Goal: Transaction & Acquisition: Purchase product/service

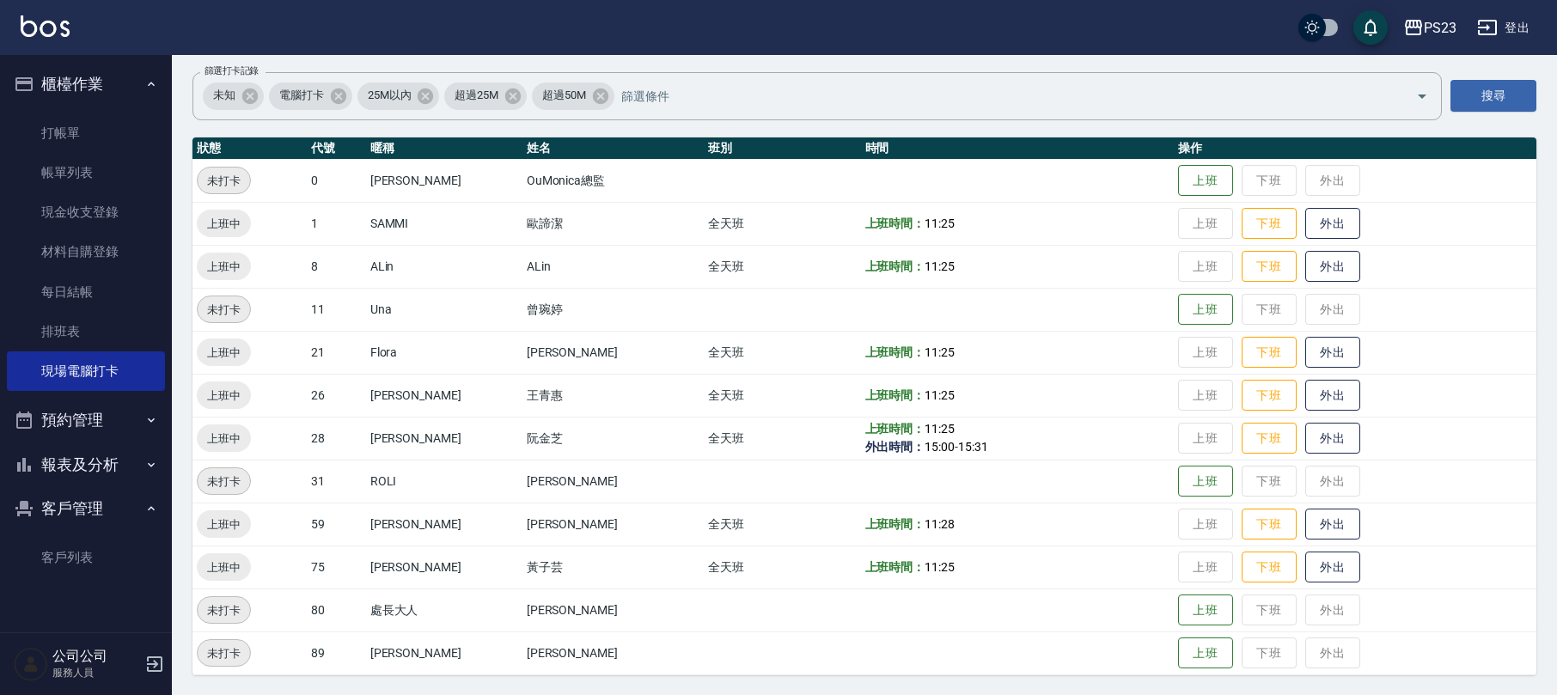
scroll to position [119, 0]
click at [43, 122] on link "打帳單" at bounding box center [86, 133] width 158 height 40
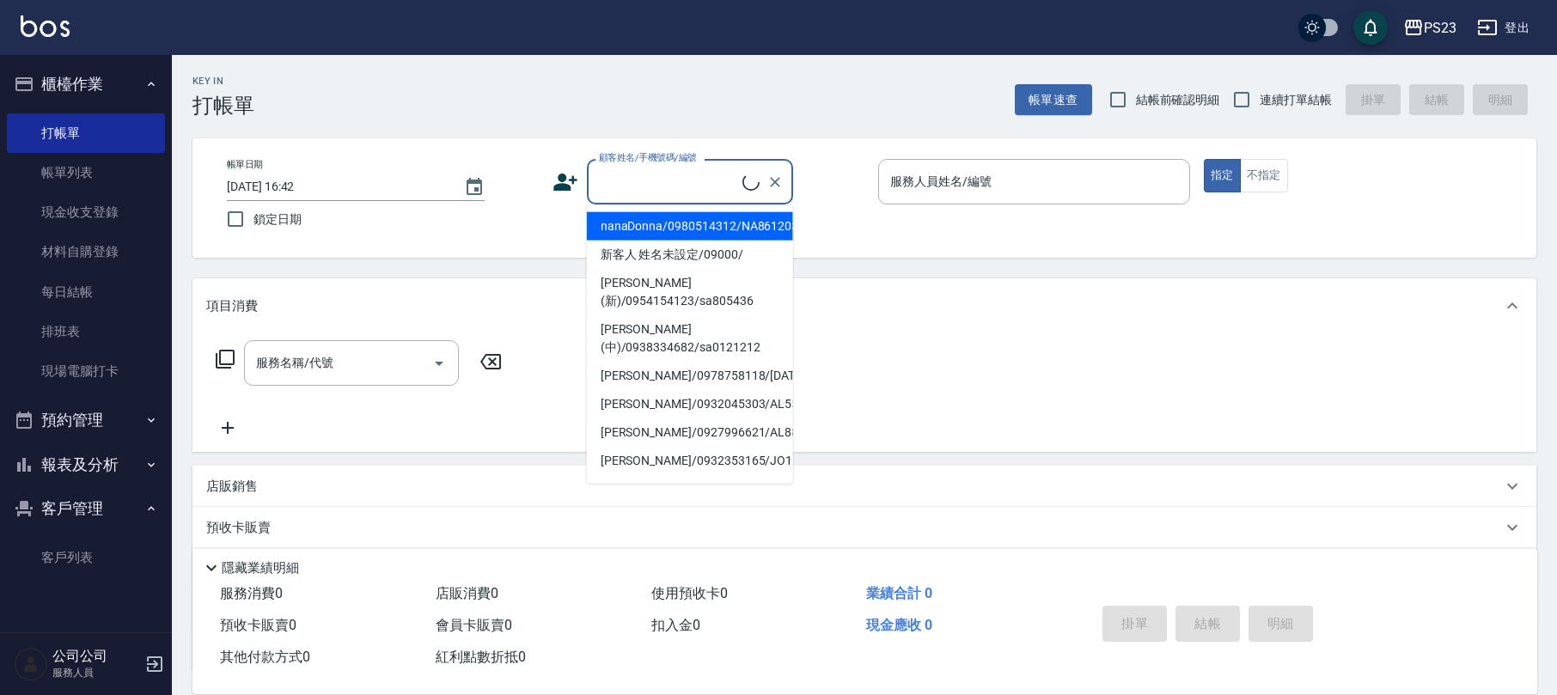
click at [650, 186] on input "顧客姓名/手機號碼/編號" at bounding box center [669, 182] width 148 height 30
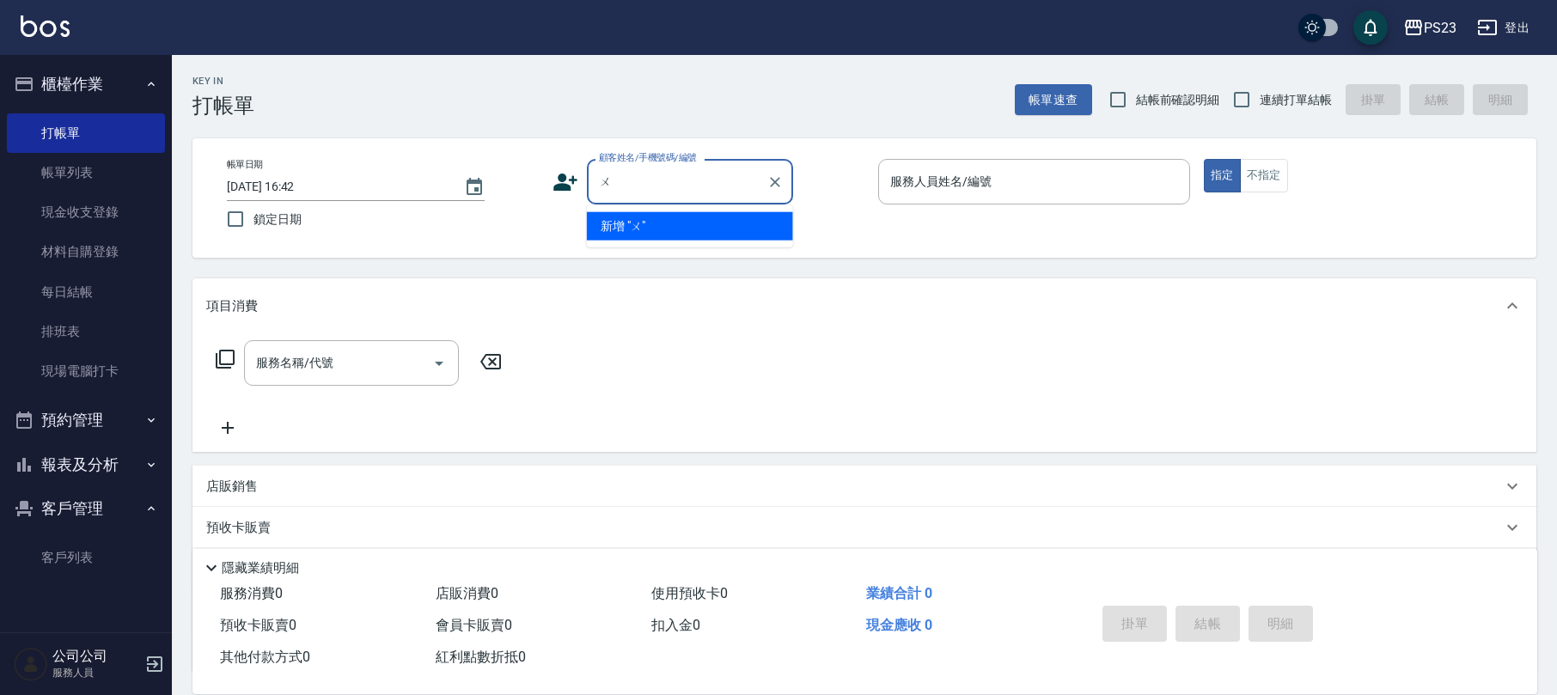
type input "無"
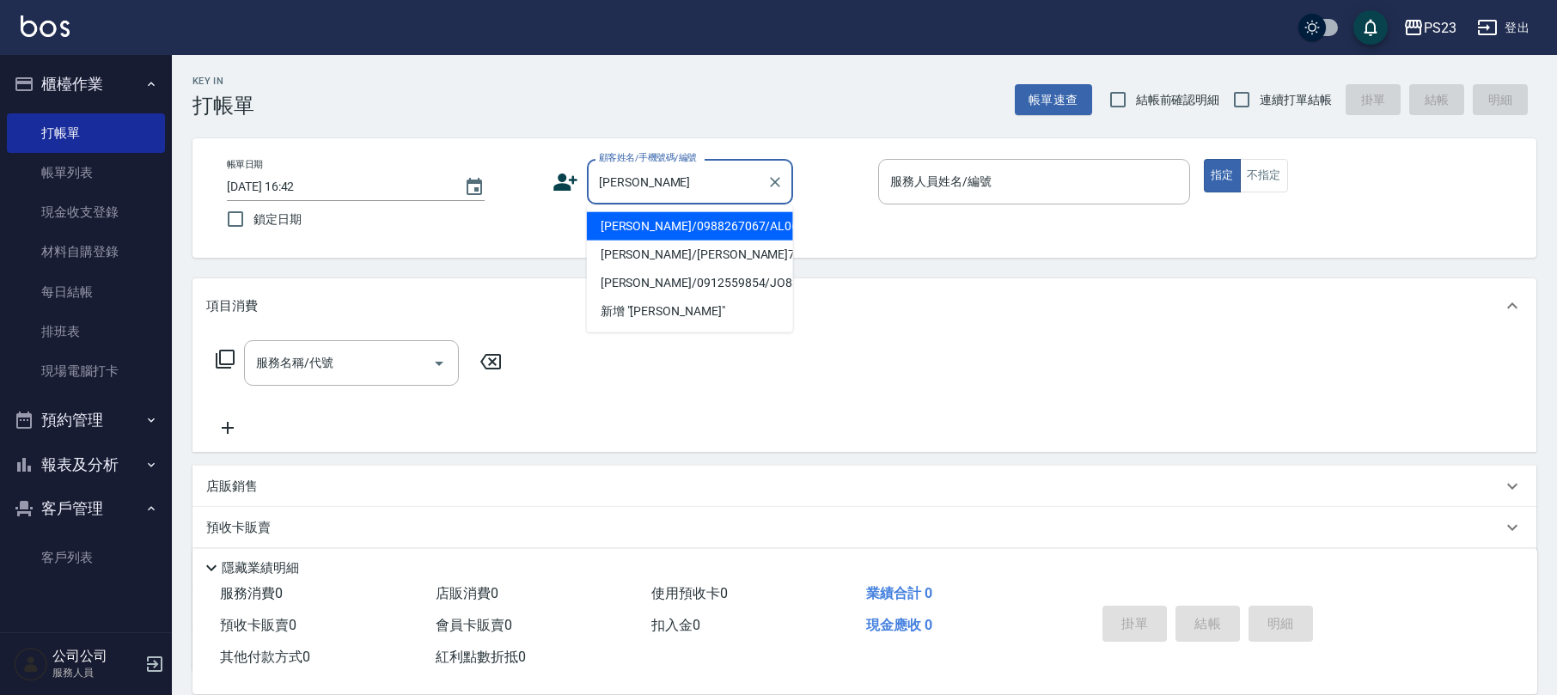
click at [698, 221] on li "[PERSON_NAME]/0988267067/AL0640619" at bounding box center [690, 226] width 206 height 28
type input "[PERSON_NAME]/0988267067/AL0640619"
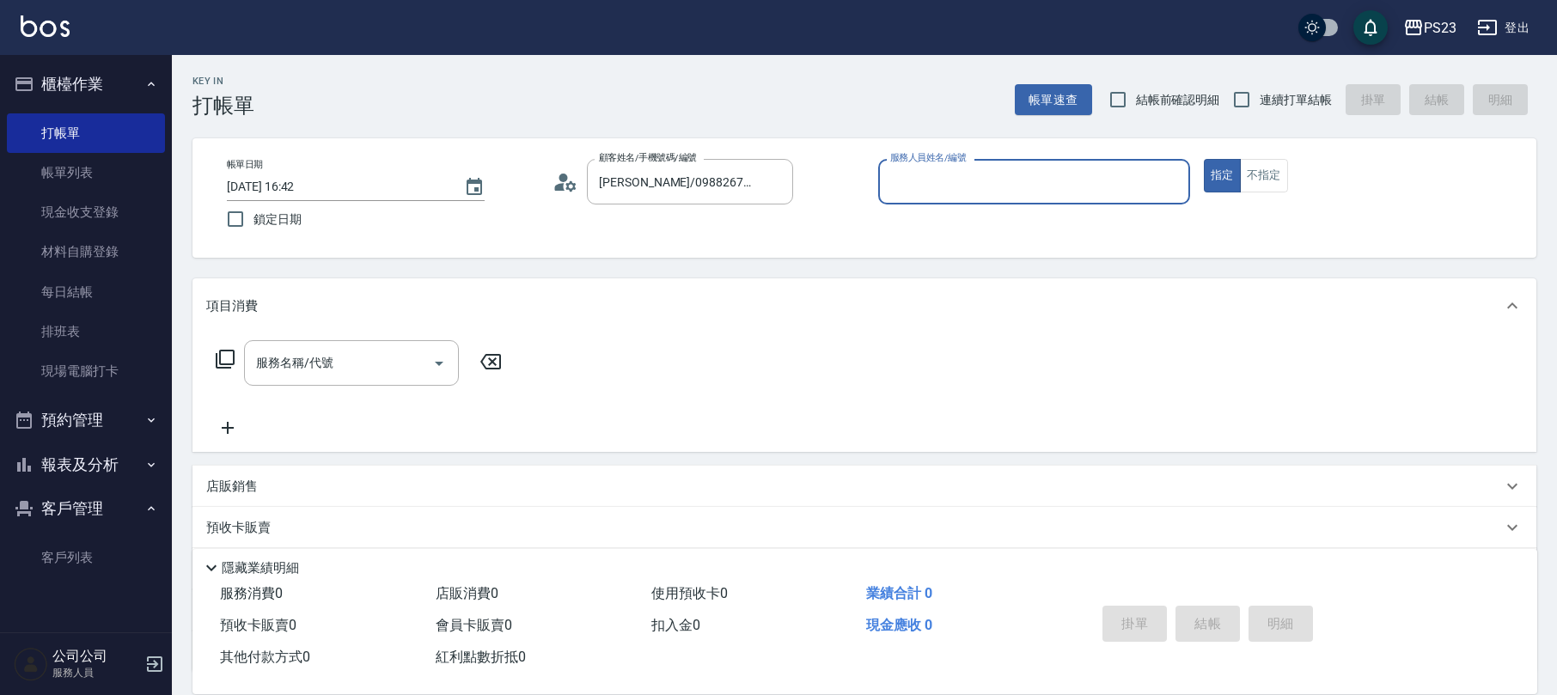
type input "ALin-8"
click at [1285, 95] on span "連續打單結帳" at bounding box center [1296, 100] width 72 height 18
click at [1260, 95] on input "連續打單結帳" at bounding box center [1241, 100] width 36 height 36
checkbox input "true"
click at [349, 372] on input "服務名稱/代號" at bounding box center [339, 363] width 174 height 30
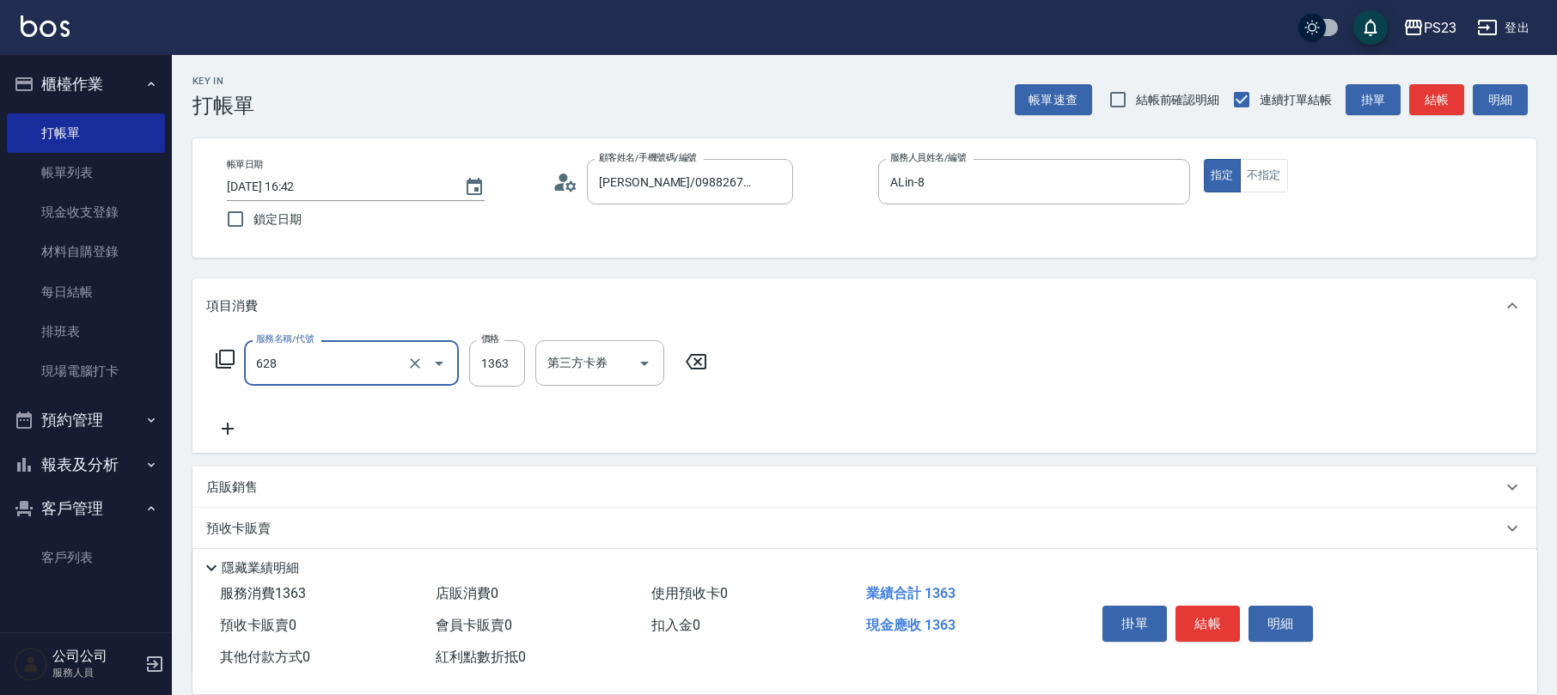
type input "中草藥2000(628)"
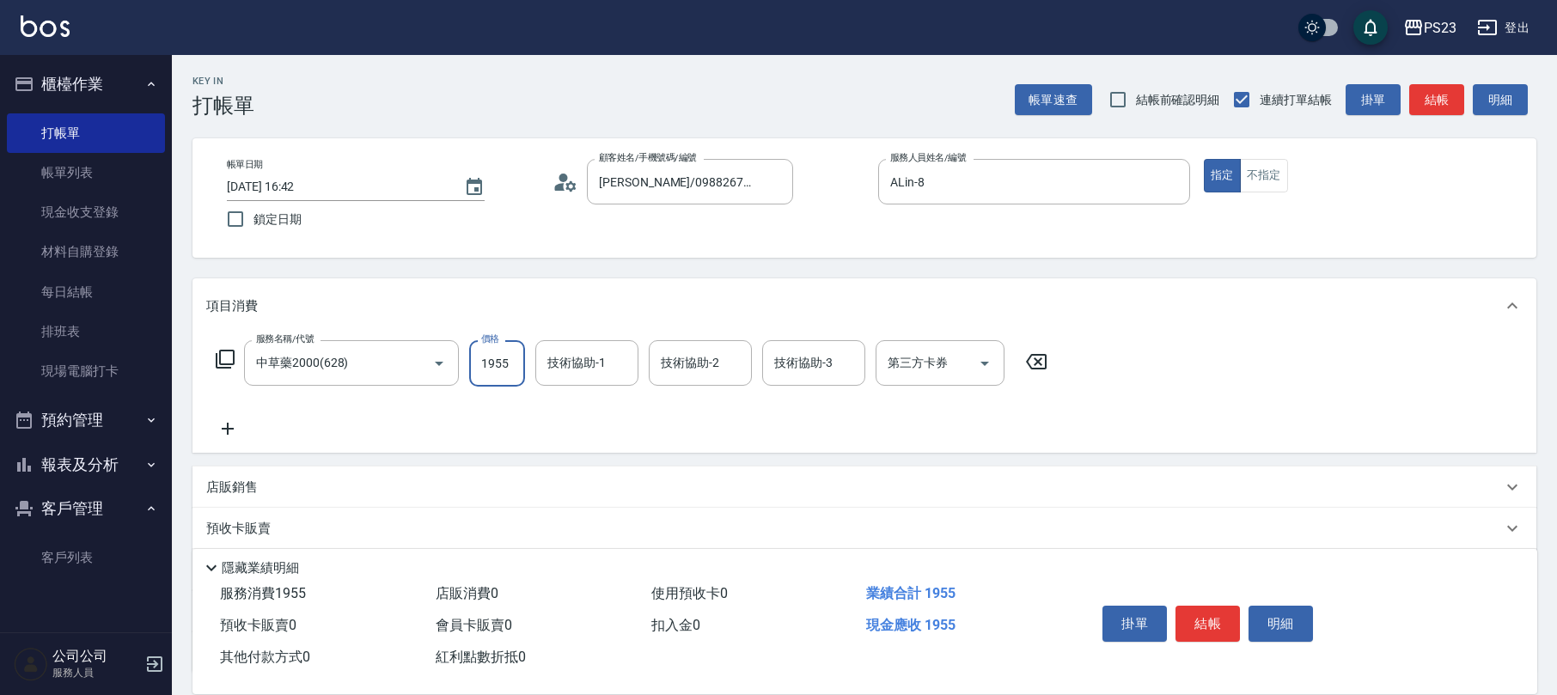
type input "1955"
type input "ALin-8"
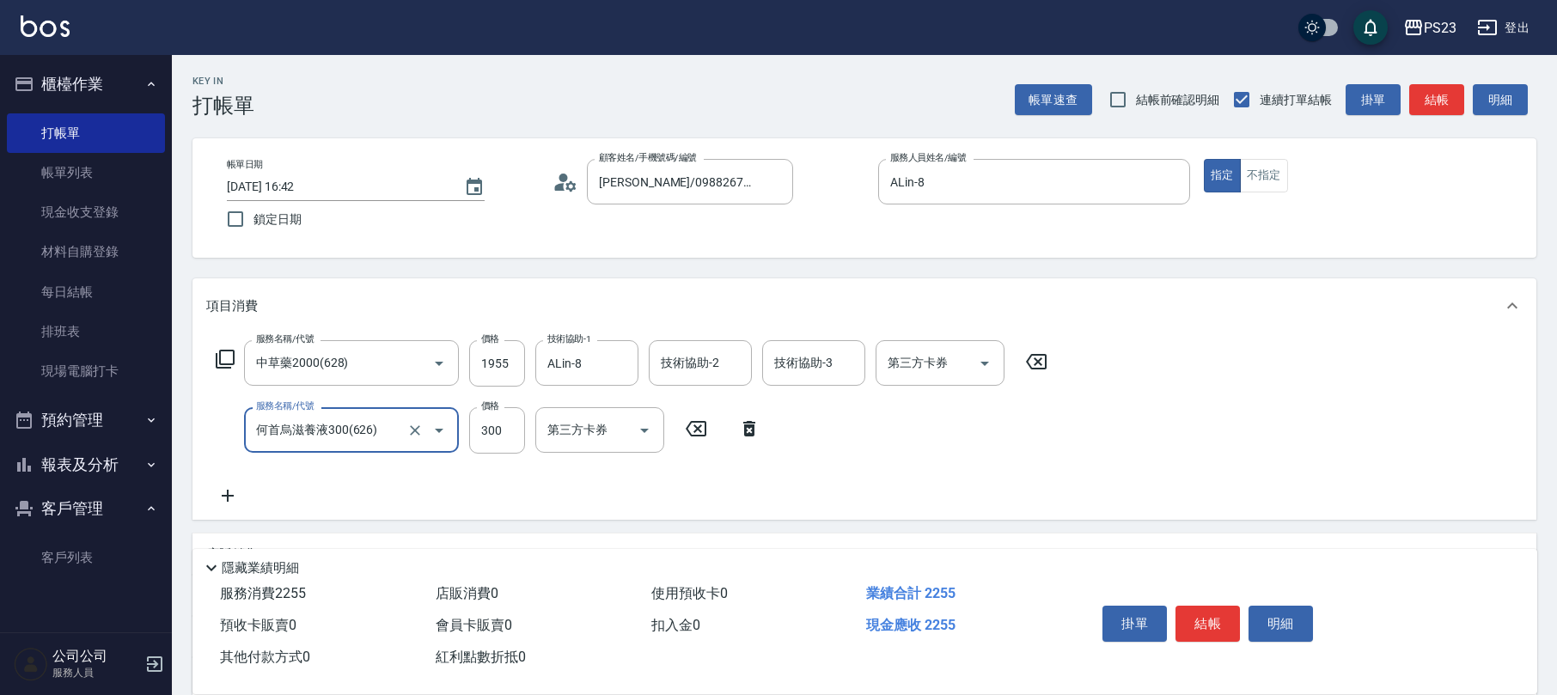
type input "何首烏滋養液300(626)"
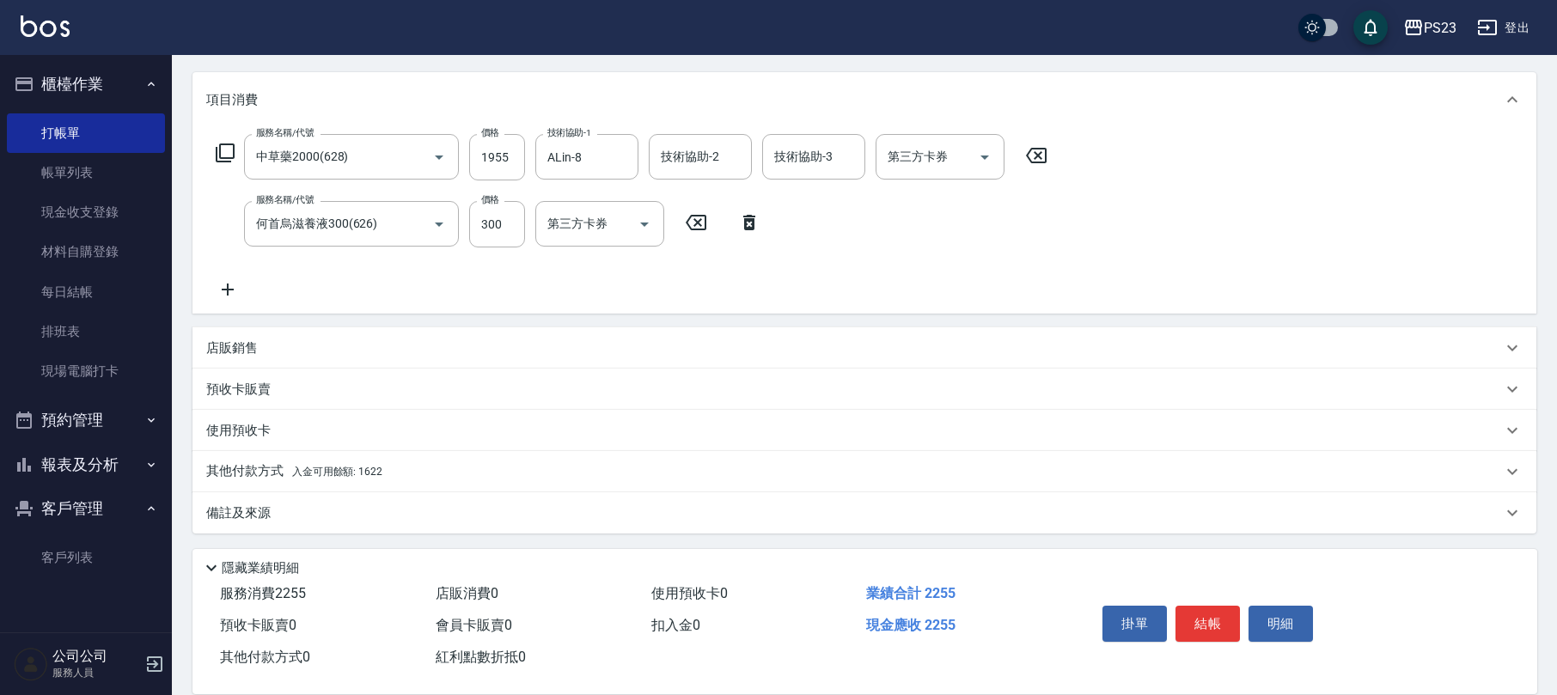
drag, startPoint x: 268, startPoint y: 516, endPoint x: 290, endPoint y: 509, distance: 23.4
click at [269, 514] on p "備註及來源" at bounding box center [238, 513] width 64 height 18
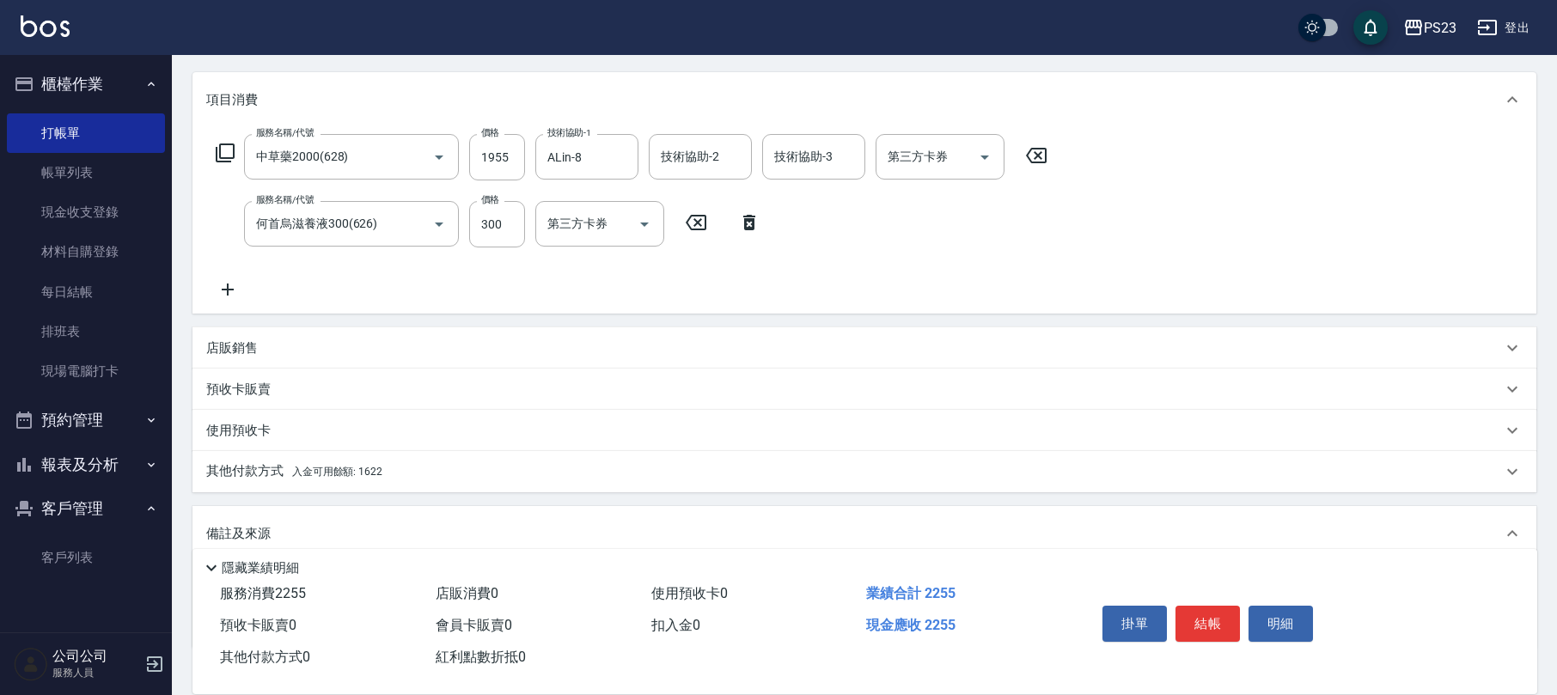
scroll to position [320, 0]
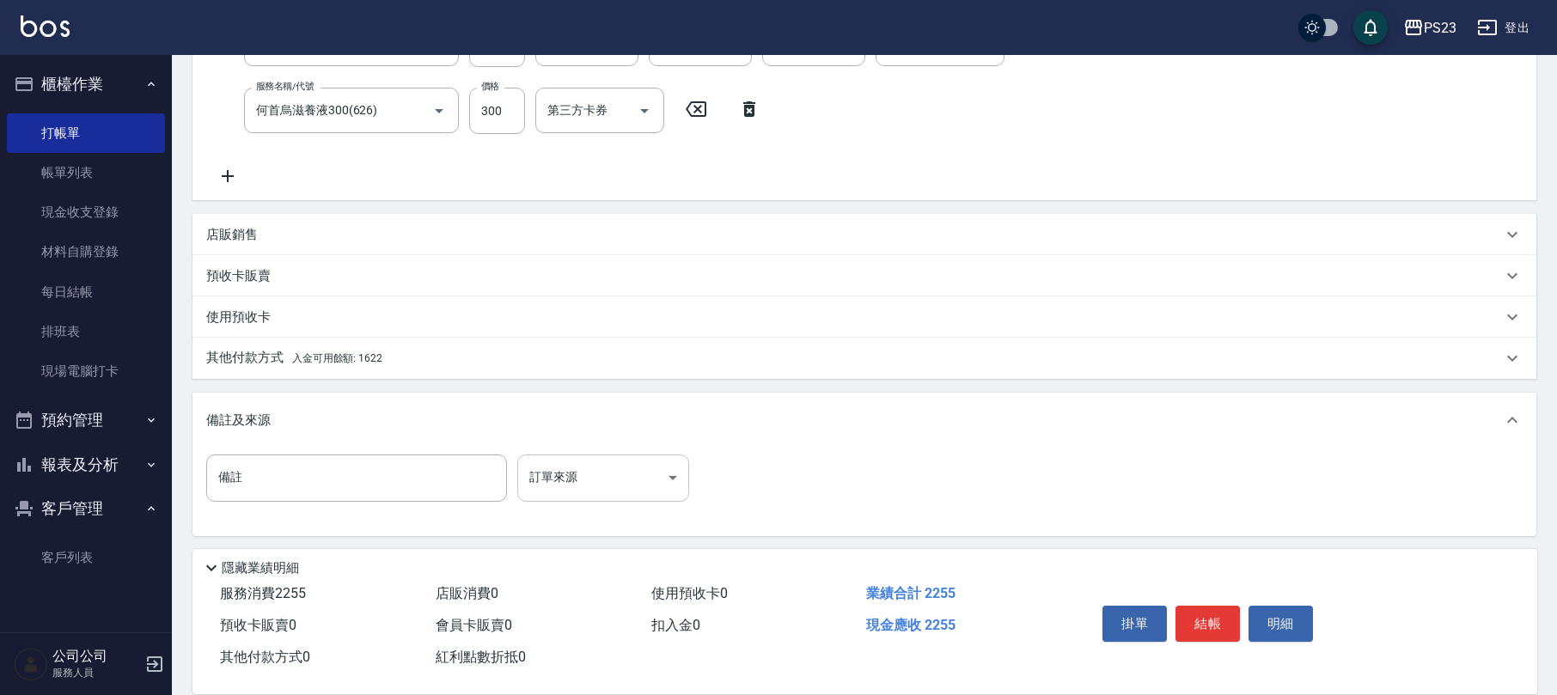
click at [564, 475] on body "PS23 登出 櫃檯作業 打帳單 帳單列表 現金收支登錄 材料自購登錄 每日結帳 排班表 現場電腦打卡 預約管理 預約管理 單日預約紀錄 單週預約紀錄 報表及…" at bounding box center [778, 188] width 1557 height 1017
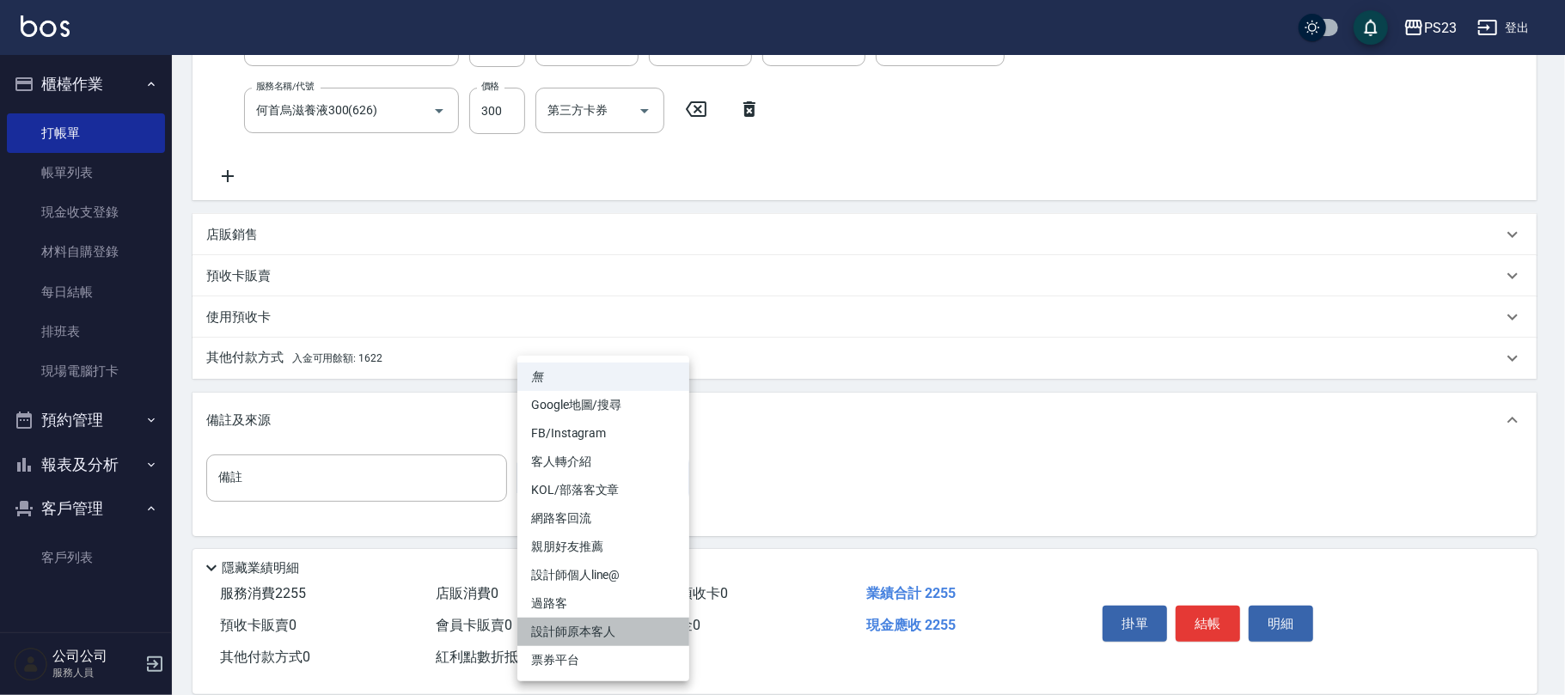
click at [584, 636] on li "設計師原本客人" at bounding box center [603, 632] width 172 height 28
type input "設計師原本客人"
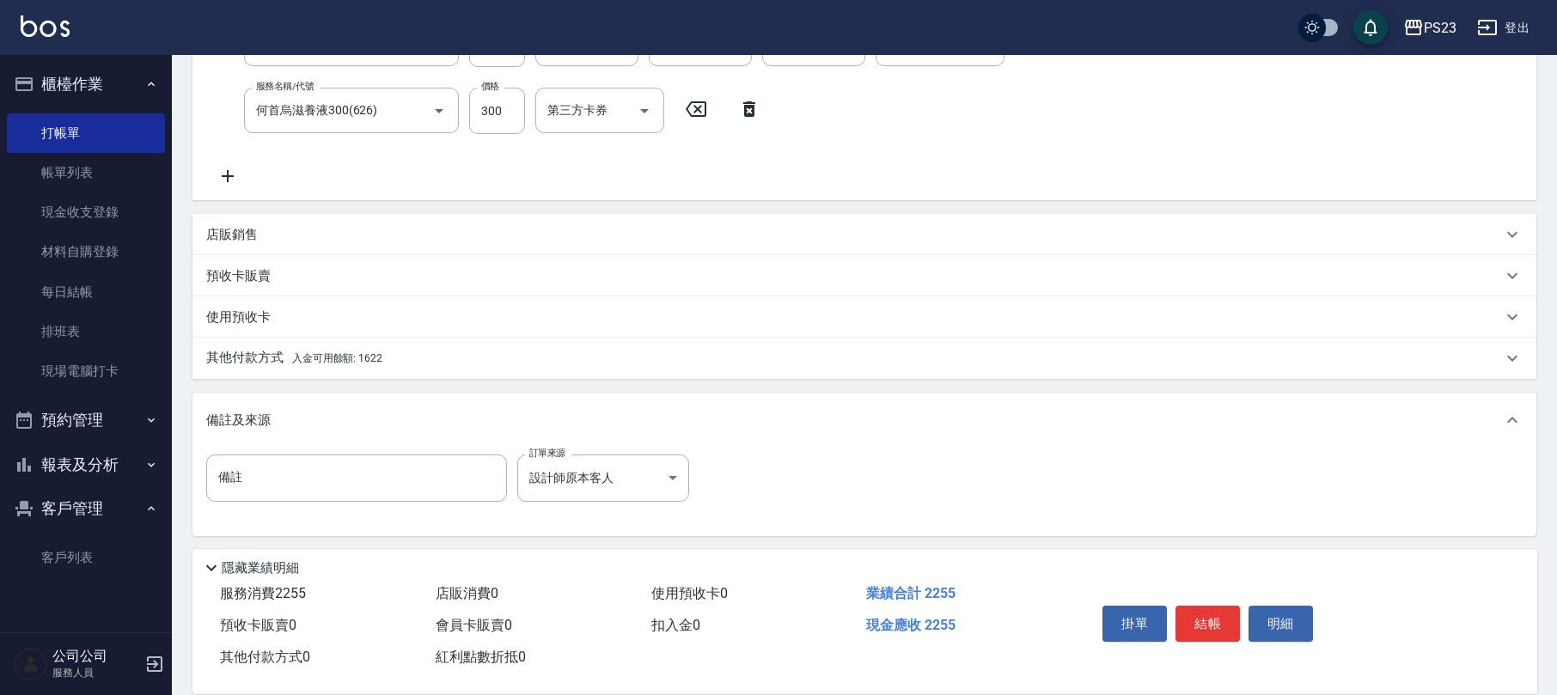
click at [395, 359] on div "其他付款方式 入金可用餘額: 1622" at bounding box center [854, 358] width 1296 height 19
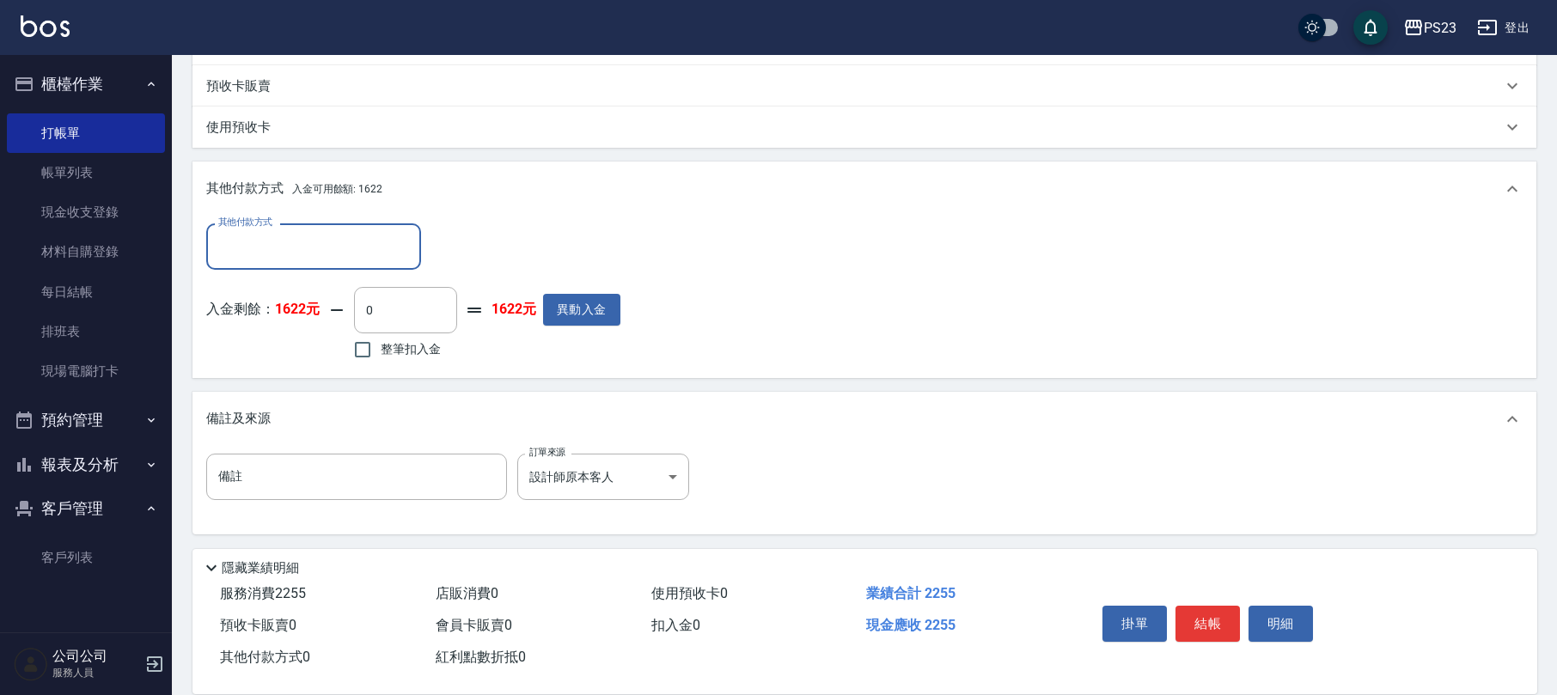
scroll to position [395, 0]
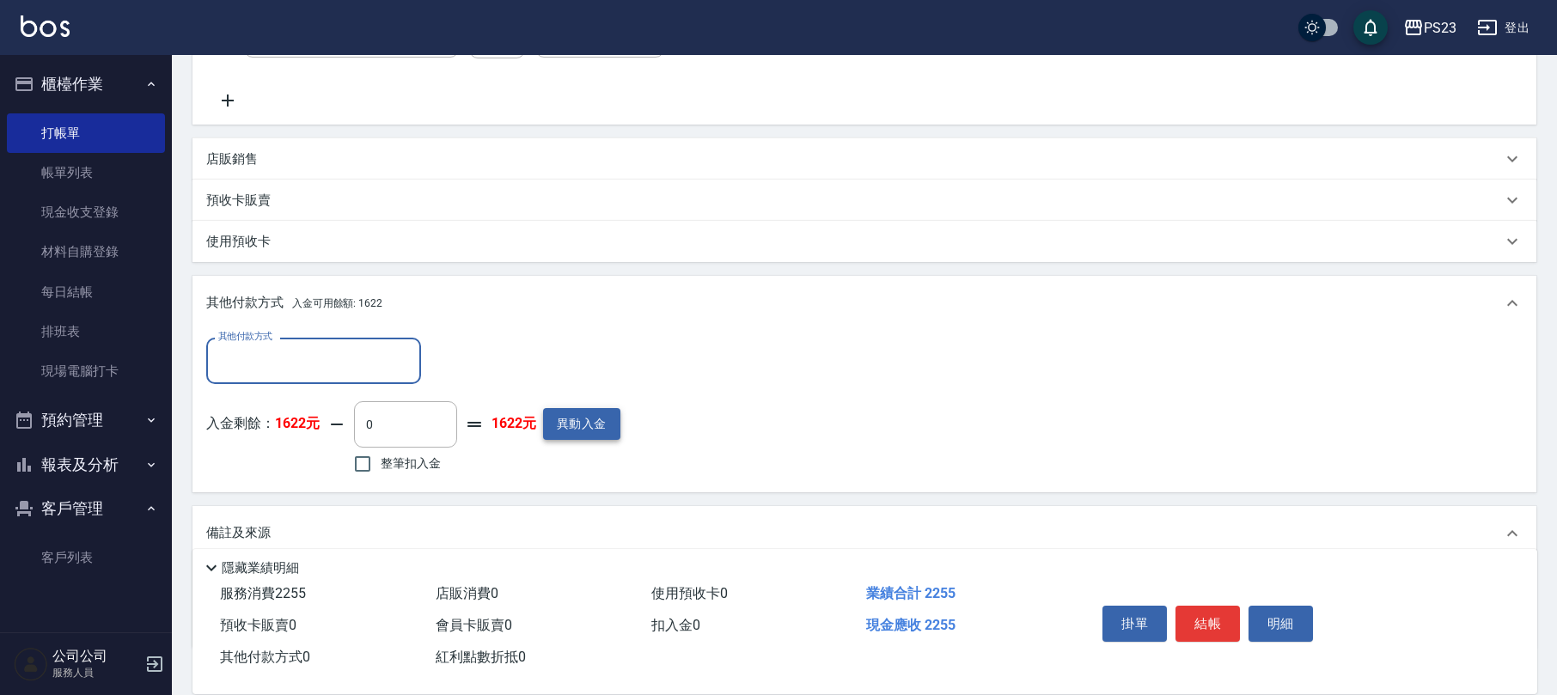
click at [601, 426] on button "異動入金" at bounding box center [581, 424] width 77 height 32
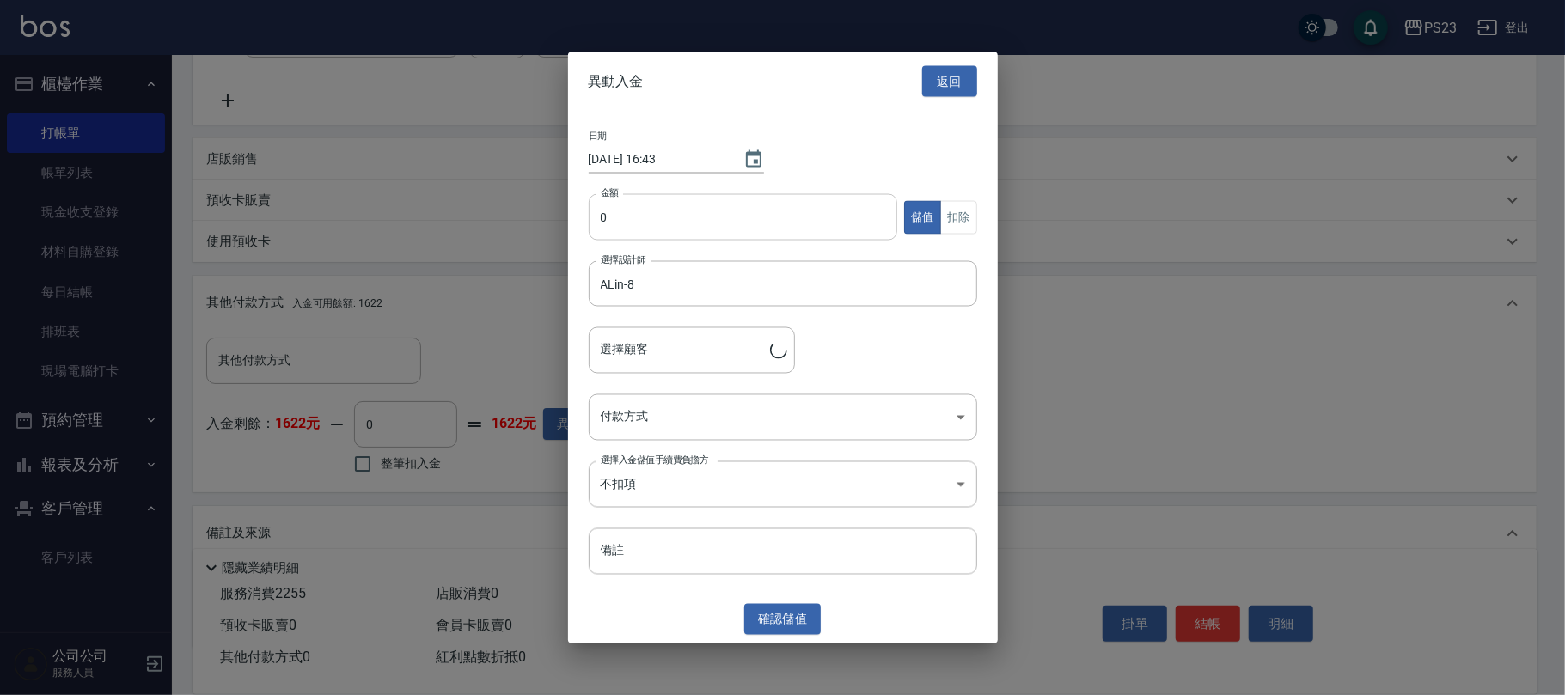
type input "[PERSON_NAME]/0988267067/AL0640619"
type input "3000"
click at [757, 430] on body "PS23 登出 櫃檯作業 打帳單 帳單列表 現金收支登錄 材料自購登錄 每日結帳 排班表 現場電腦打卡 預約管理 預約管理 單日預約紀錄 單週預約紀錄 報表及…" at bounding box center [782, 207] width 1565 height 1205
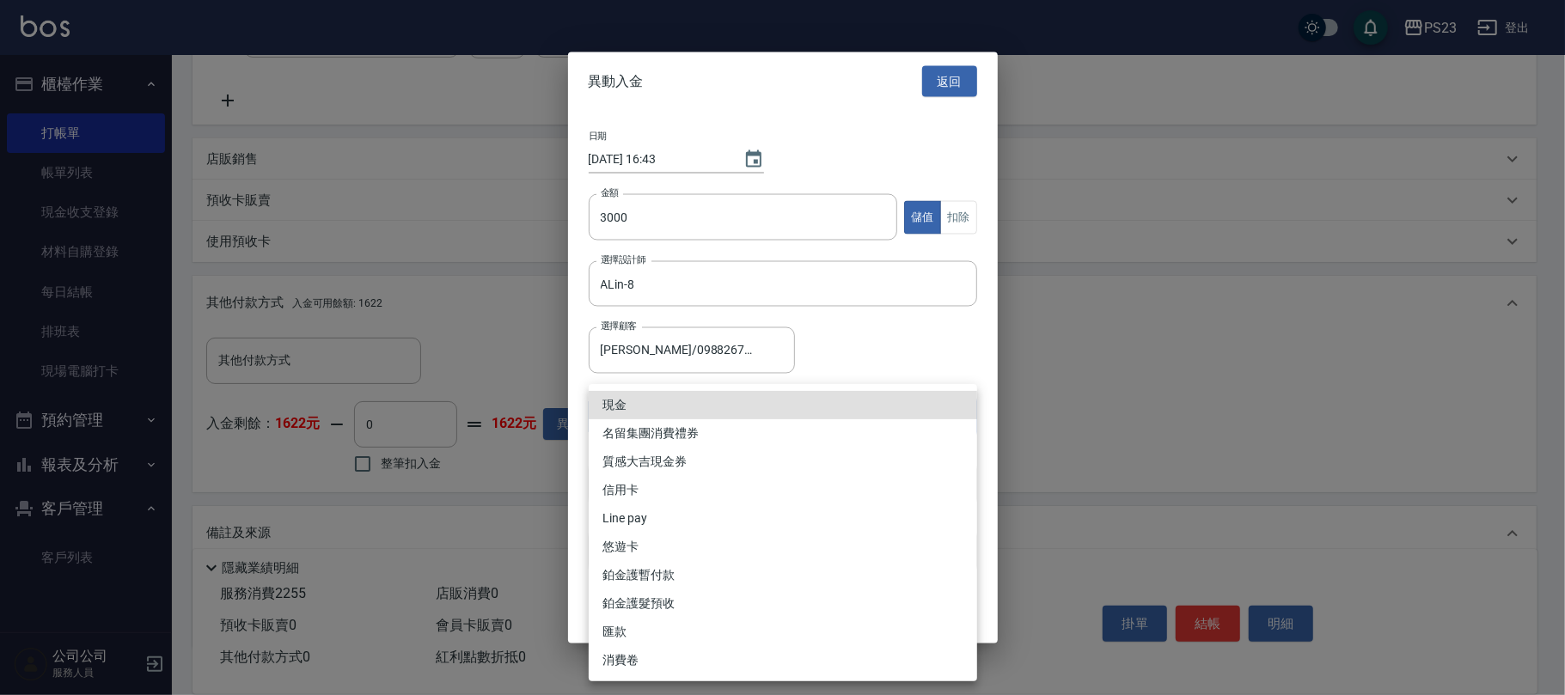
click at [634, 633] on li "匯款" at bounding box center [783, 632] width 388 height 28
type input "匯款"
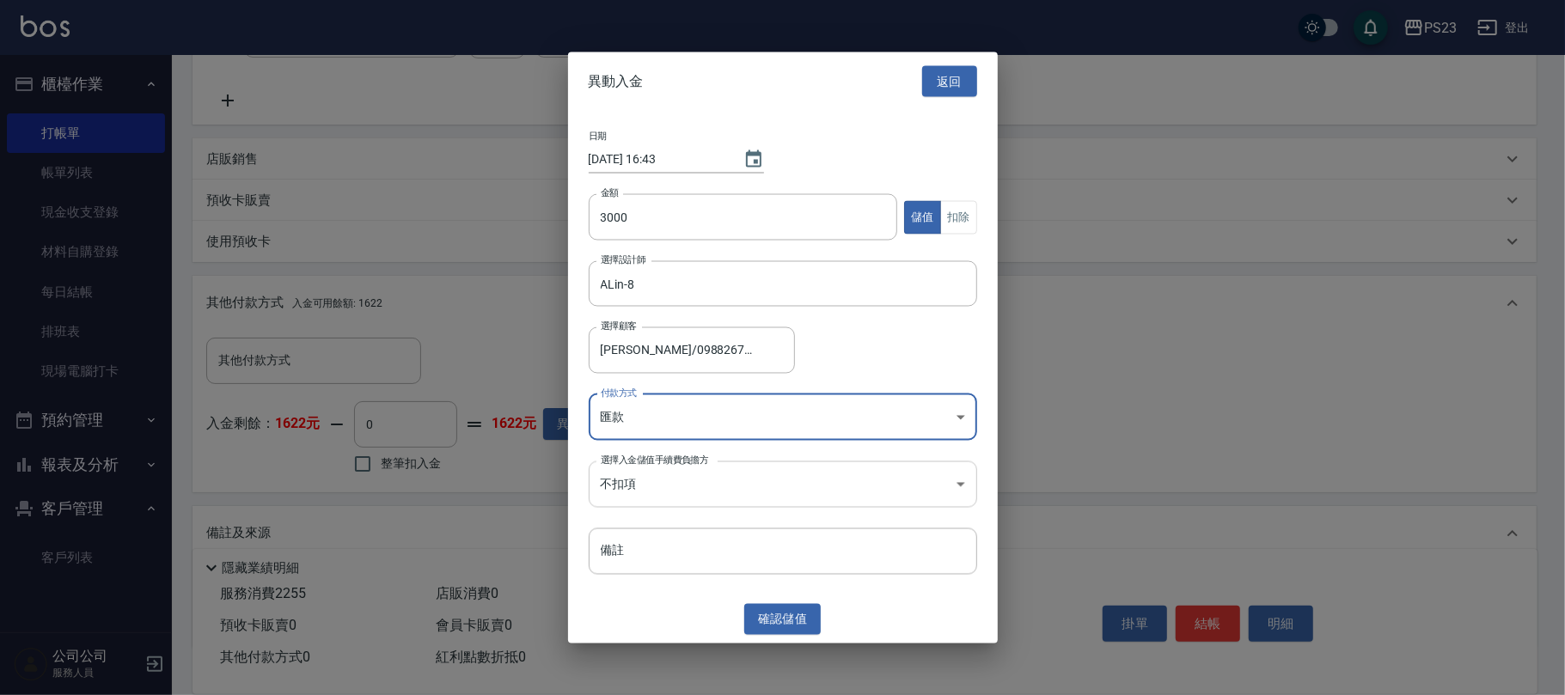
click at [710, 497] on body "PS23 登出 櫃檯作業 打帳單 帳單列表 現金收支登錄 材料自購登錄 每日結帳 排班表 現場電腦打卡 預約管理 預約管理 單日預約紀錄 單週預約紀錄 報表及…" at bounding box center [782, 207] width 1565 height 1205
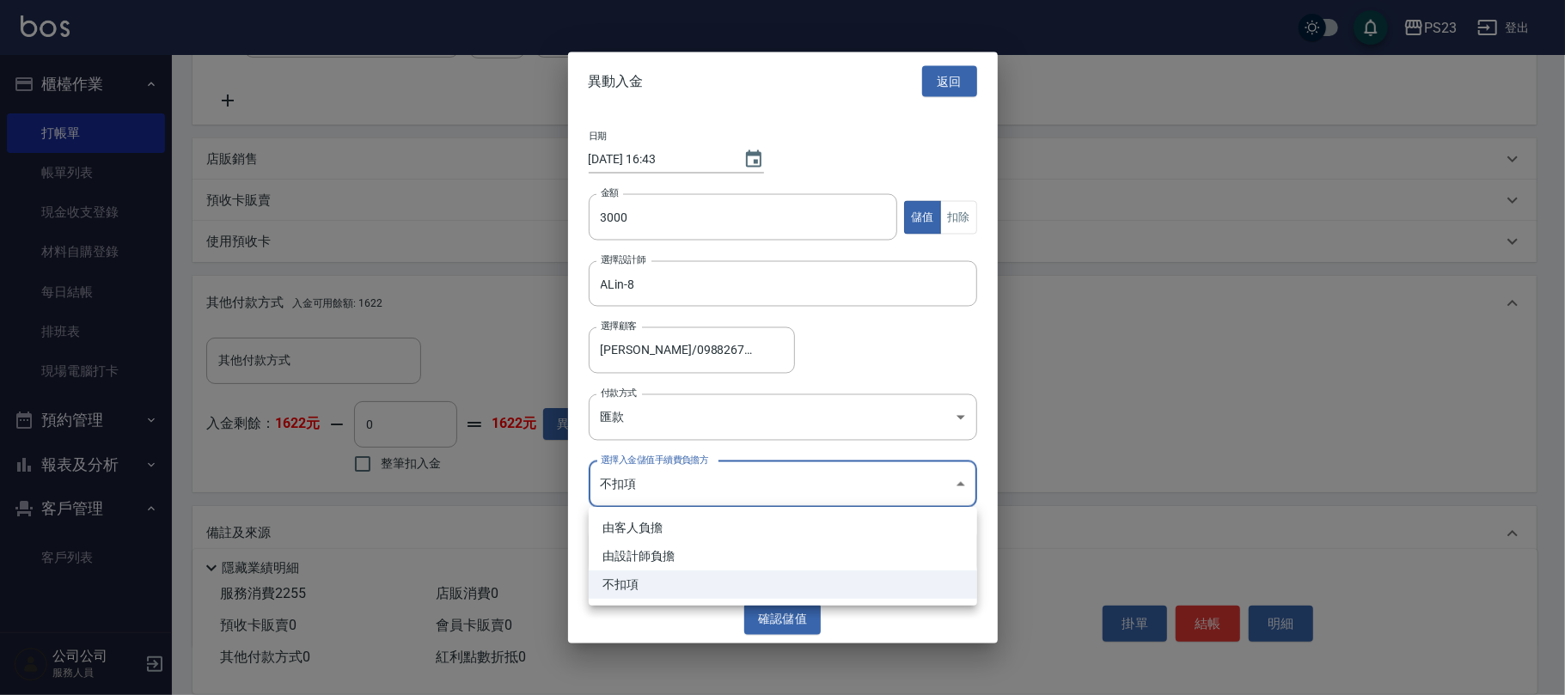
click at [710, 495] on div at bounding box center [782, 347] width 1565 height 695
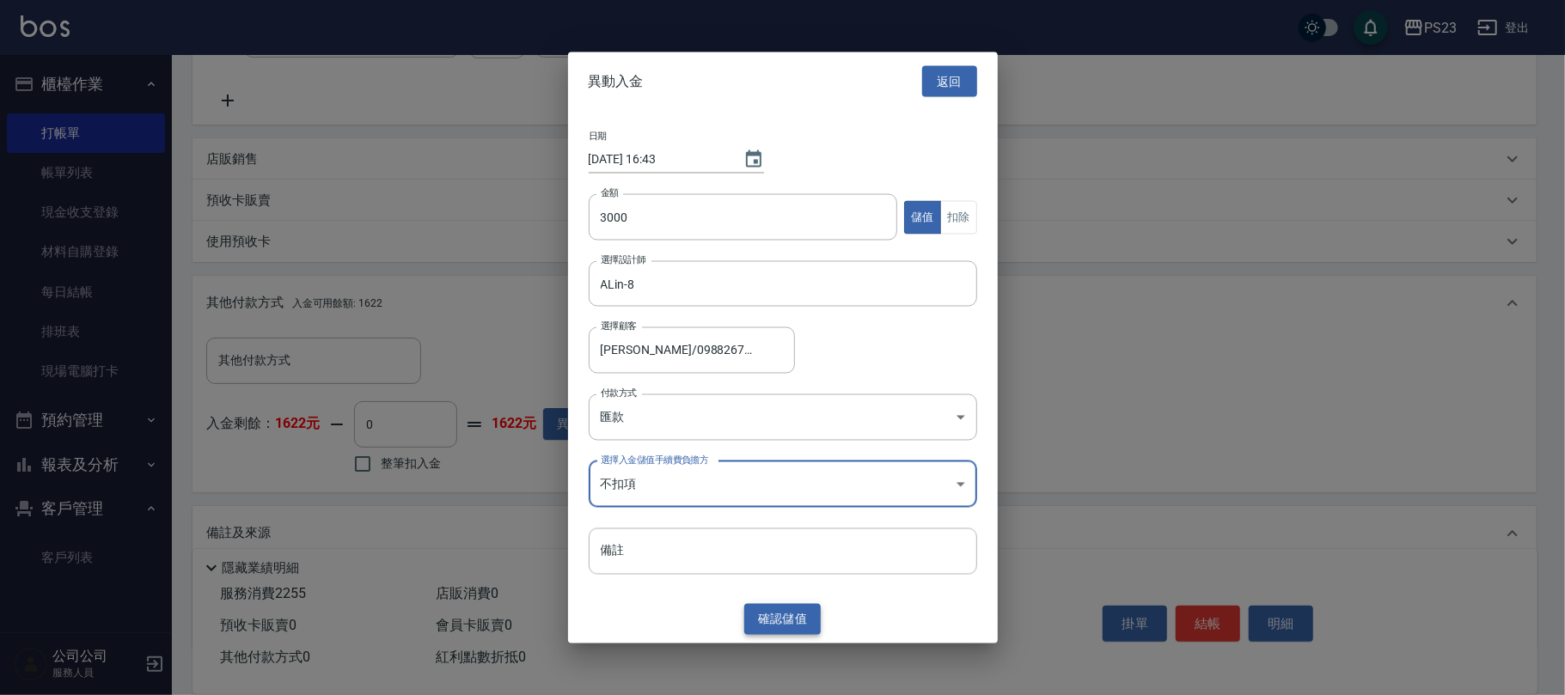
click at [789, 613] on button "確認 儲值" at bounding box center [782, 619] width 77 height 32
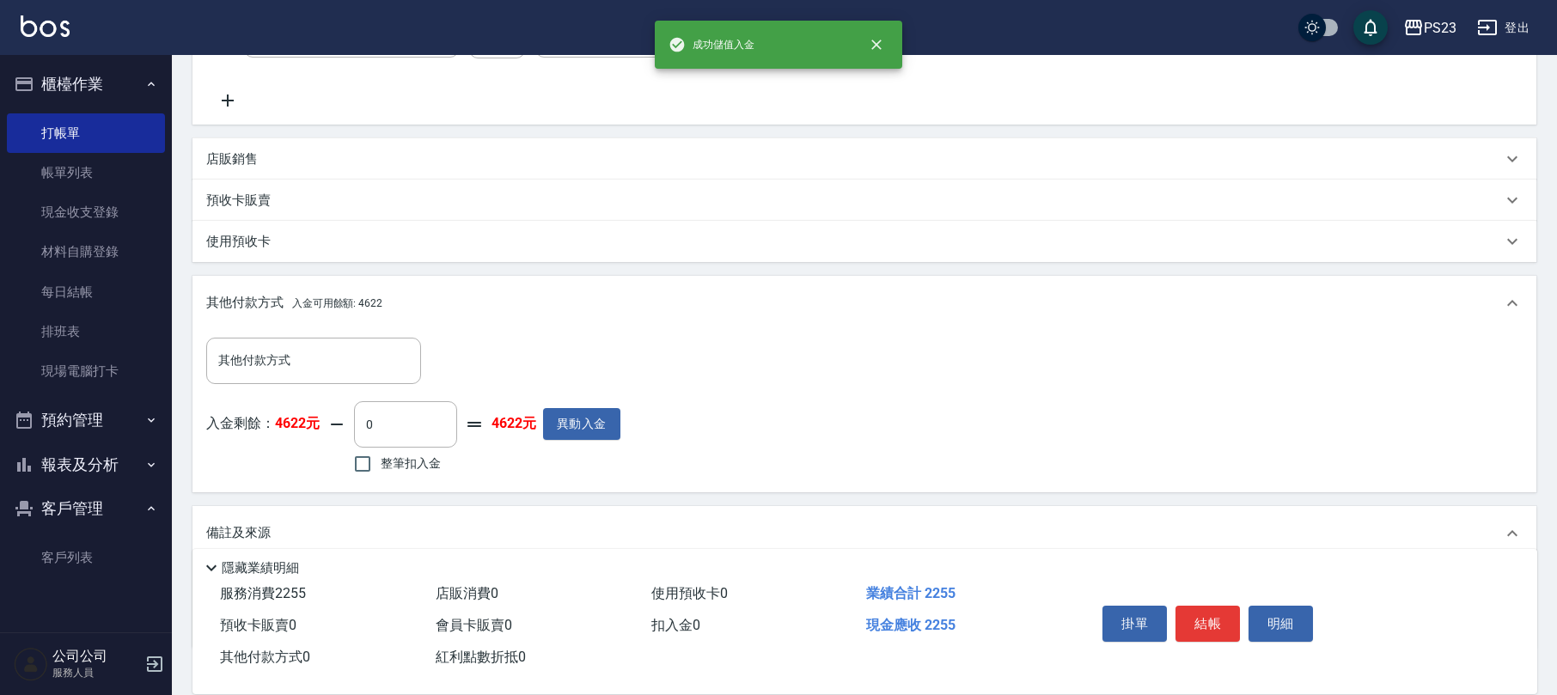
scroll to position [509, 0]
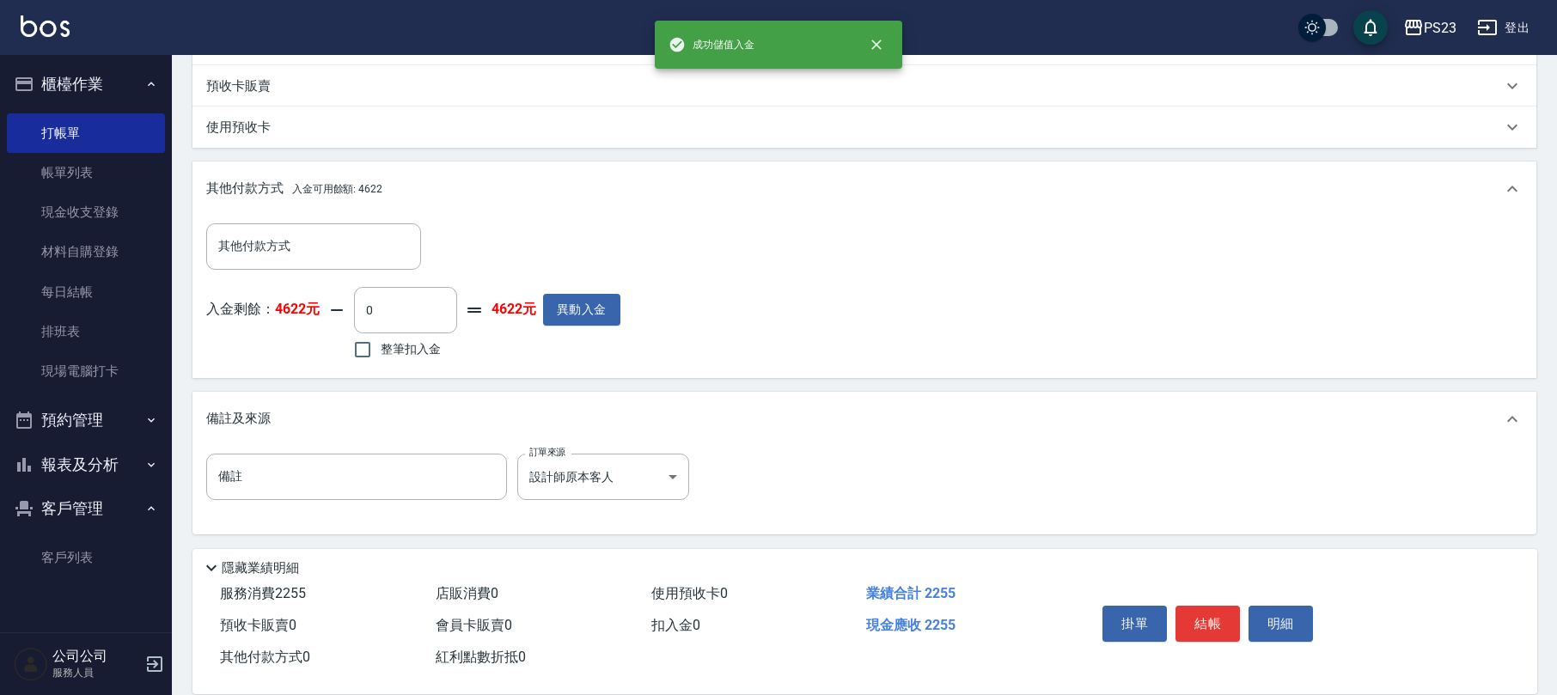
click at [386, 352] on span "整筆扣入金" at bounding box center [411, 349] width 60 height 18
click at [381, 352] on input "整筆扣入金" at bounding box center [363, 350] width 36 height 36
checkbox input "true"
type input "2255"
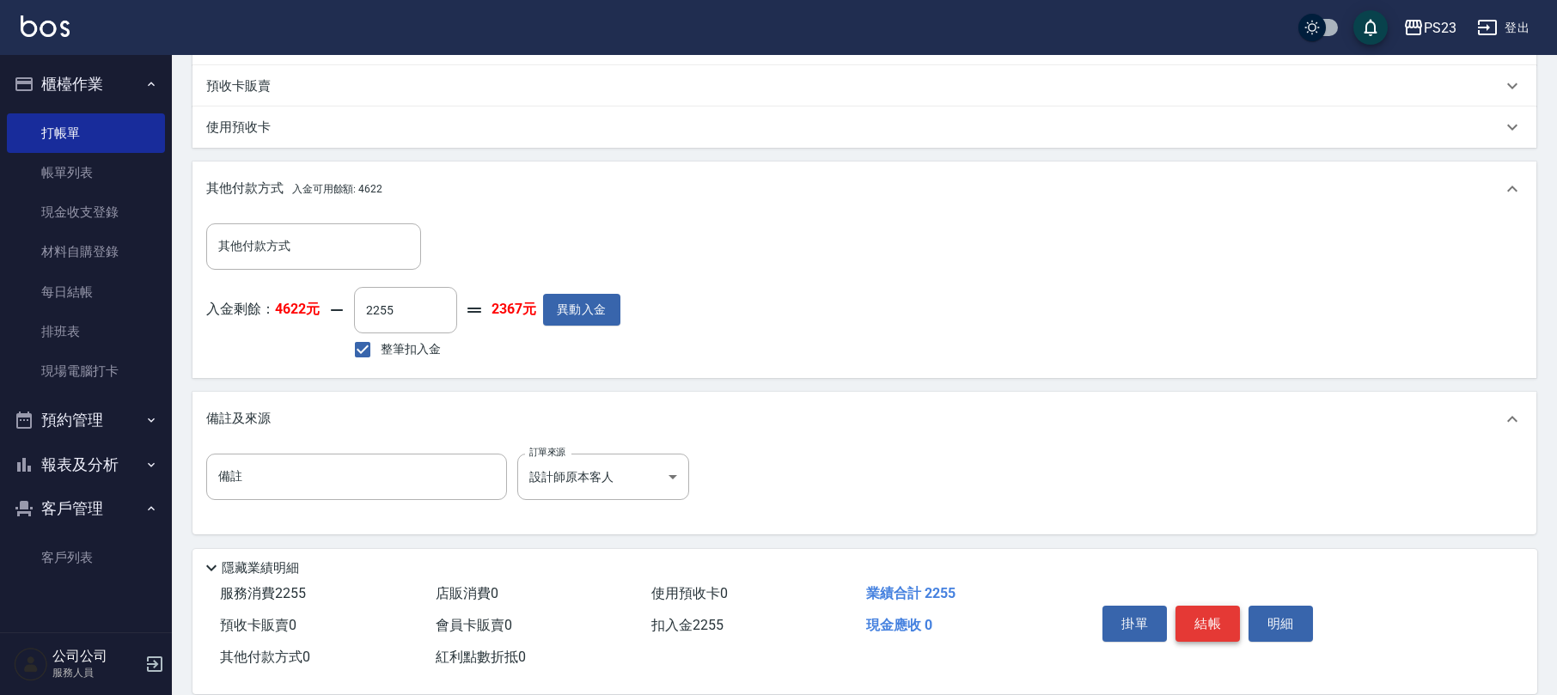
click at [1217, 623] on button "結帳" at bounding box center [1207, 624] width 64 height 36
type input "[DATE] 16:43"
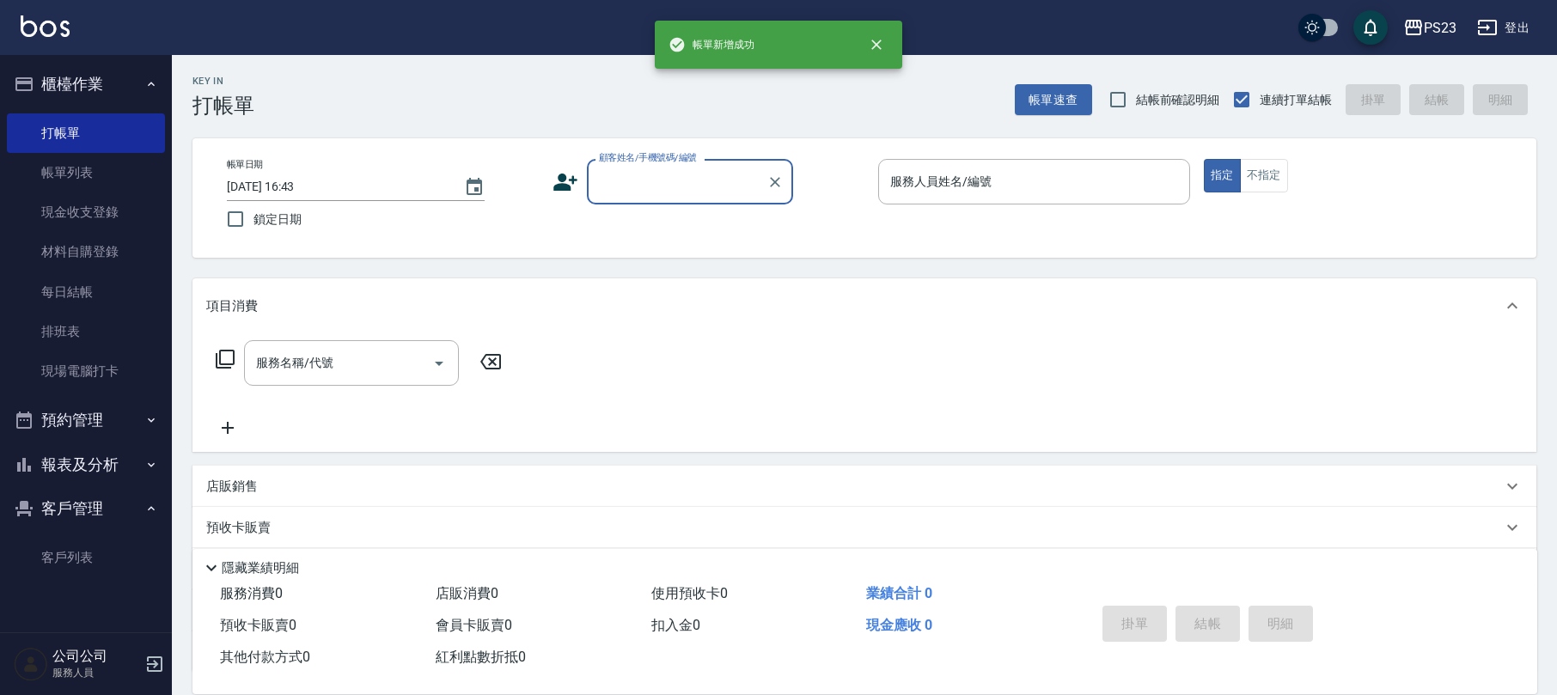
scroll to position [0, 0]
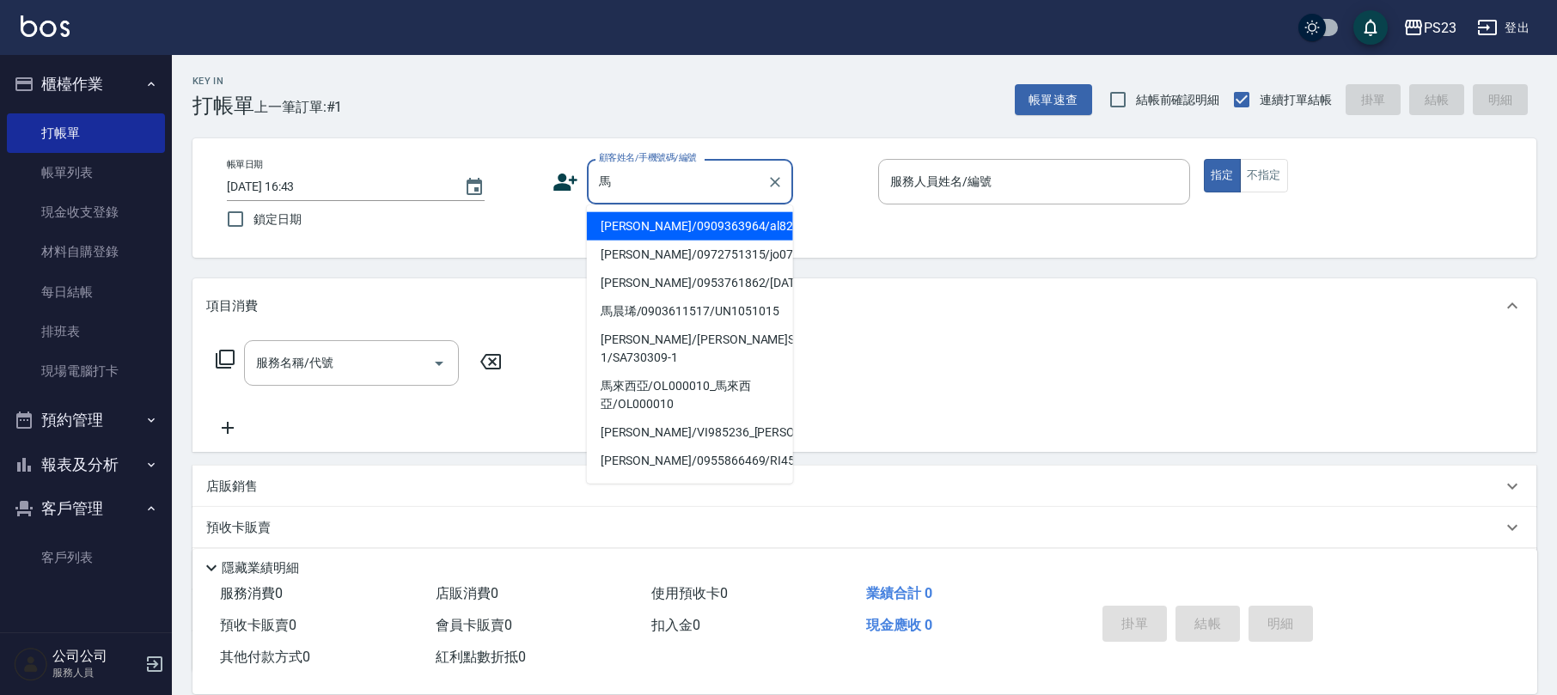
click at [722, 214] on li "[PERSON_NAME]/0909363964/al820707" at bounding box center [690, 226] width 206 height 28
type input "[PERSON_NAME]/0909363964/al820707"
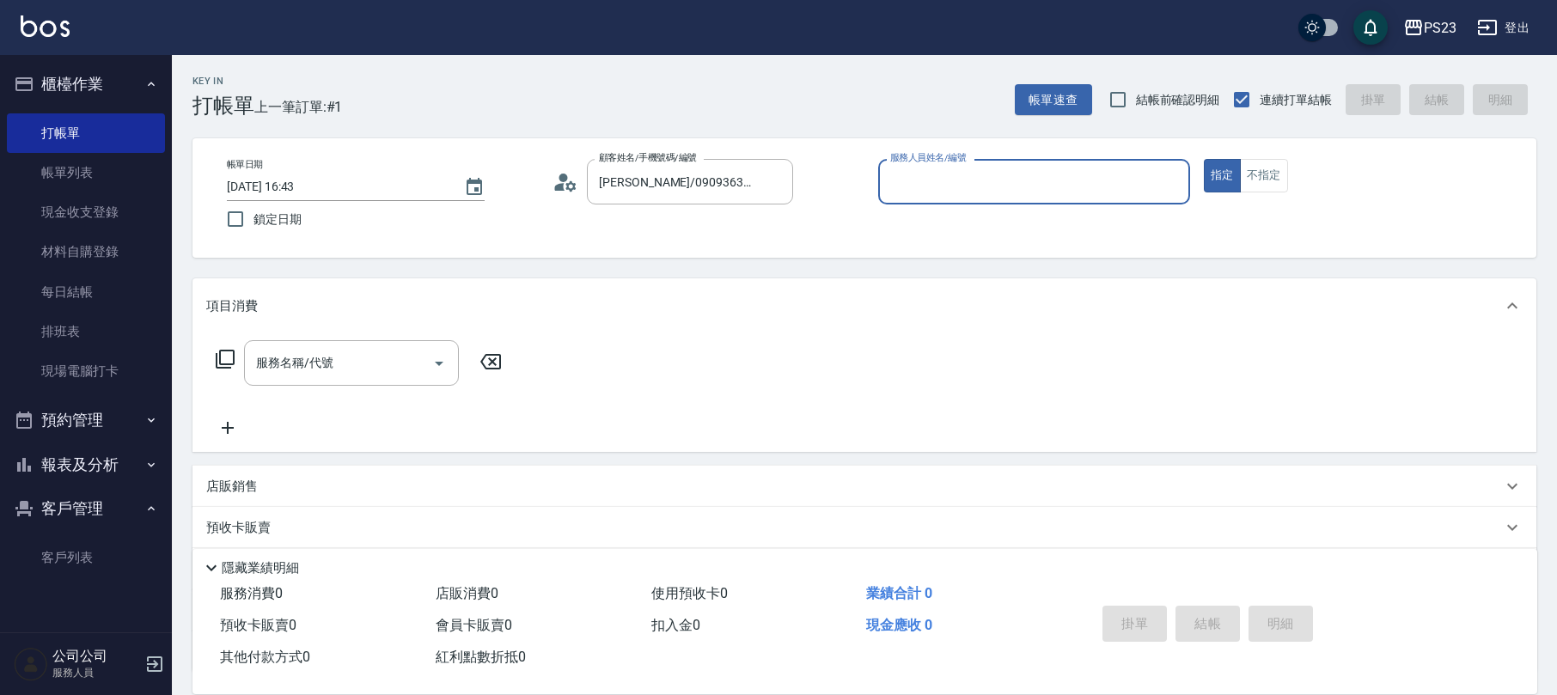
type input "ALin-8"
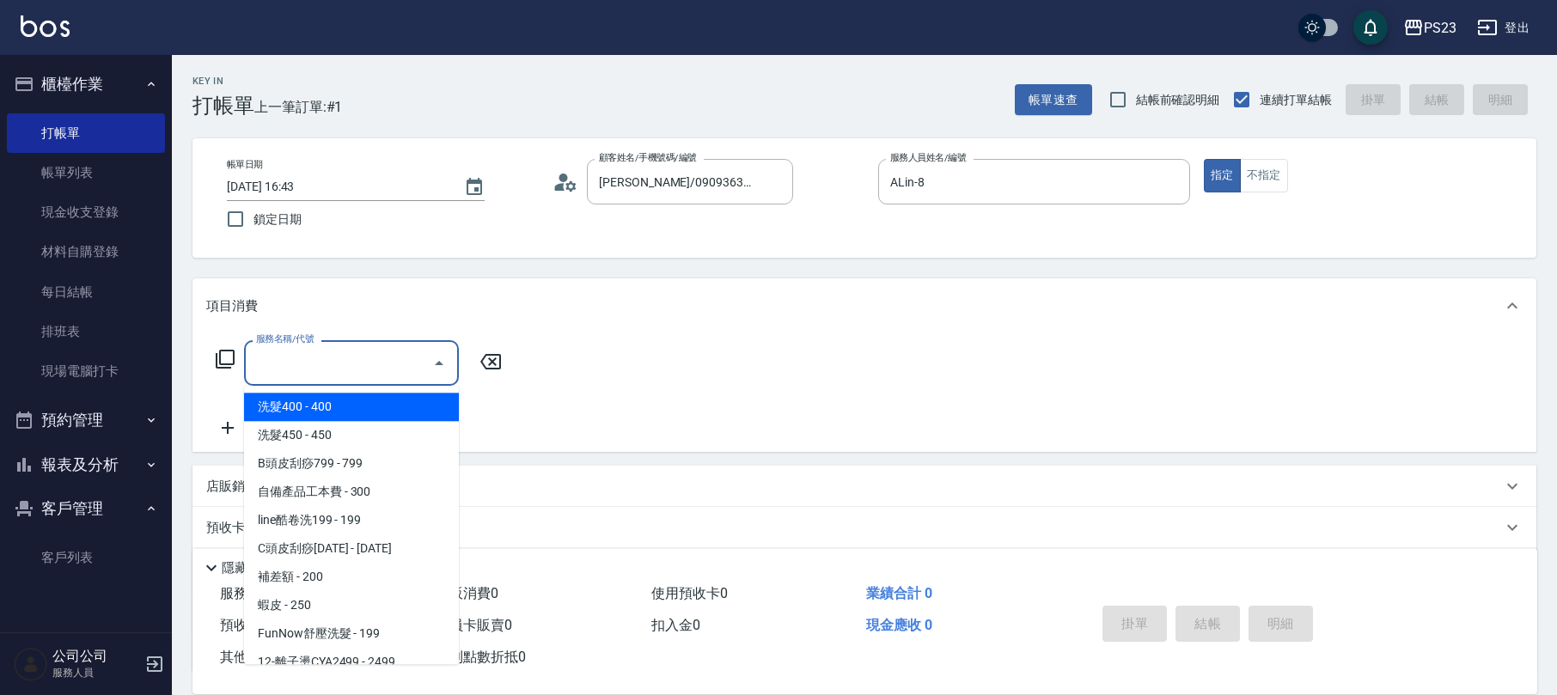
click at [358, 349] on input "服務名稱/代號" at bounding box center [339, 363] width 174 height 30
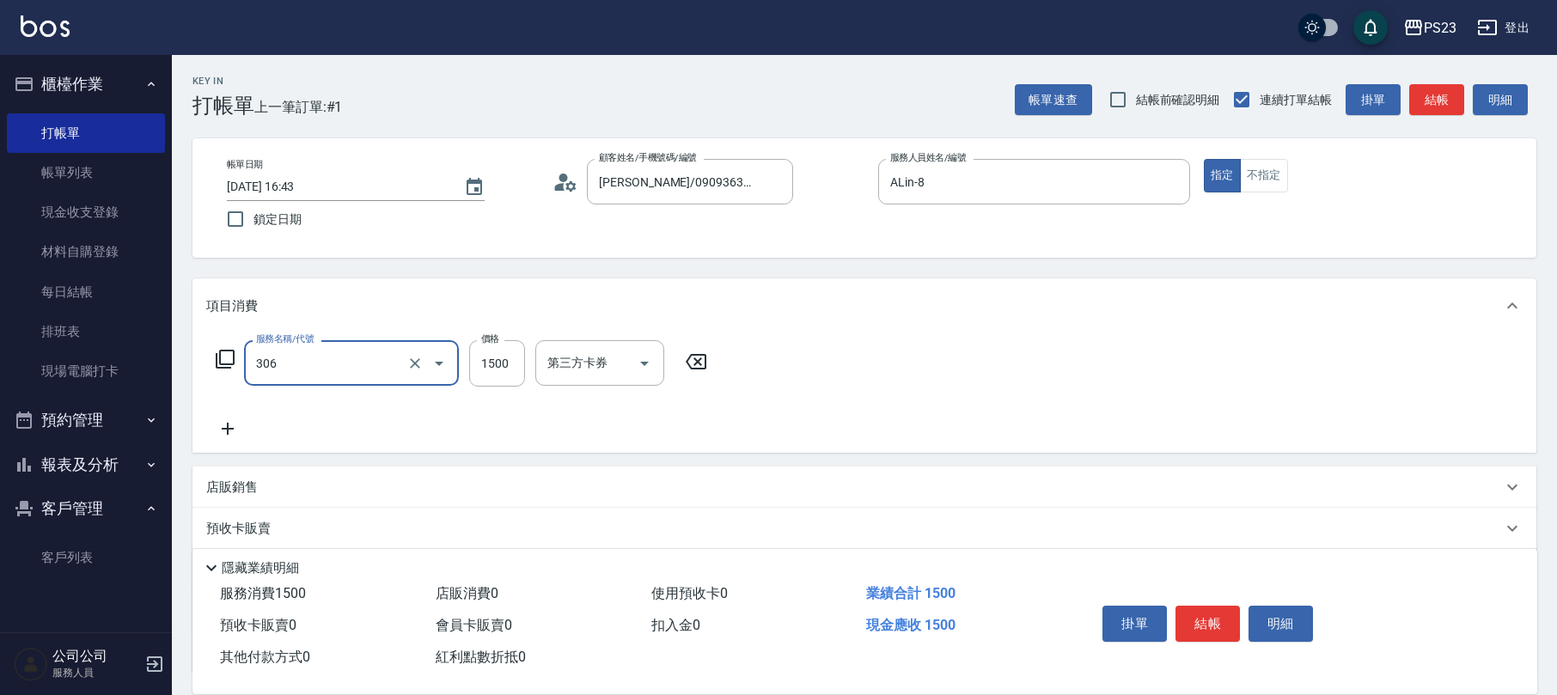
type input "指定洗+剪髮1500(306)"
type input "850"
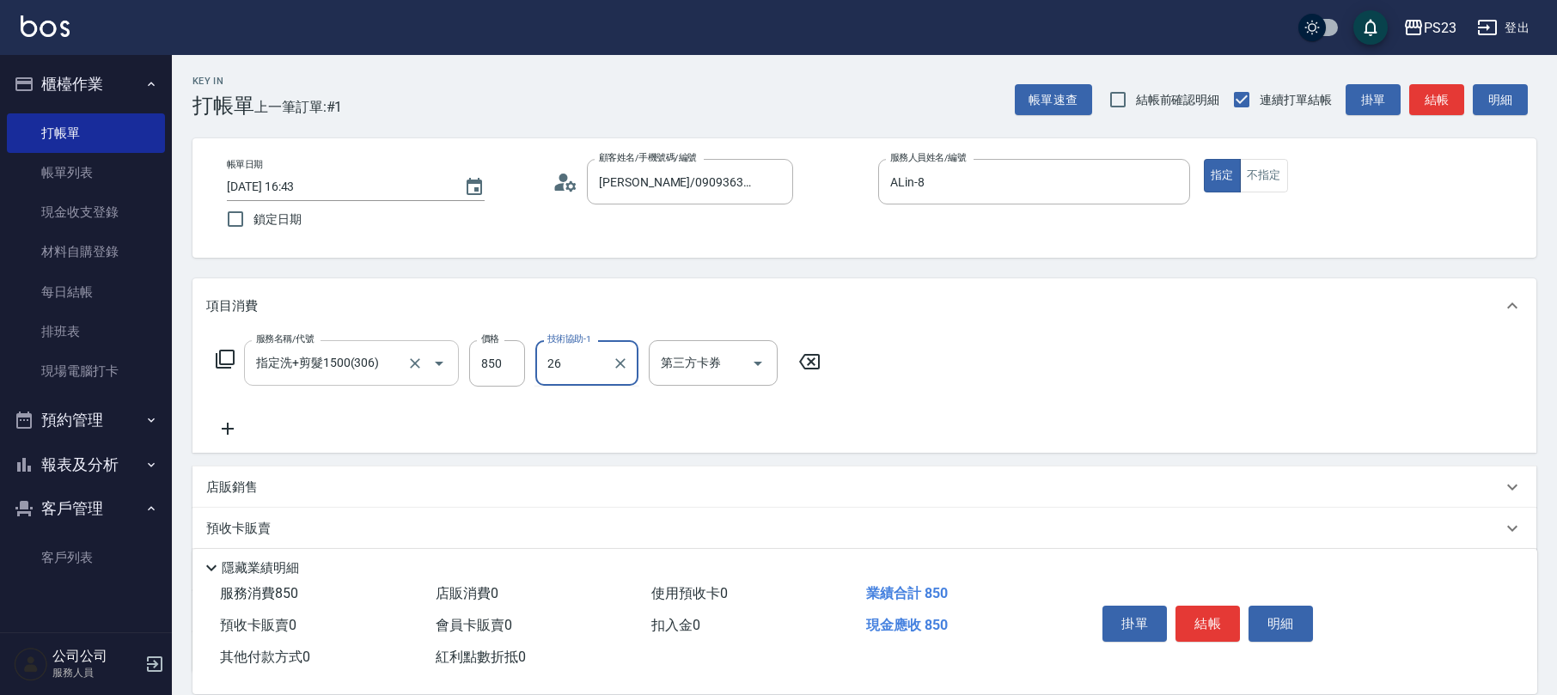
type input "青惠-26"
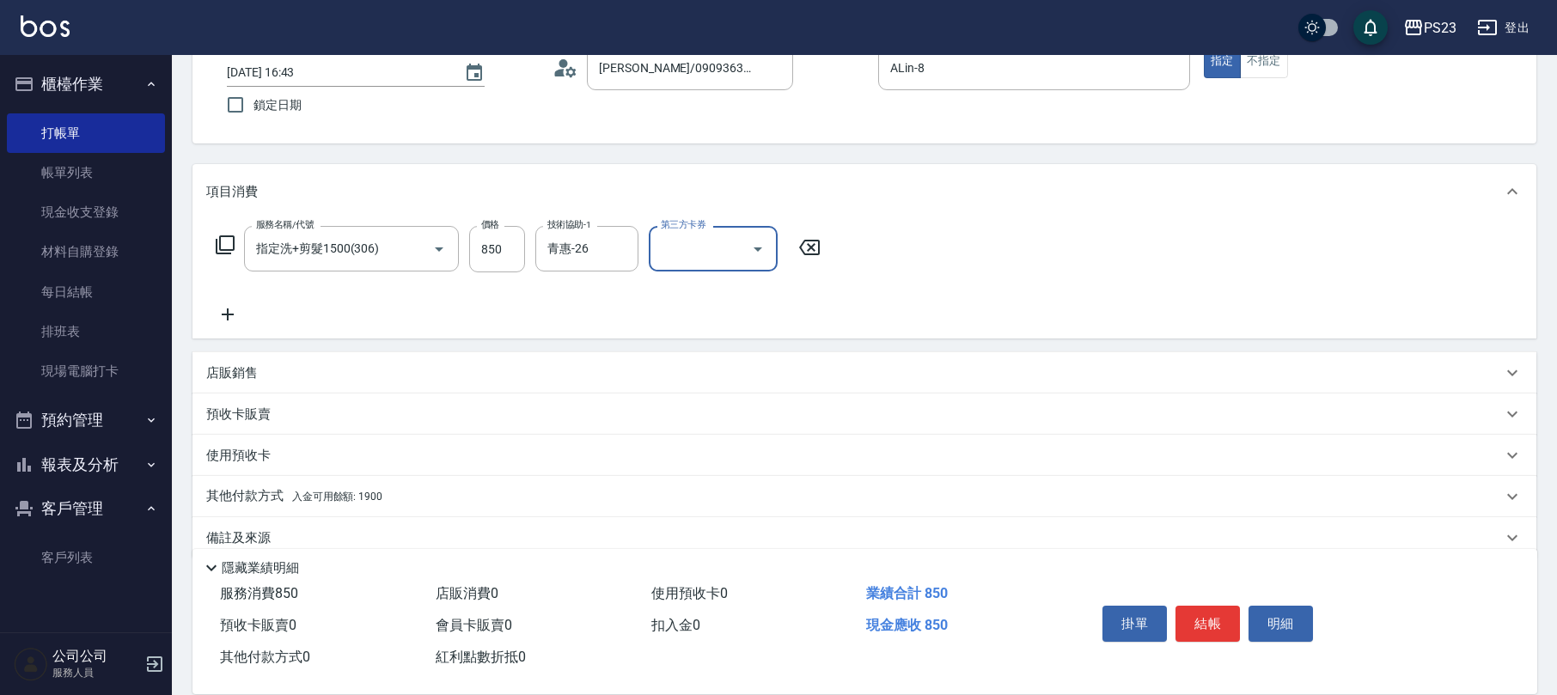
click at [268, 534] on p "備註及來源" at bounding box center [238, 538] width 64 height 18
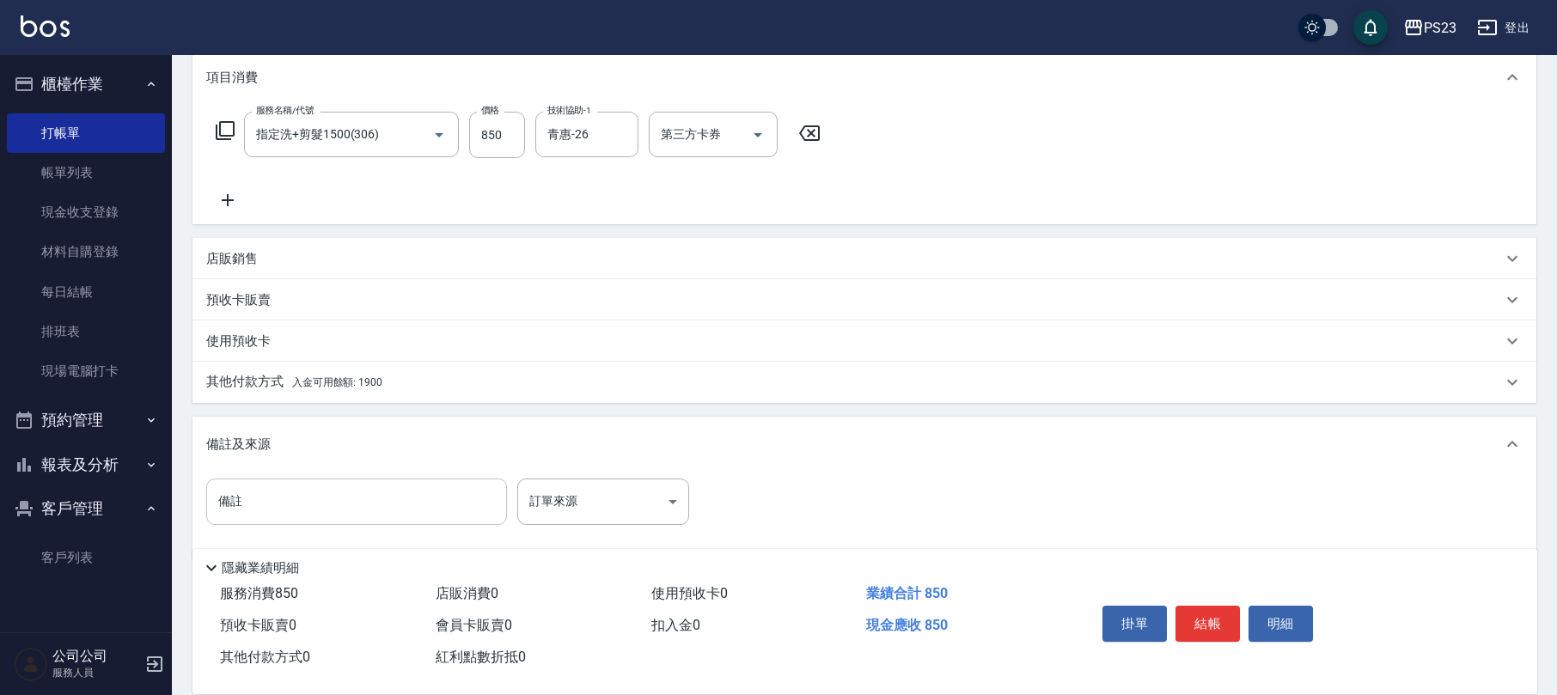
scroll to position [253, 0]
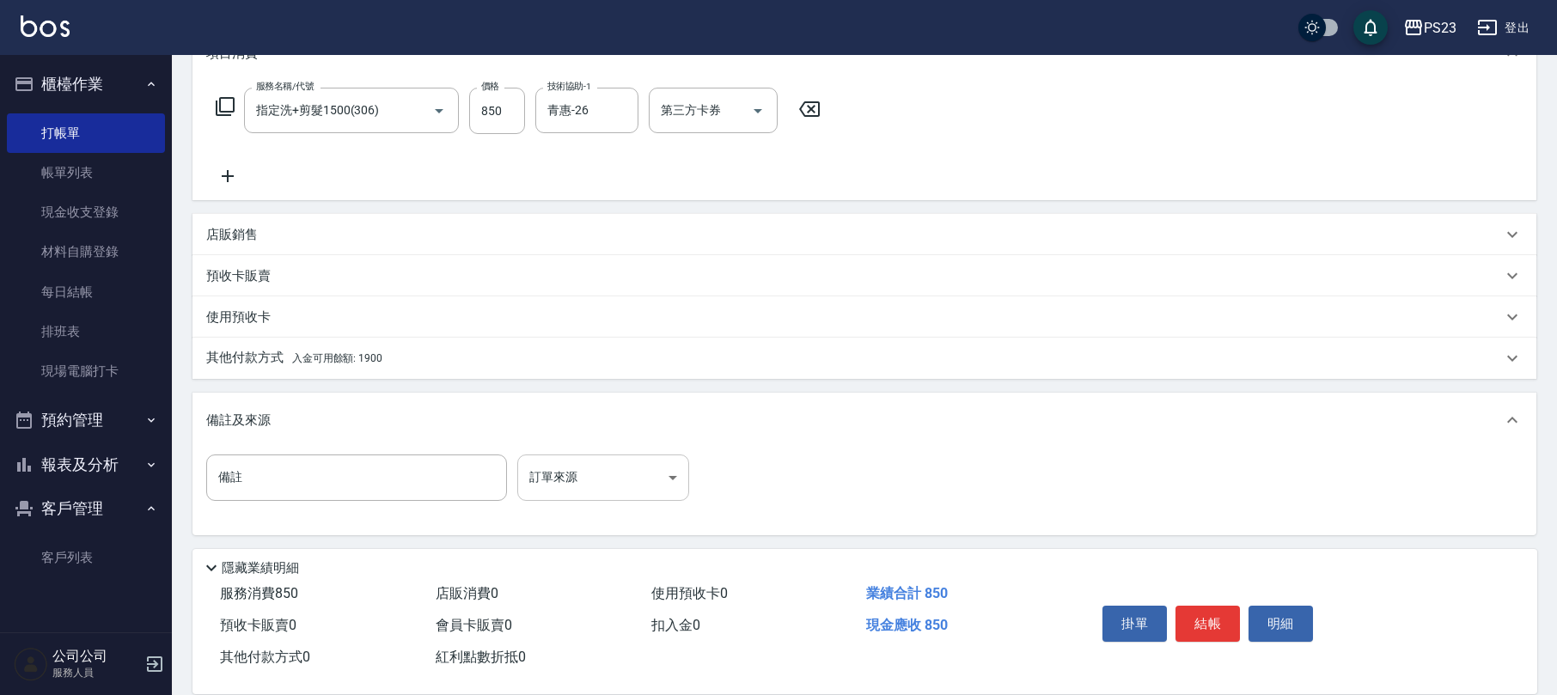
click at [528, 471] on body "PS23 登出 櫃檯作業 打帳單 帳單列表 現金收支登錄 材料自購登錄 每日結帳 排班表 現場電腦打卡 預約管理 預約管理 單日預約紀錄 單週預約紀錄 報表及…" at bounding box center [778, 221] width 1557 height 949
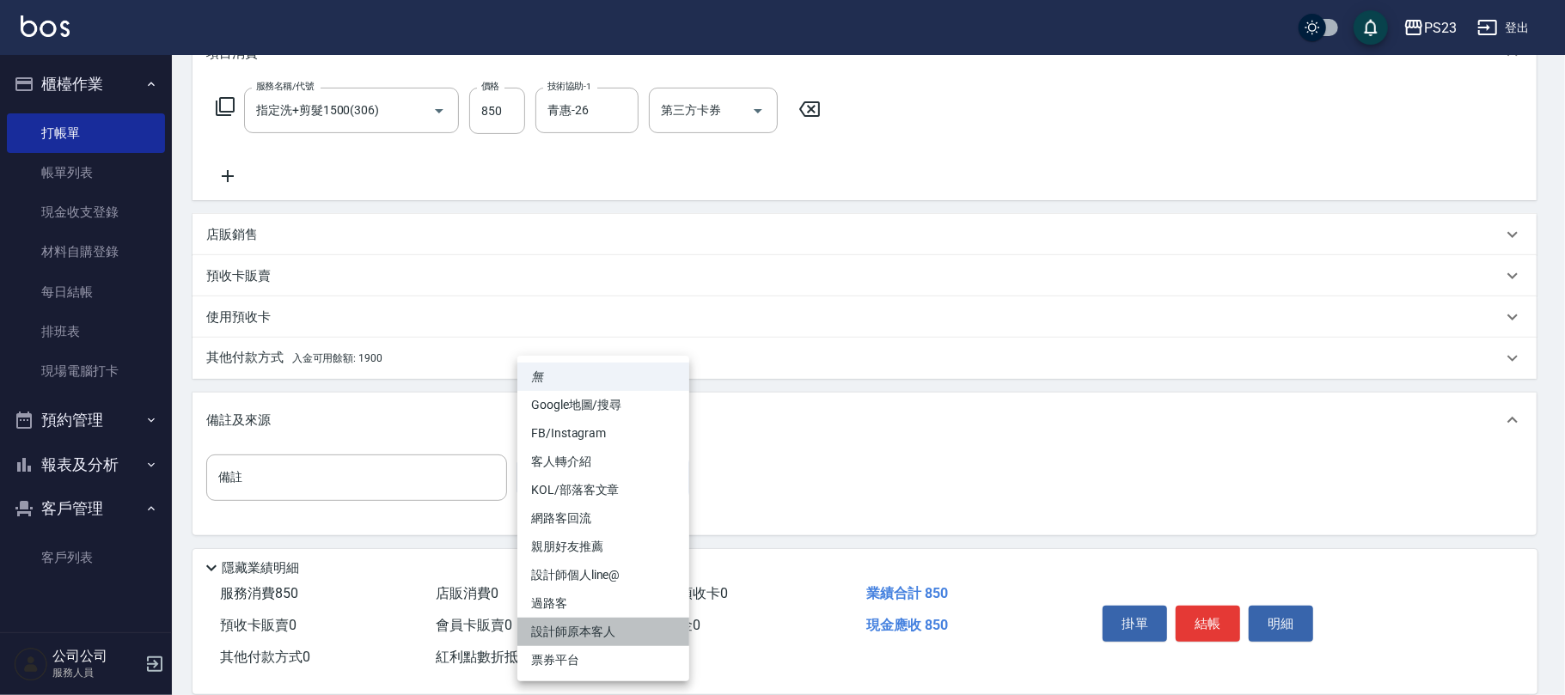
drag, startPoint x: 579, startPoint y: 624, endPoint x: 516, endPoint y: 485, distance: 152.2
click at [579, 623] on li "設計師原本客人" at bounding box center [603, 632] width 172 height 28
type input "設計師原本客人"
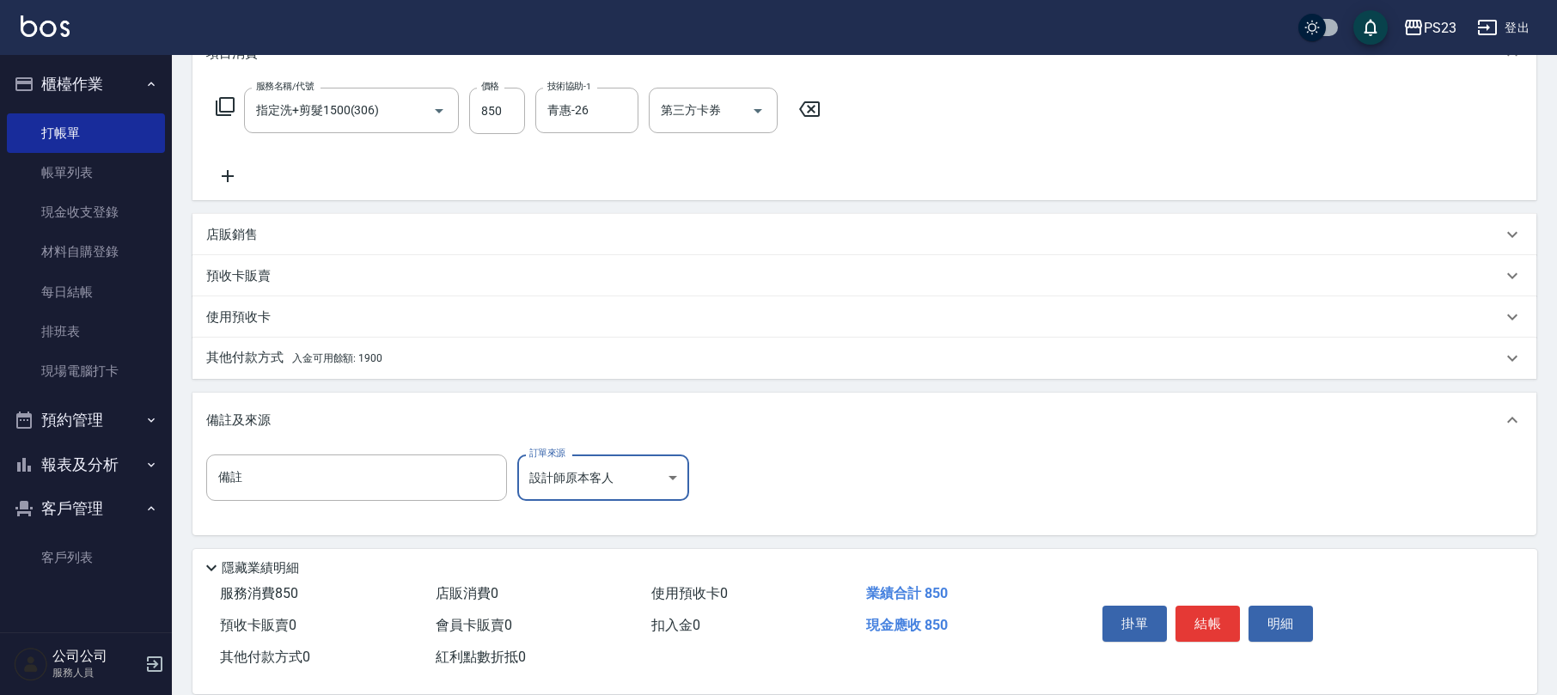
click at [395, 359] on div "其他付款方式 入金可用餘額: 1900" at bounding box center [854, 358] width 1296 height 19
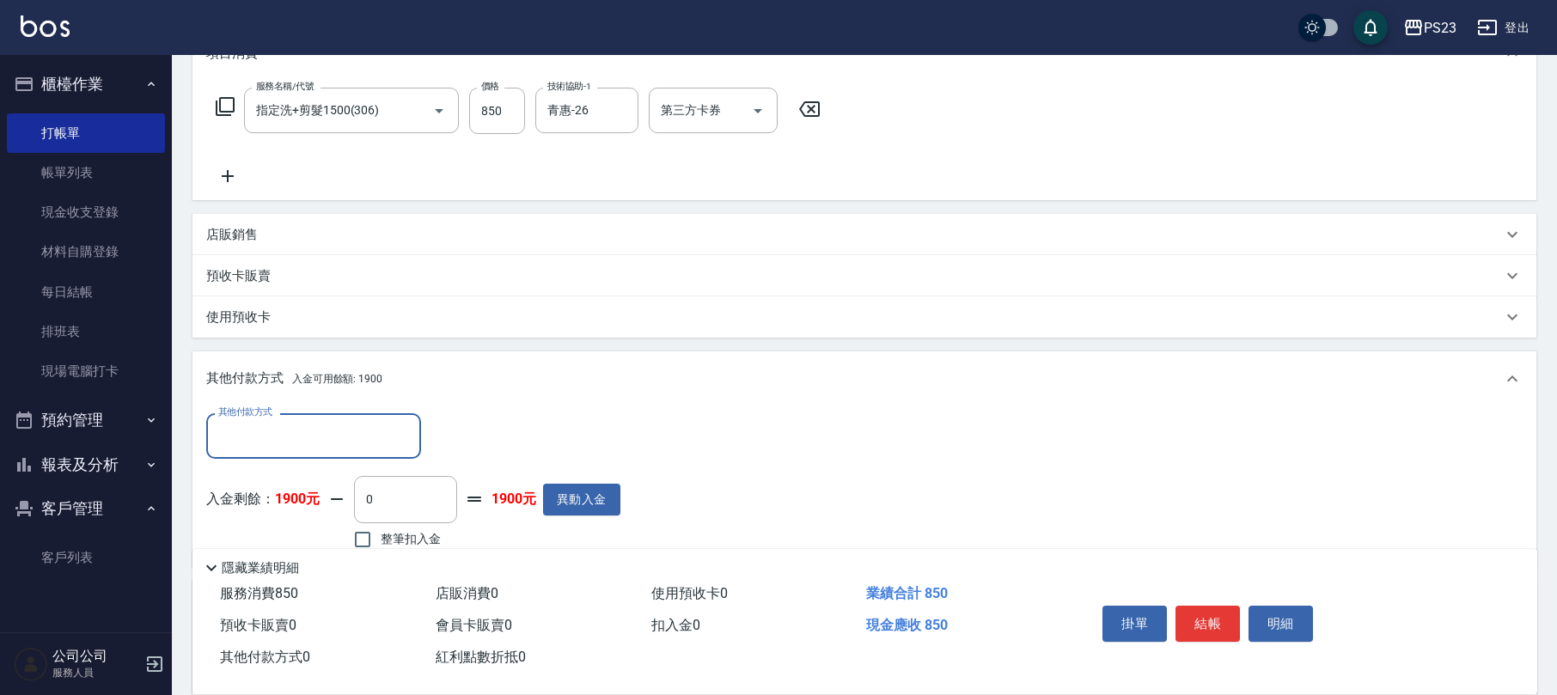
scroll to position [442, 0]
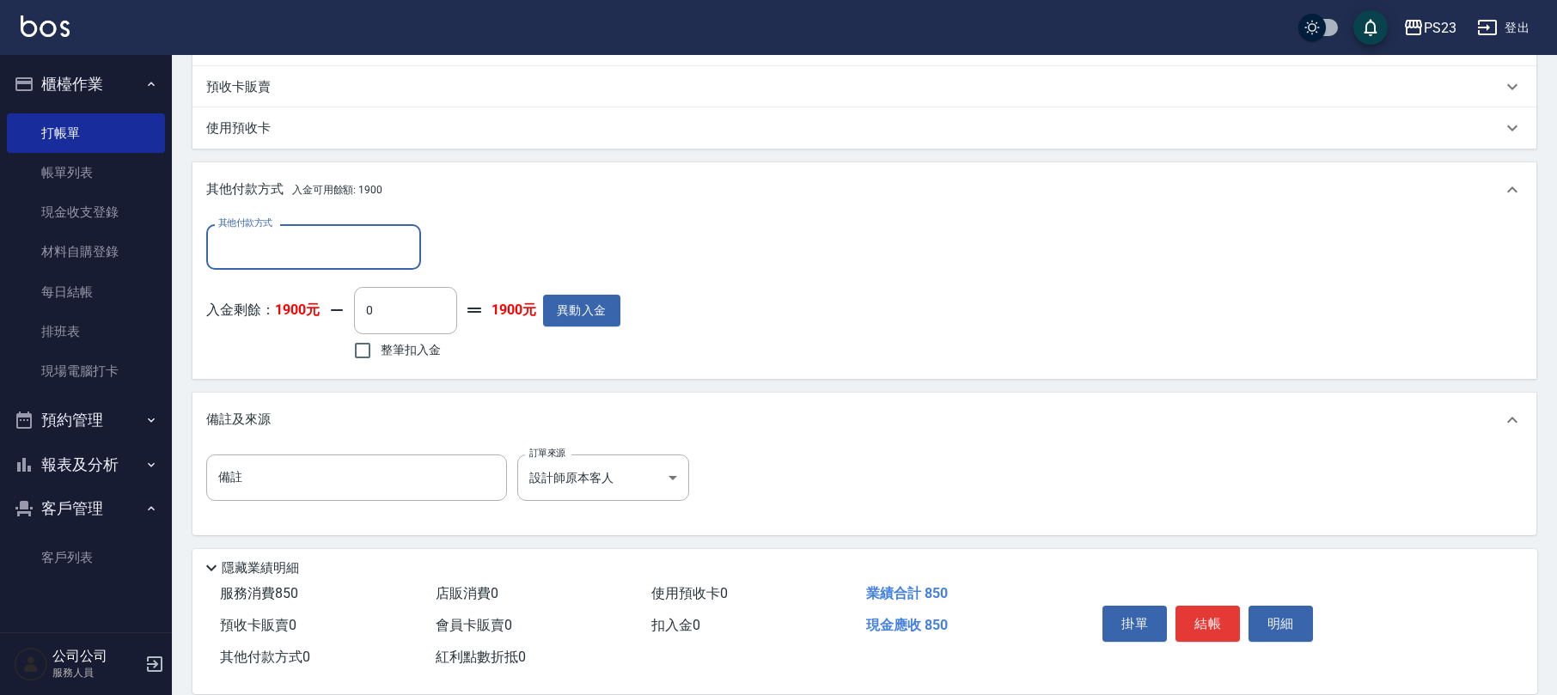
click at [435, 345] on span "整筆扣入金" at bounding box center [411, 350] width 60 height 18
click at [381, 345] on input "整筆扣入金" at bounding box center [363, 351] width 36 height 36
checkbox input "true"
type input "850"
click at [1223, 629] on button "結帳" at bounding box center [1207, 624] width 64 height 36
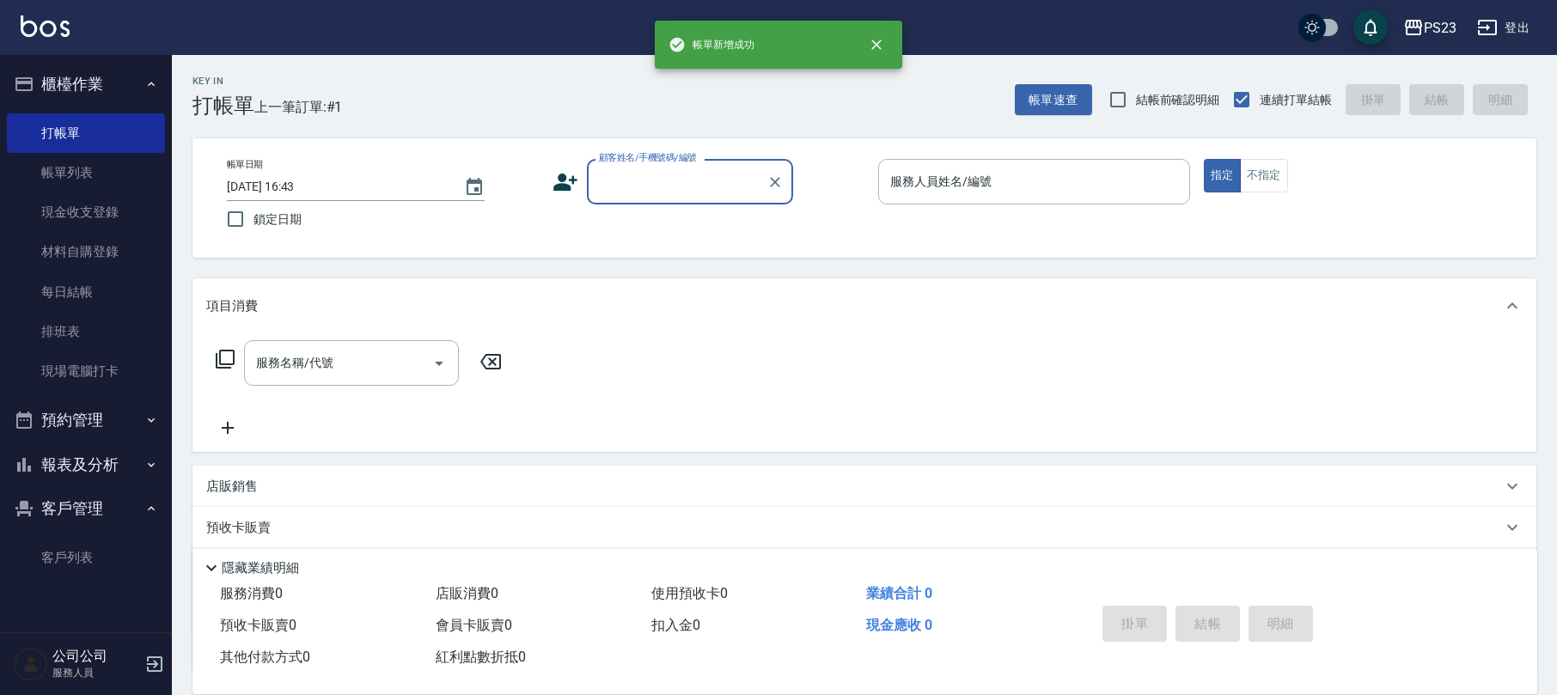
scroll to position [0, 0]
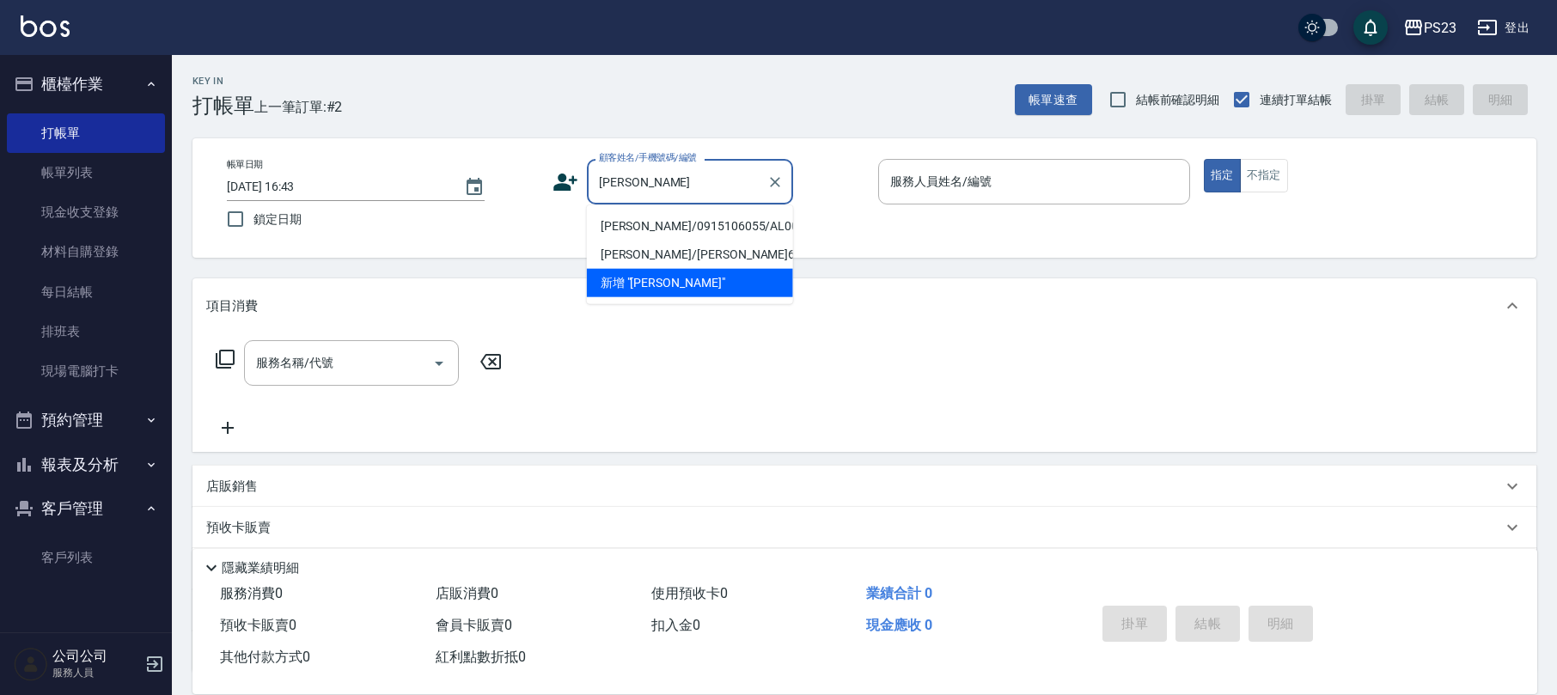
click at [732, 224] on li "[PERSON_NAME]/0915106055/AL001018" at bounding box center [690, 226] width 206 height 28
type input "[PERSON_NAME]/0915106055/AL001018"
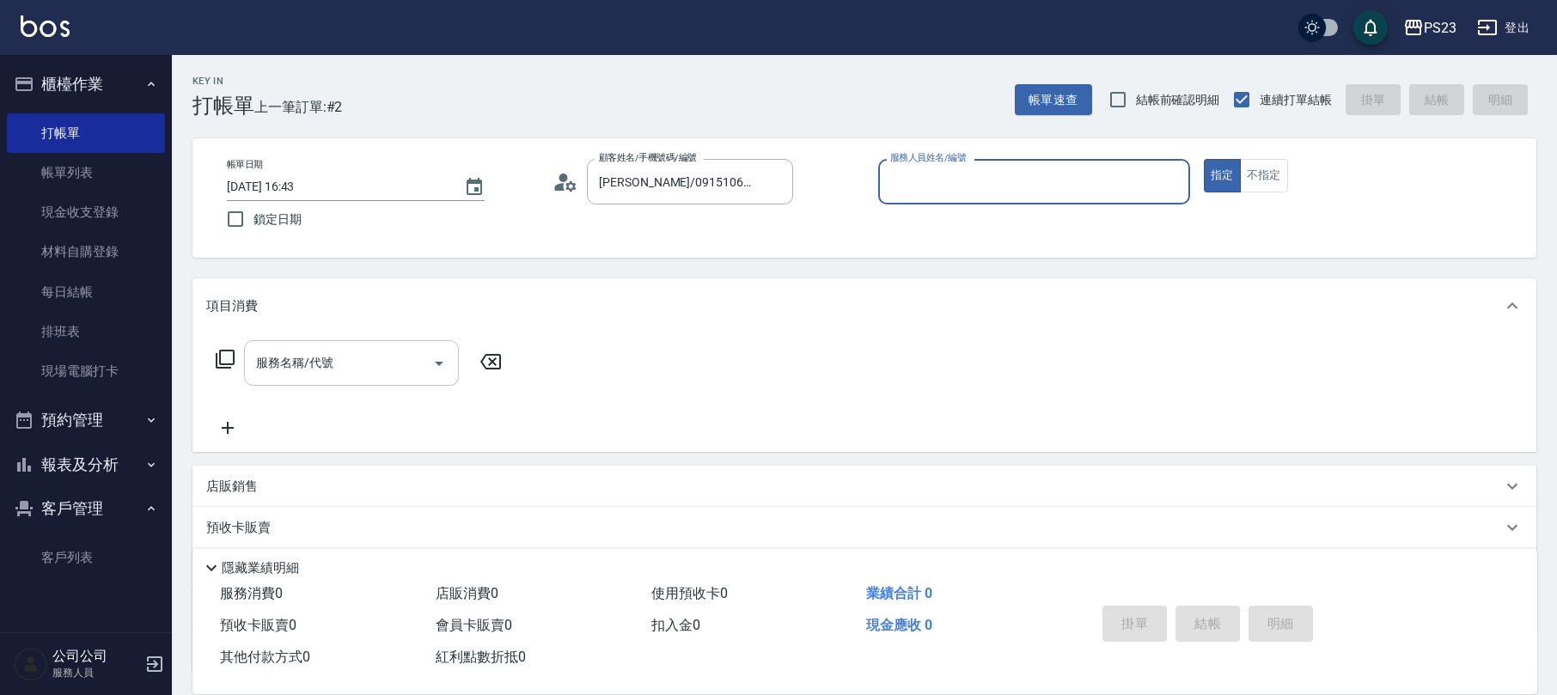
type input "ALin-8"
click at [309, 369] on div "服務名稱/代號 服務名稱/代號" at bounding box center [351, 363] width 215 height 46
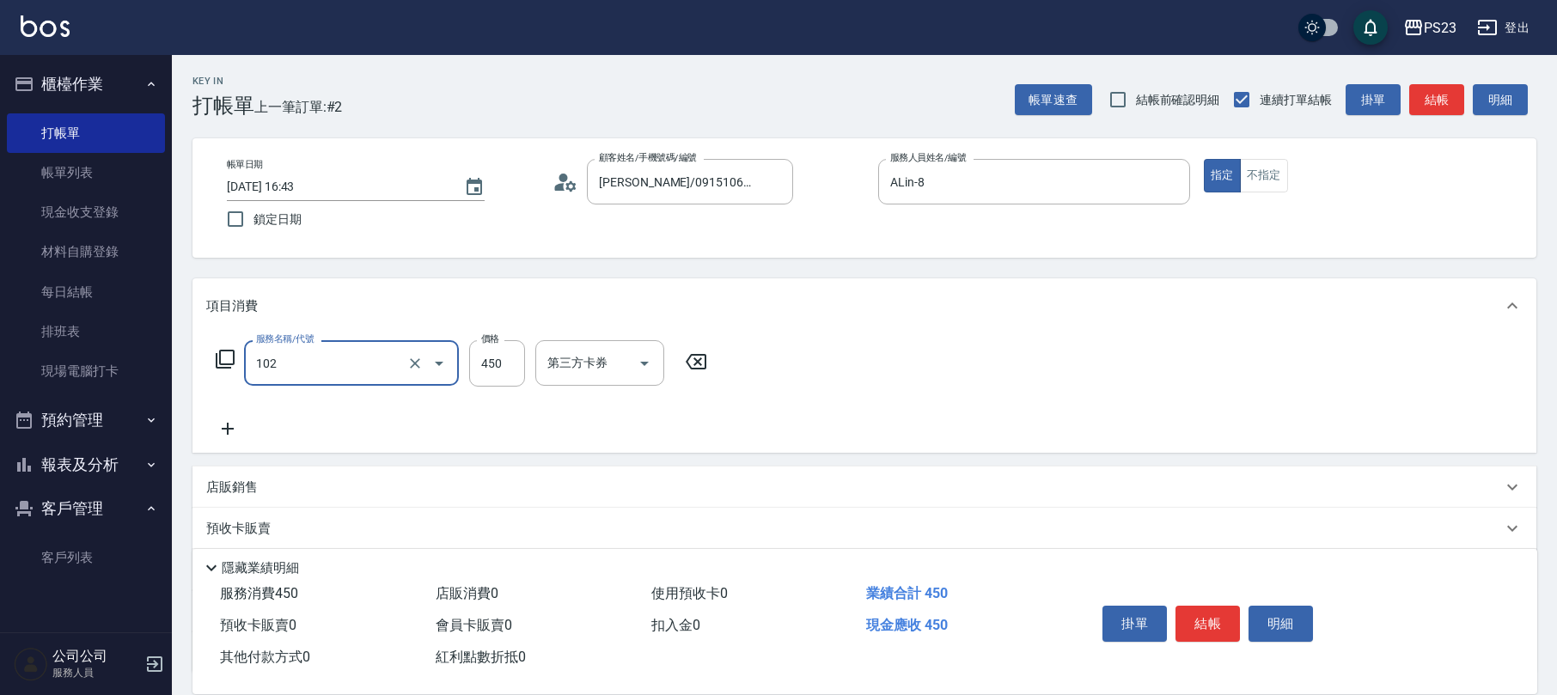
type input "洗髮450(102)"
type input "500"
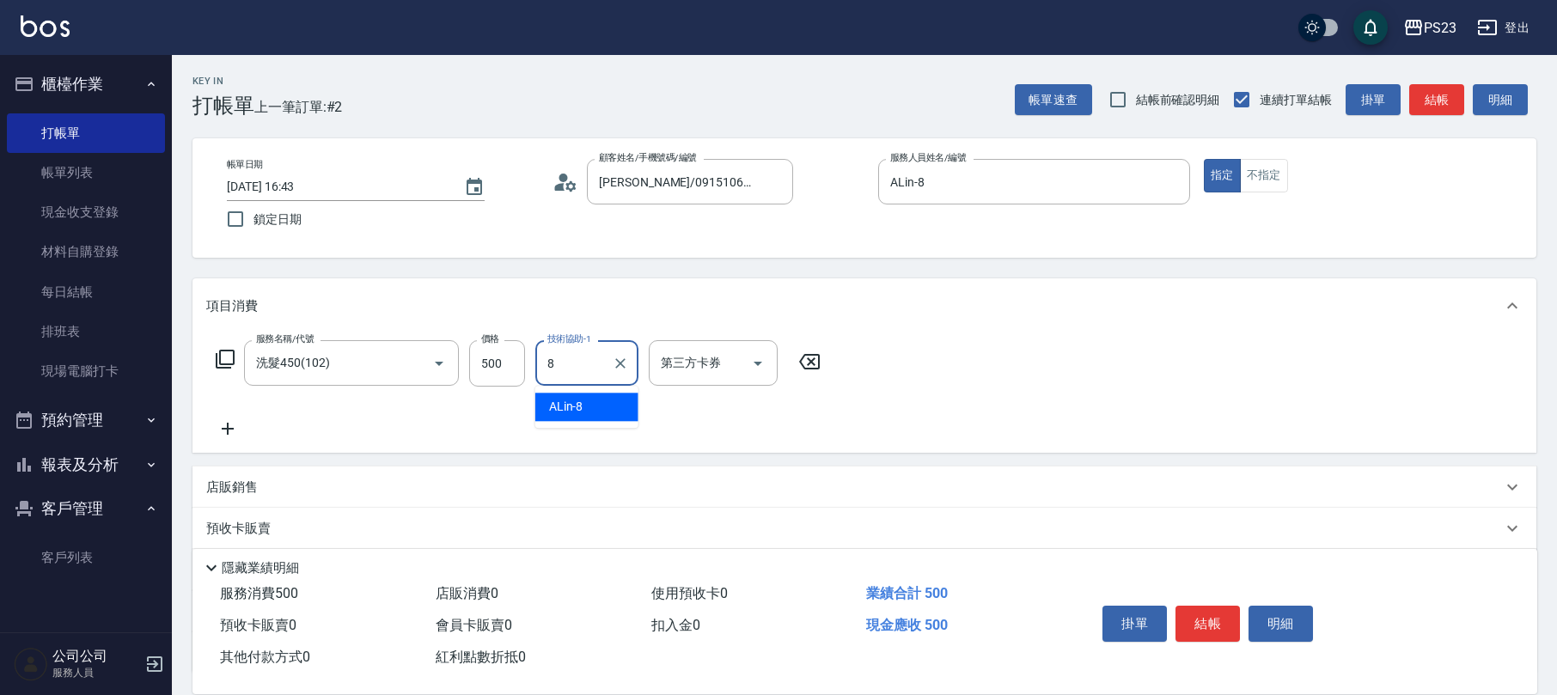
type input "ALin-8"
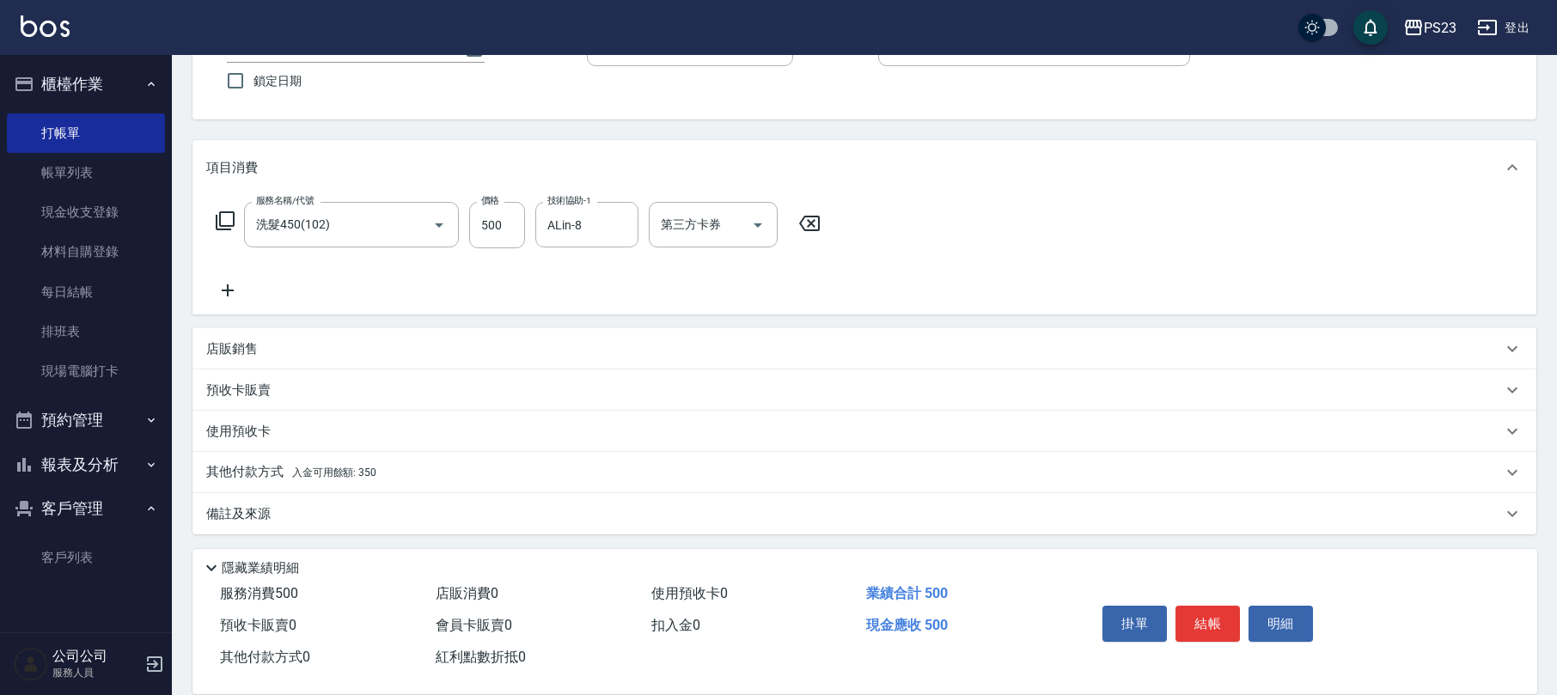
drag, startPoint x: 300, startPoint y: 513, endPoint x: 323, endPoint y: 496, distance: 28.9
click at [300, 510] on div "備註及來源" at bounding box center [854, 514] width 1296 height 18
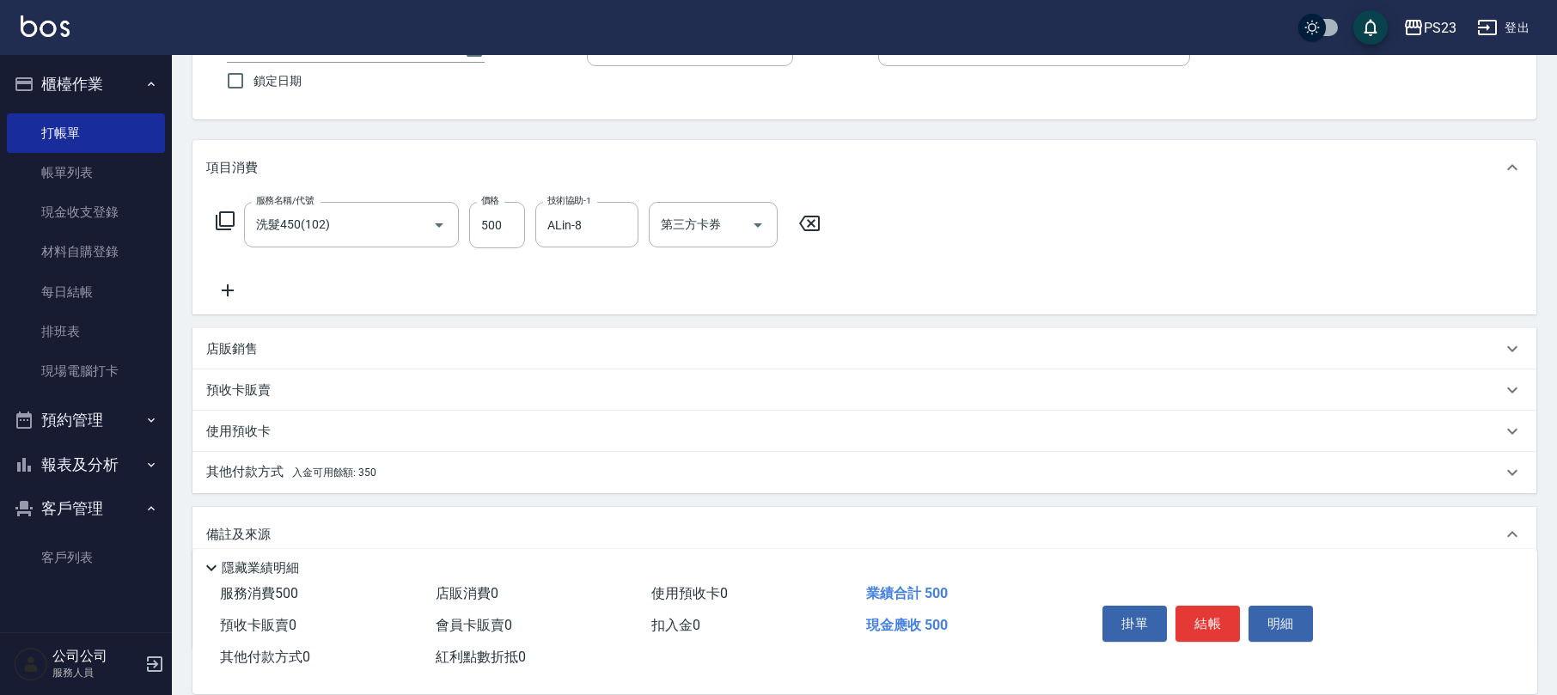
scroll to position [239, 0]
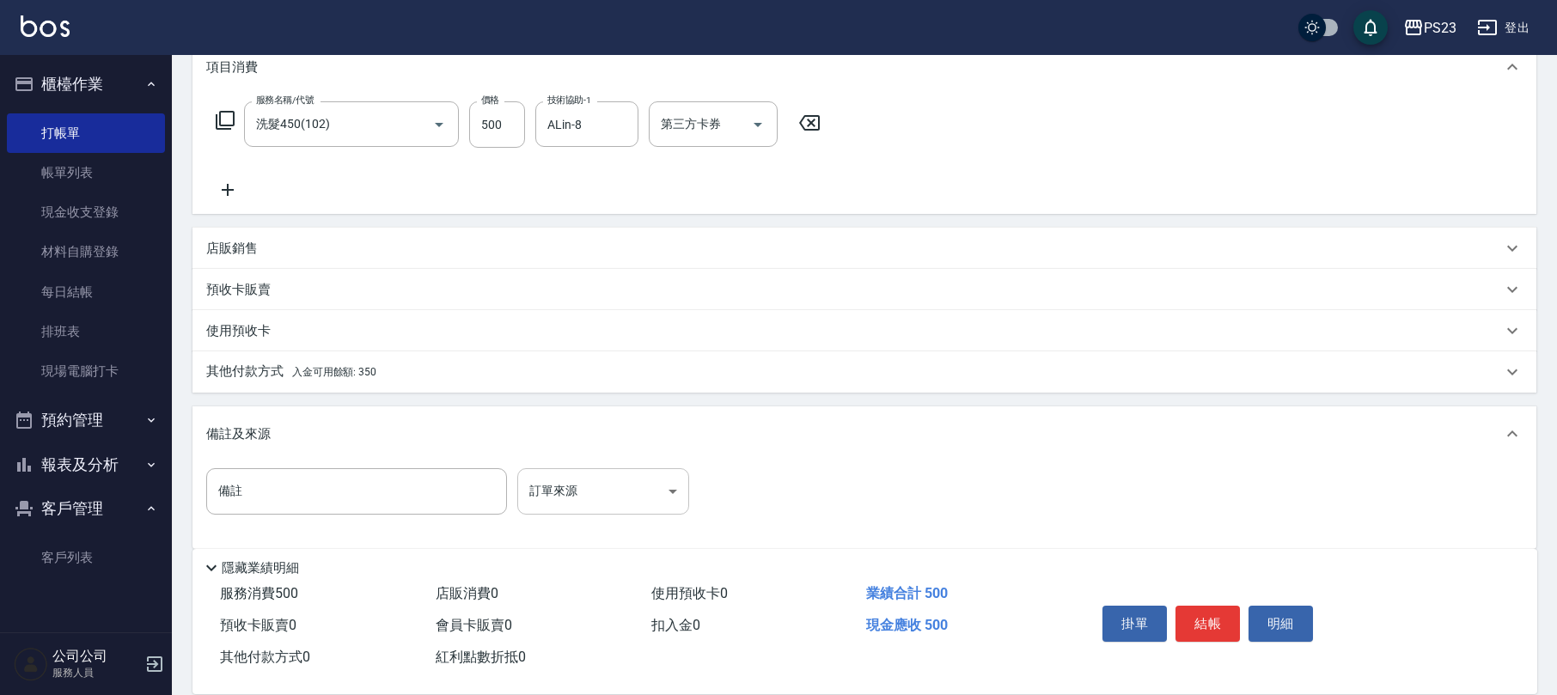
click at [577, 482] on body "PS23 登出 櫃檯作業 打帳單 帳單列表 現金收支登錄 材料自購登錄 每日結帳 排班表 現場電腦打卡 預約管理 預約管理 單日預約紀錄 單週預約紀錄 報表及…" at bounding box center [778, 235] width 1557 height 949
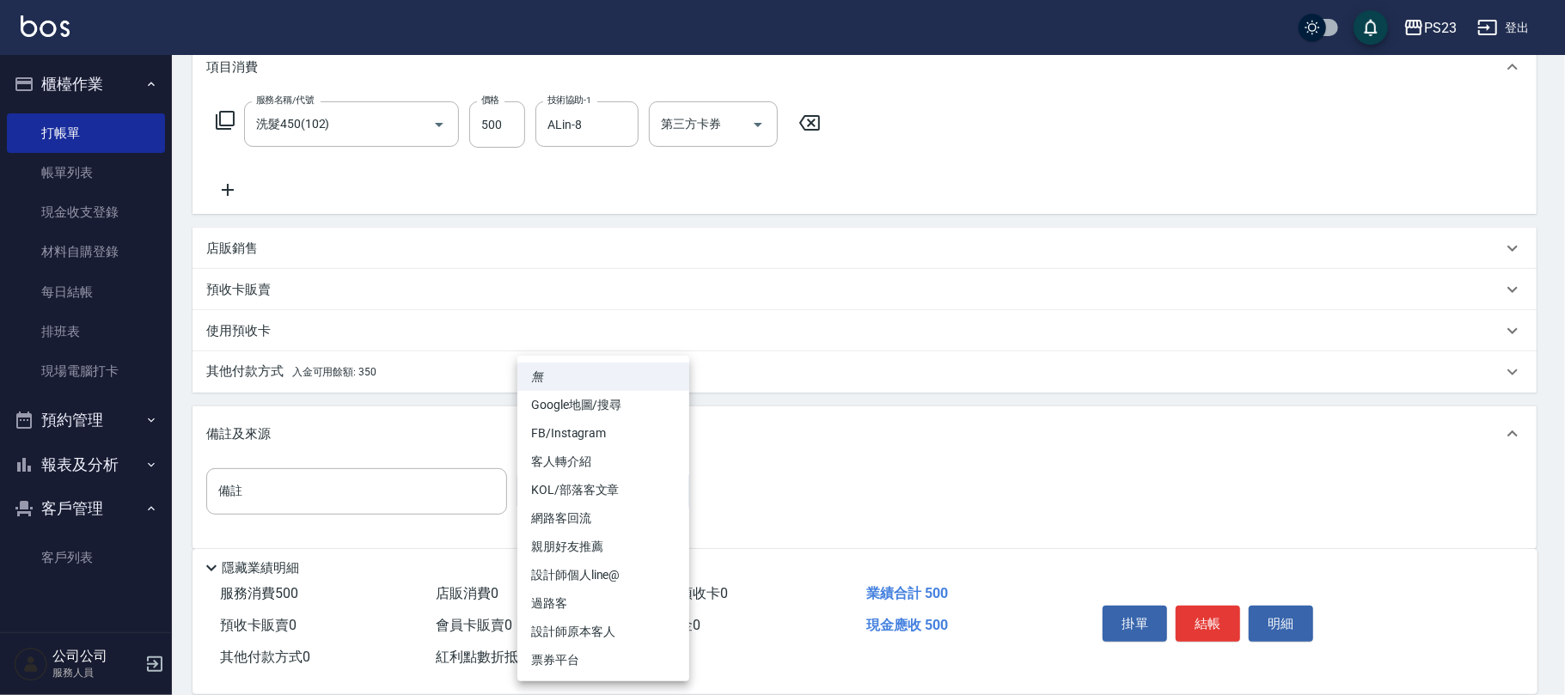
click at [595, 626] on li "設計師原本客人" at bounding box center [603, 632] width 172 height 28
type input "設計師原本客人"
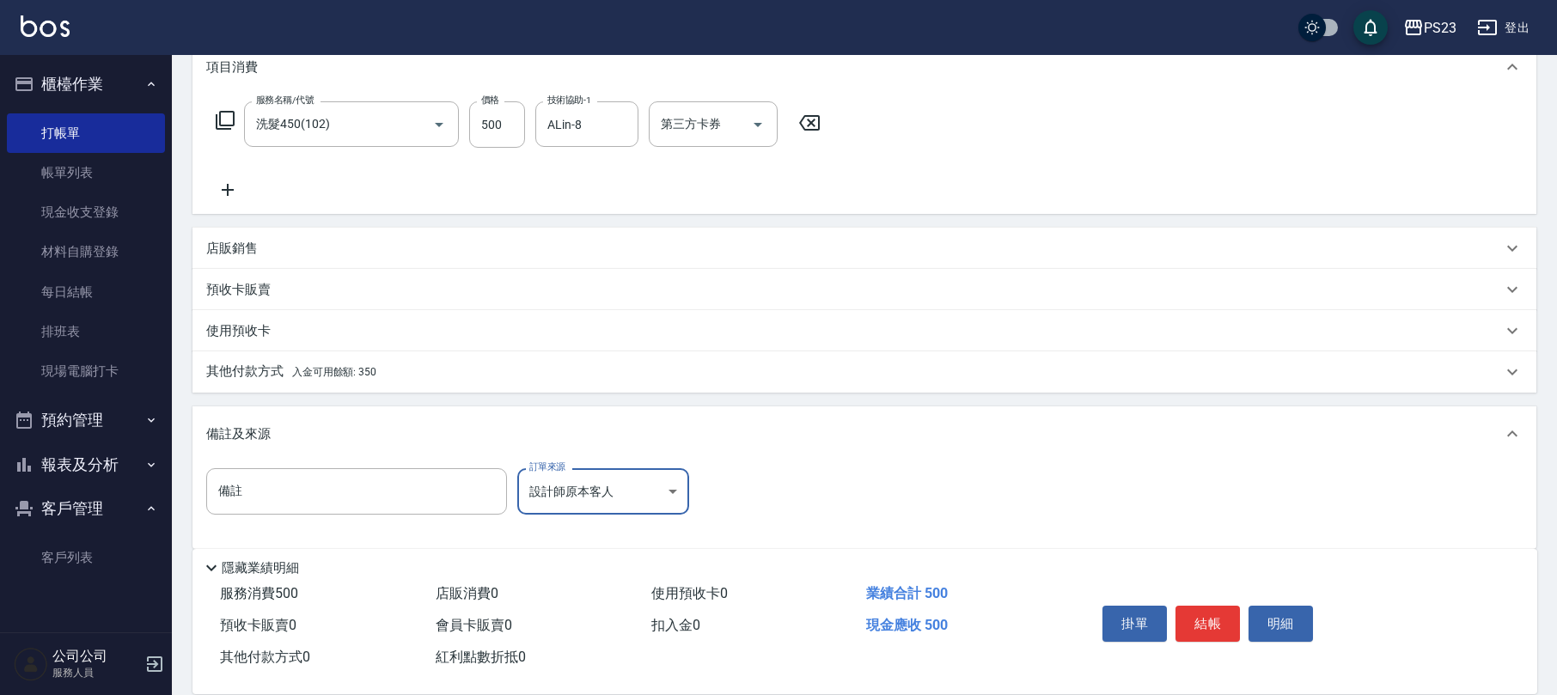
drag, startPoint x: 1214, startPoint y: 623, endPoint x: 1191, endPoint y: 598, distance: 34.0
click at [1213, 623] on button "結帳" at bounding box center [1207, 624] width 64 height 36
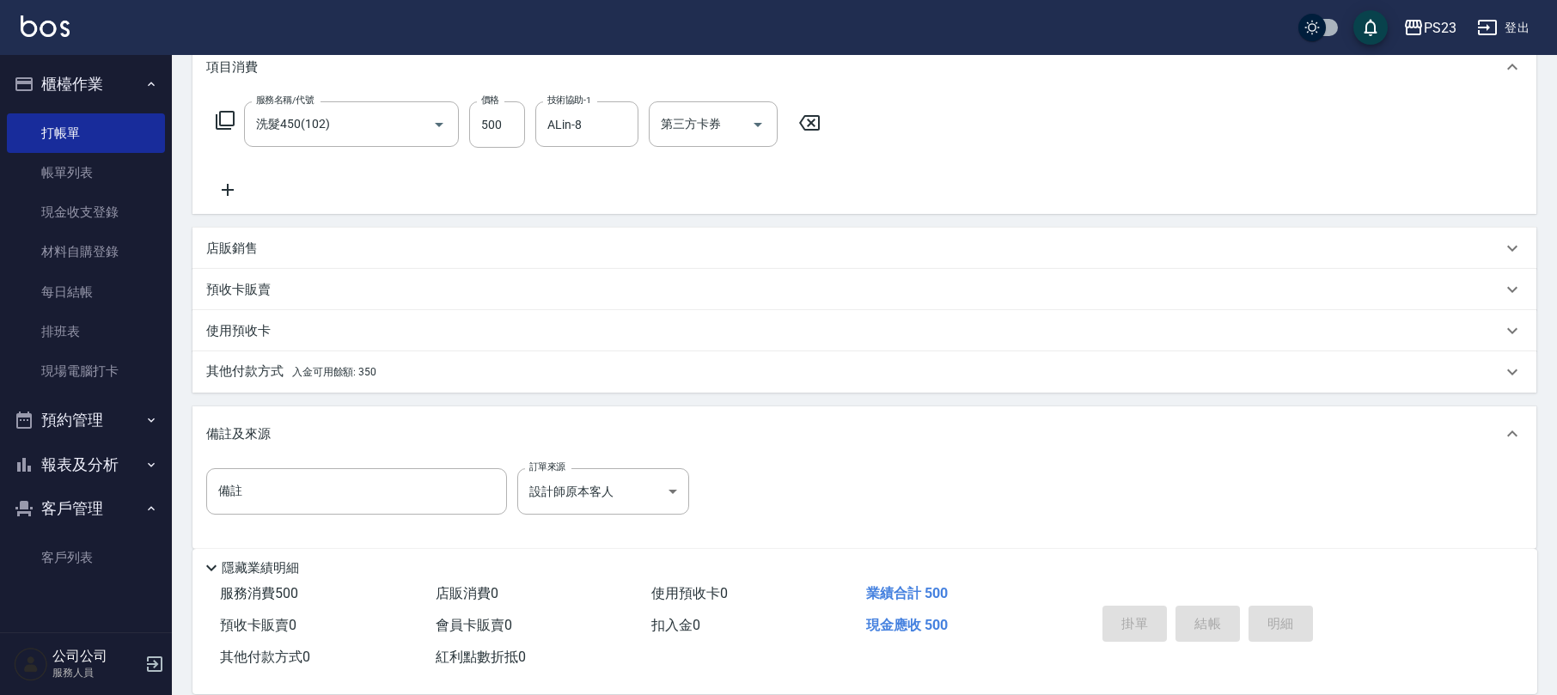
type input "[DATE] 16:44"
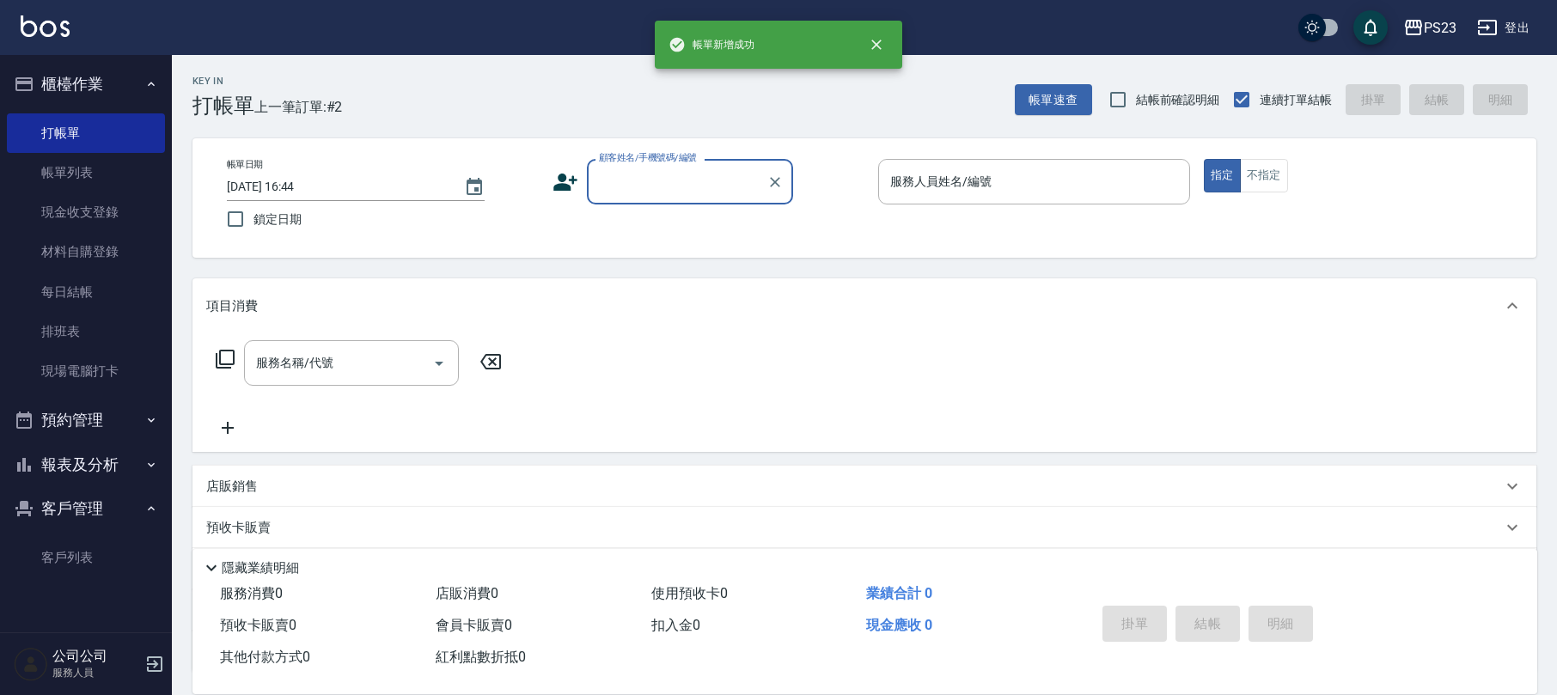
scroll to position [0, 0]
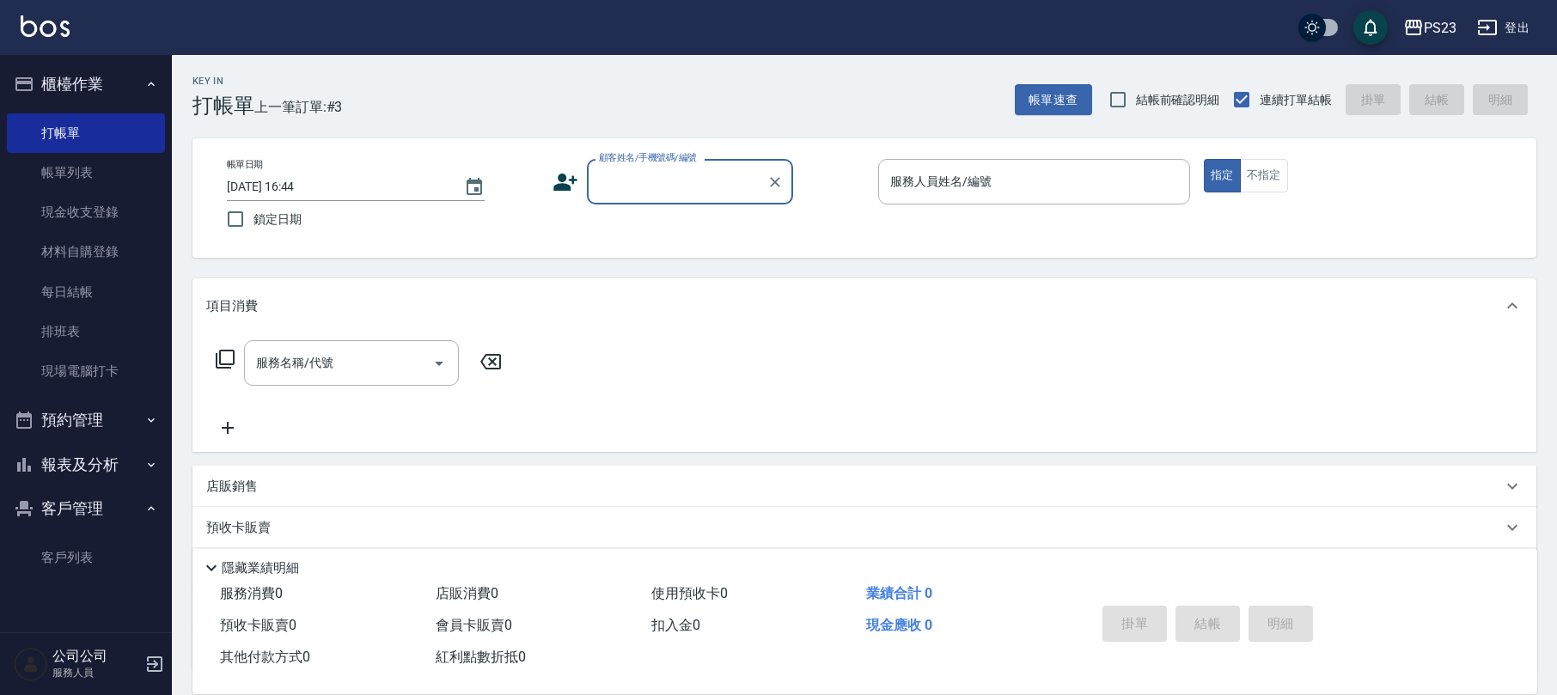
click at [83, 473] on button "報表及分析" at bounding box center [86, 464] width 158 height 45
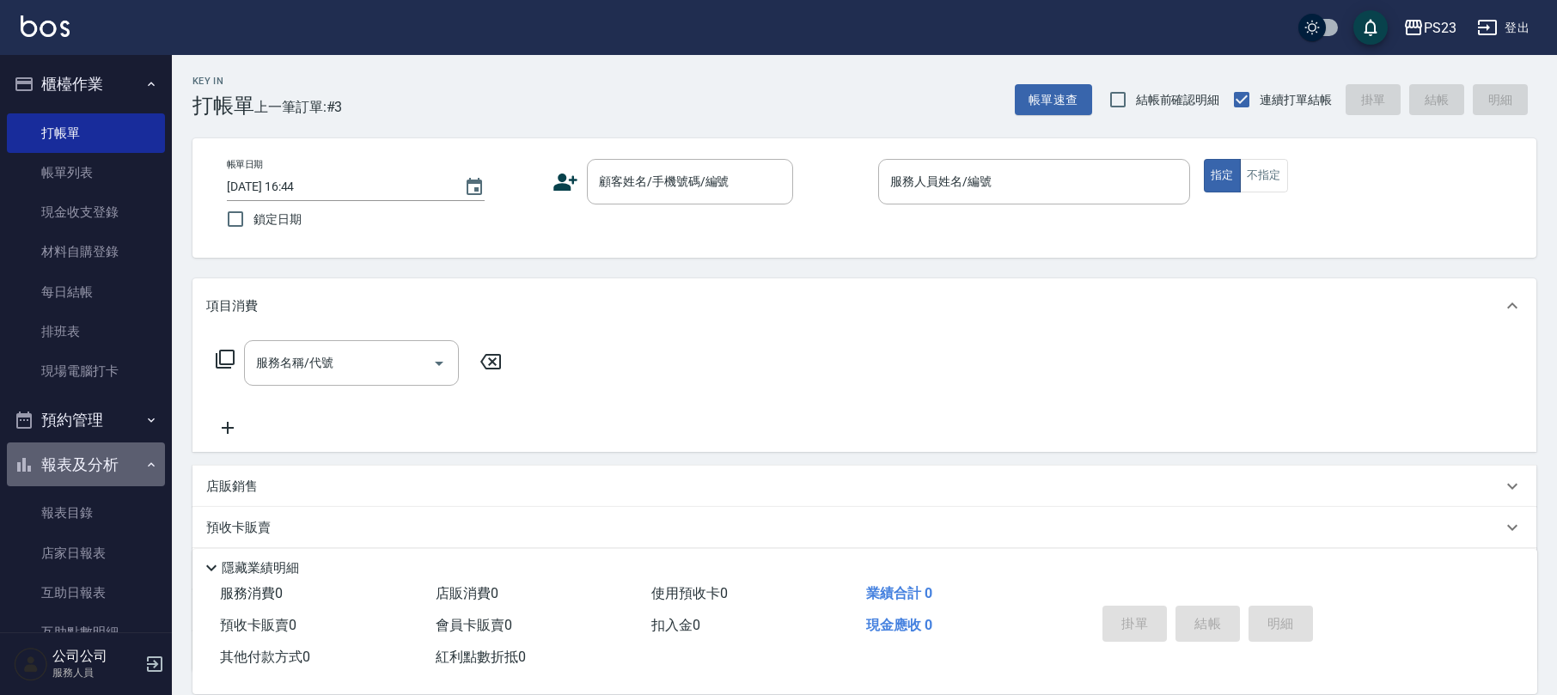
click at [89, 476] on button "報表及分析" at bounding box center [86, 464] width 158 height 45
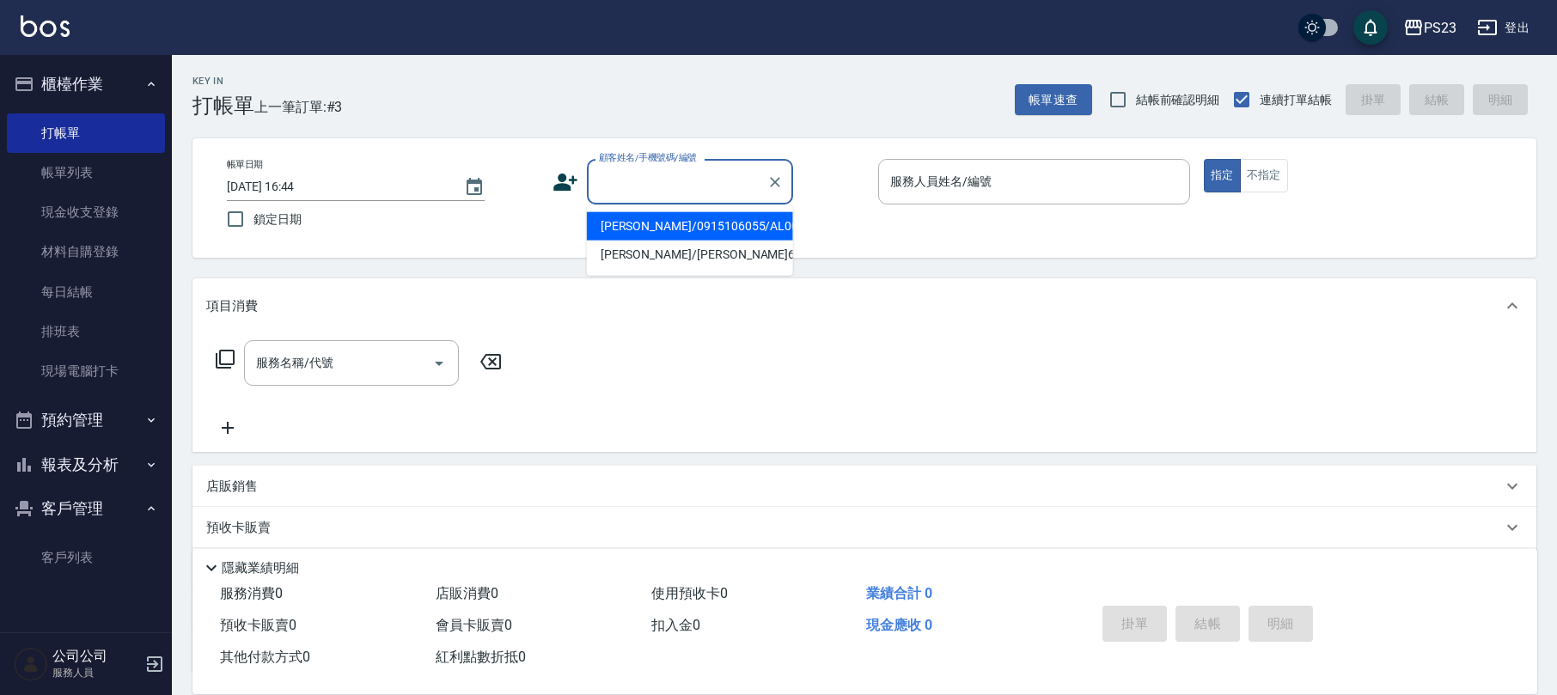
click at [739, 180] on input "顧客姓名/手機號碼/編號" at bounding box center [677, 182] width 165 height 30
click at [694, 227] on li "[PERSON_NAME]/0932356514/NA590422" at bounding box center [690, 226] width 206 height 28
type input "[PERSON_NAME]/0932356514/NA590422"
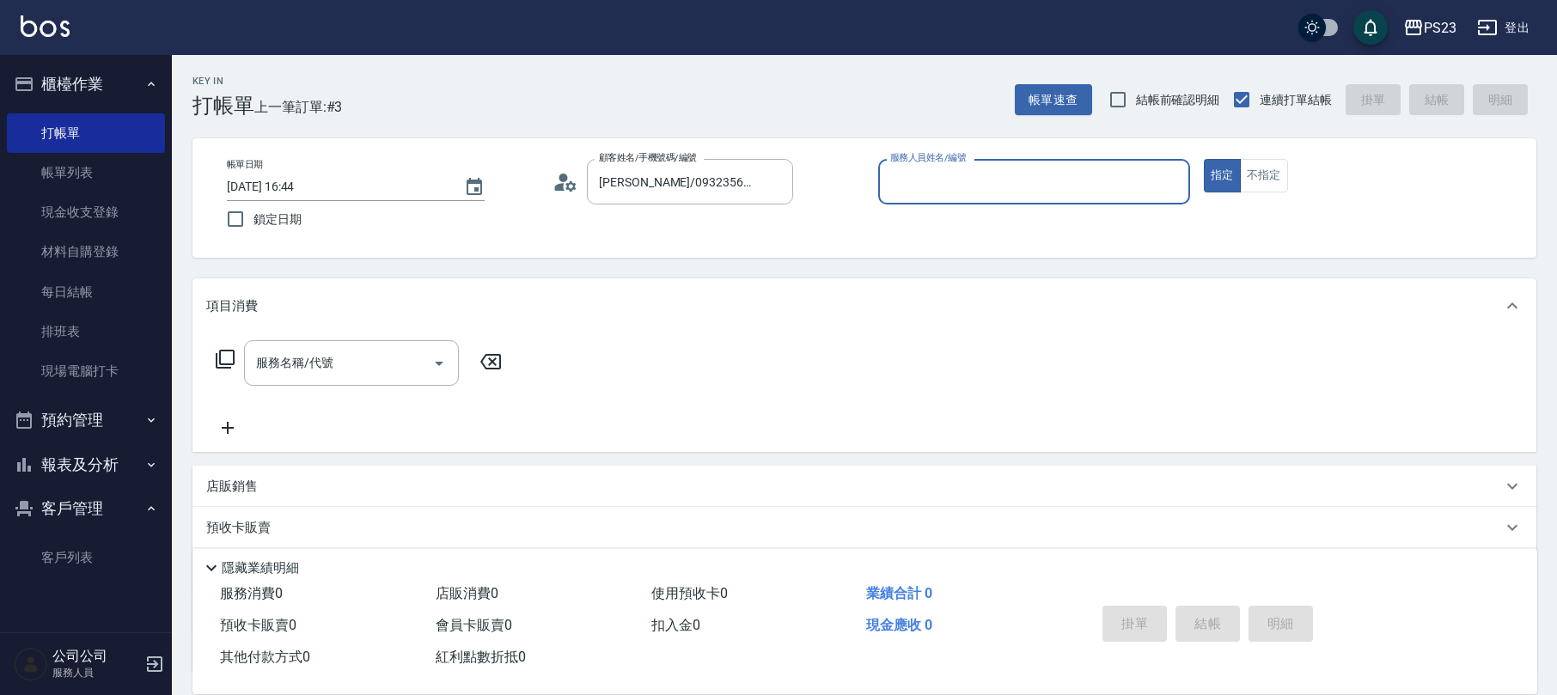
type input "Nanako-59"
drag, startPoint x: 368, startPoint y: 351, endPoint x: 345, endPoint y: 316, distance: 42.2
click at [368, 351] on input "服務名稱/代號" at bounding box center [339, 363] width 174 height 30
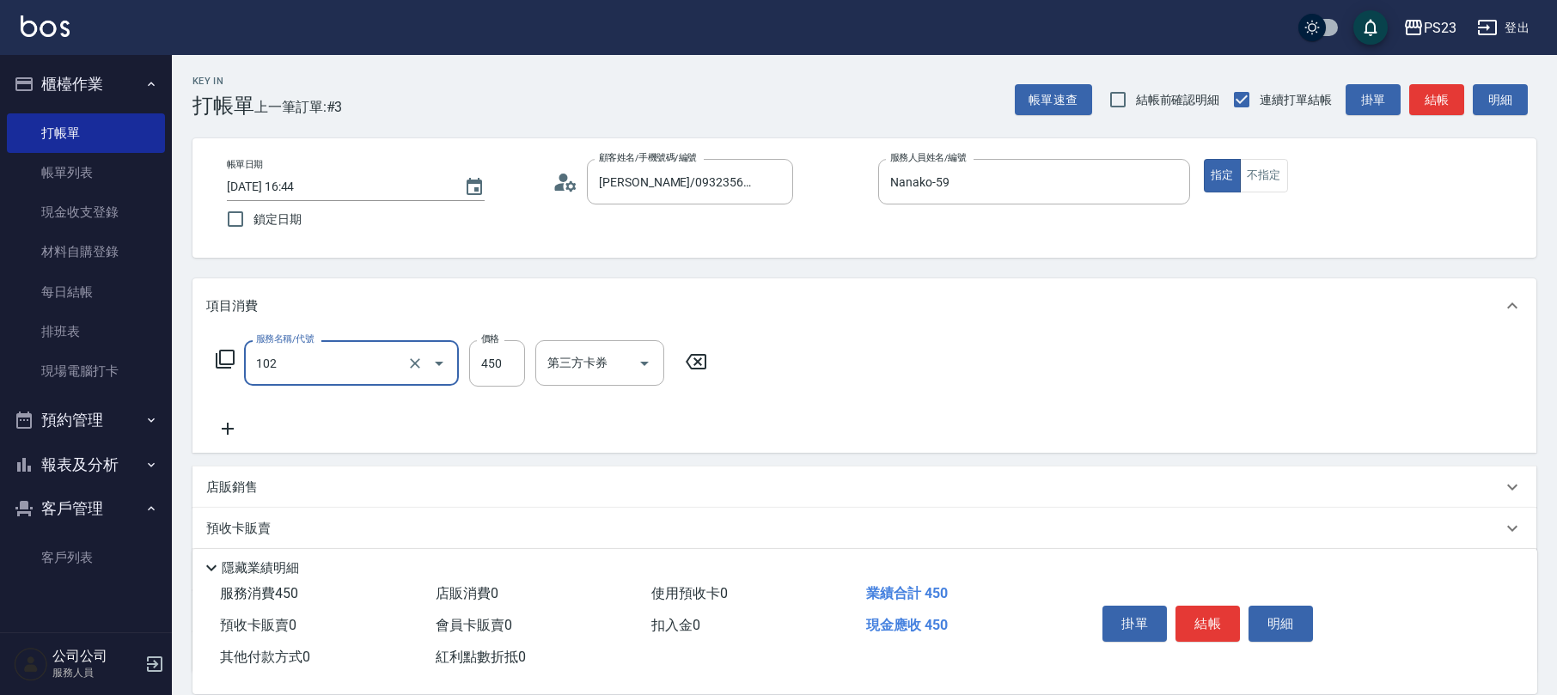
type input "洗髮450(102)"
type input "300"
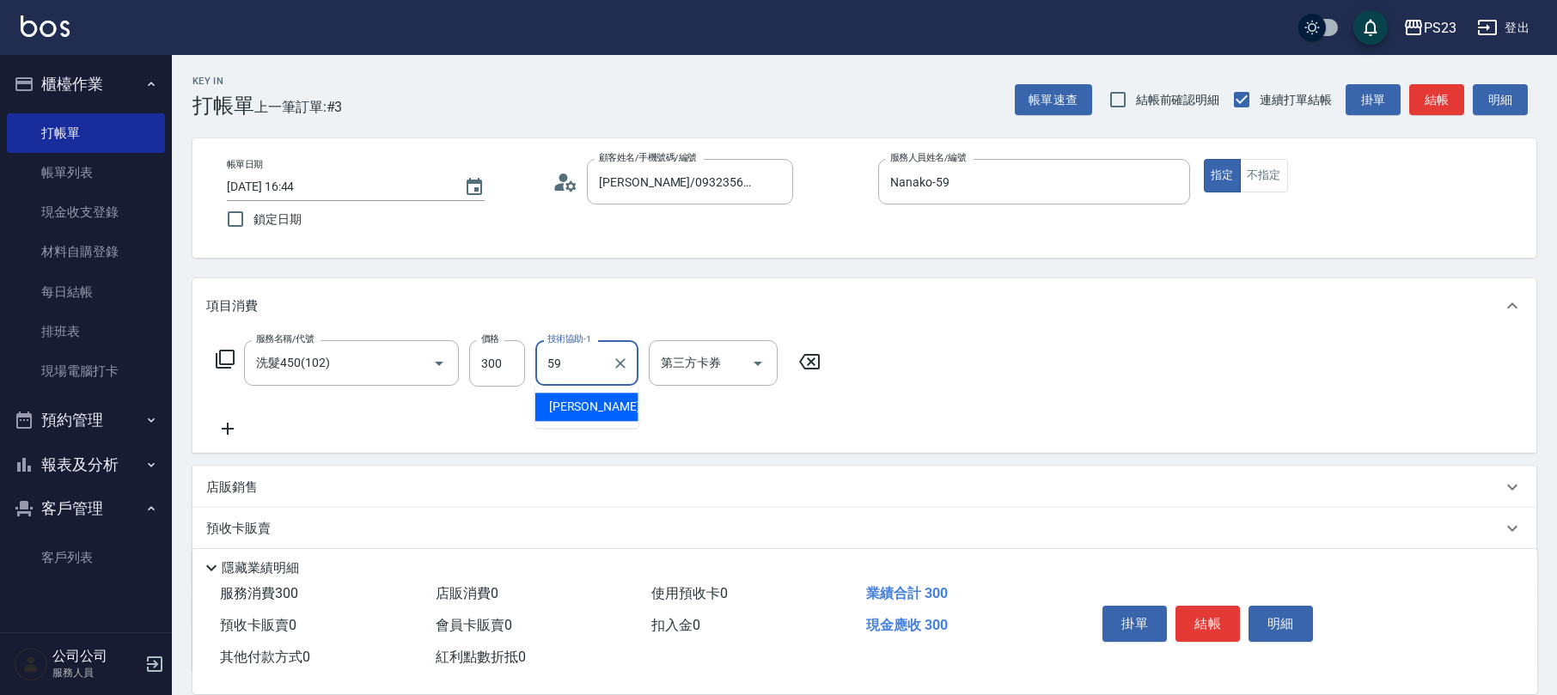
type input "Nanako-59"
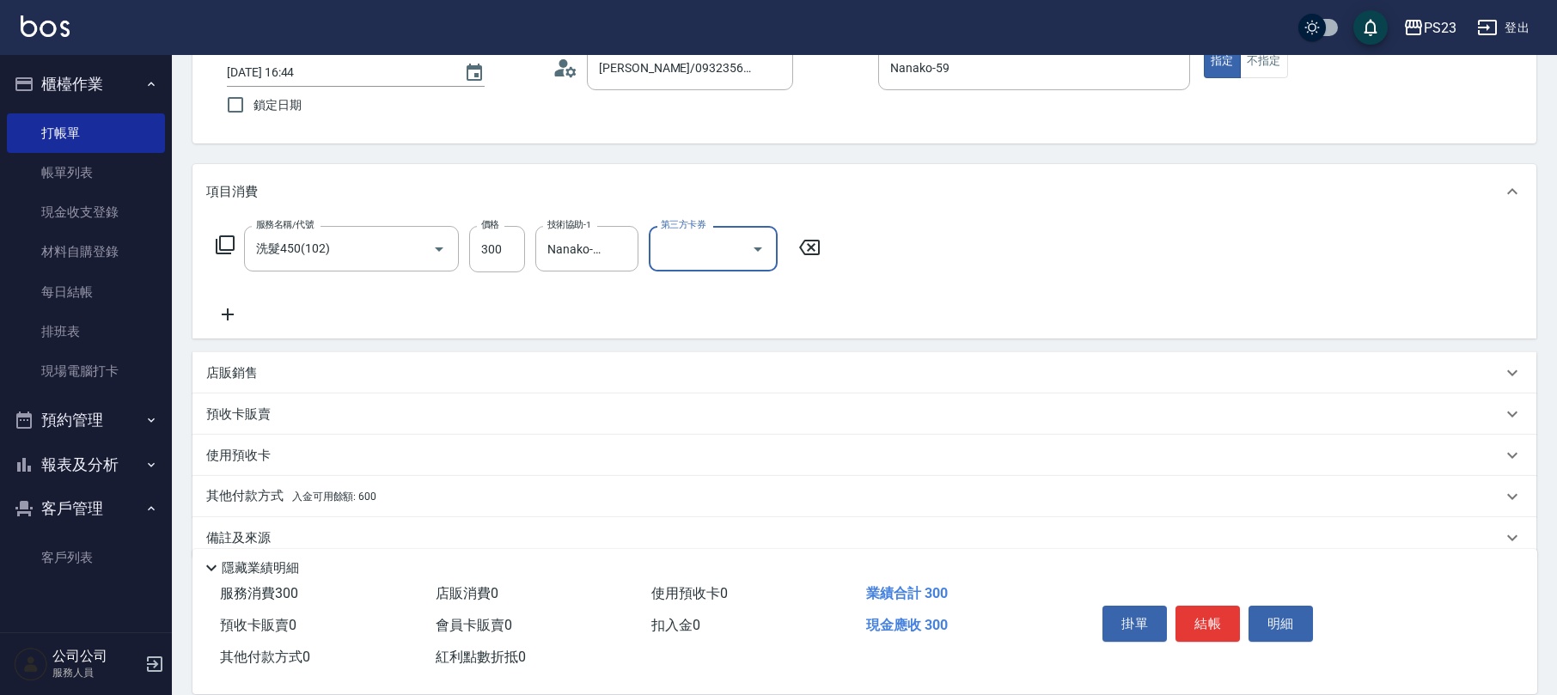
scroll to position [138, 0]
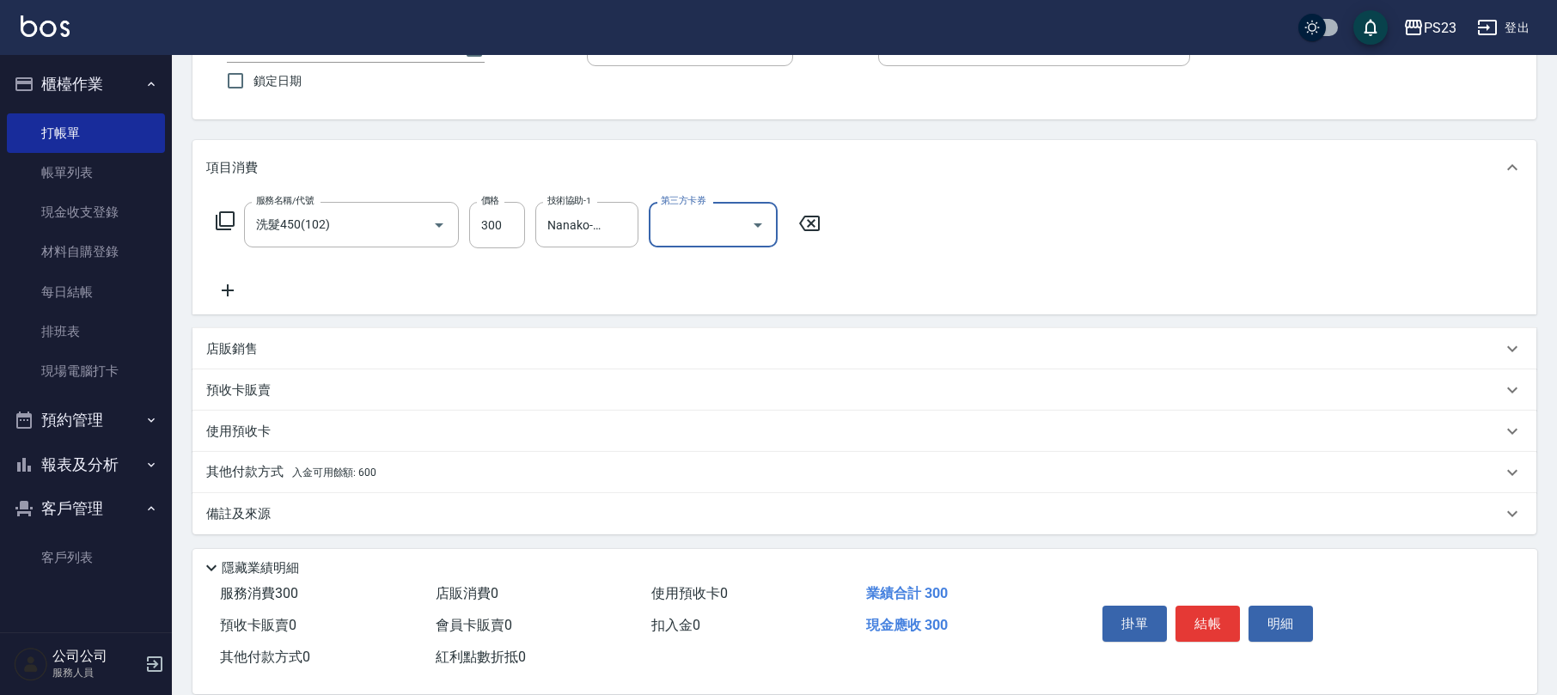
click at [381, 469] on div "其他付款方式 入金可用餘額: 600" at bounding box center [854, 472] width 1296 height 19
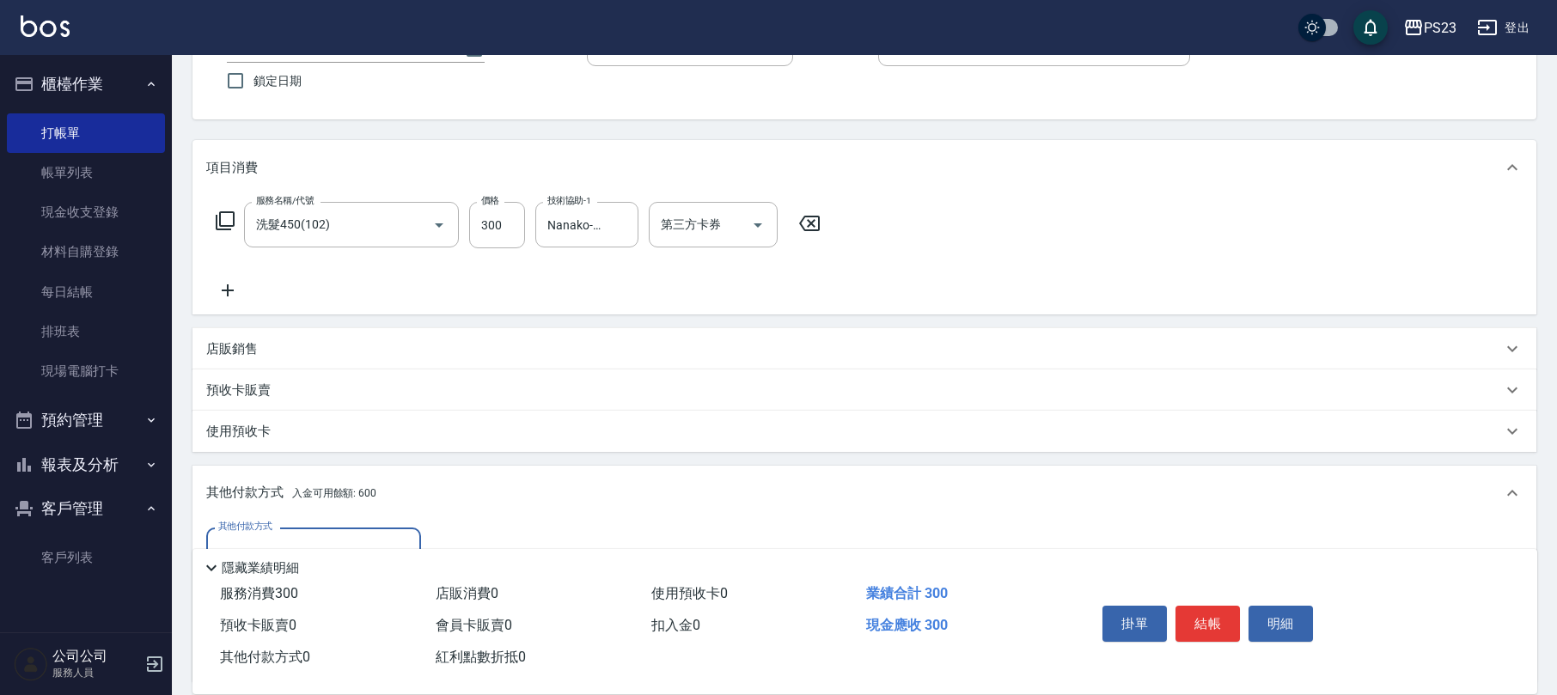
scroll to position [333, 0]
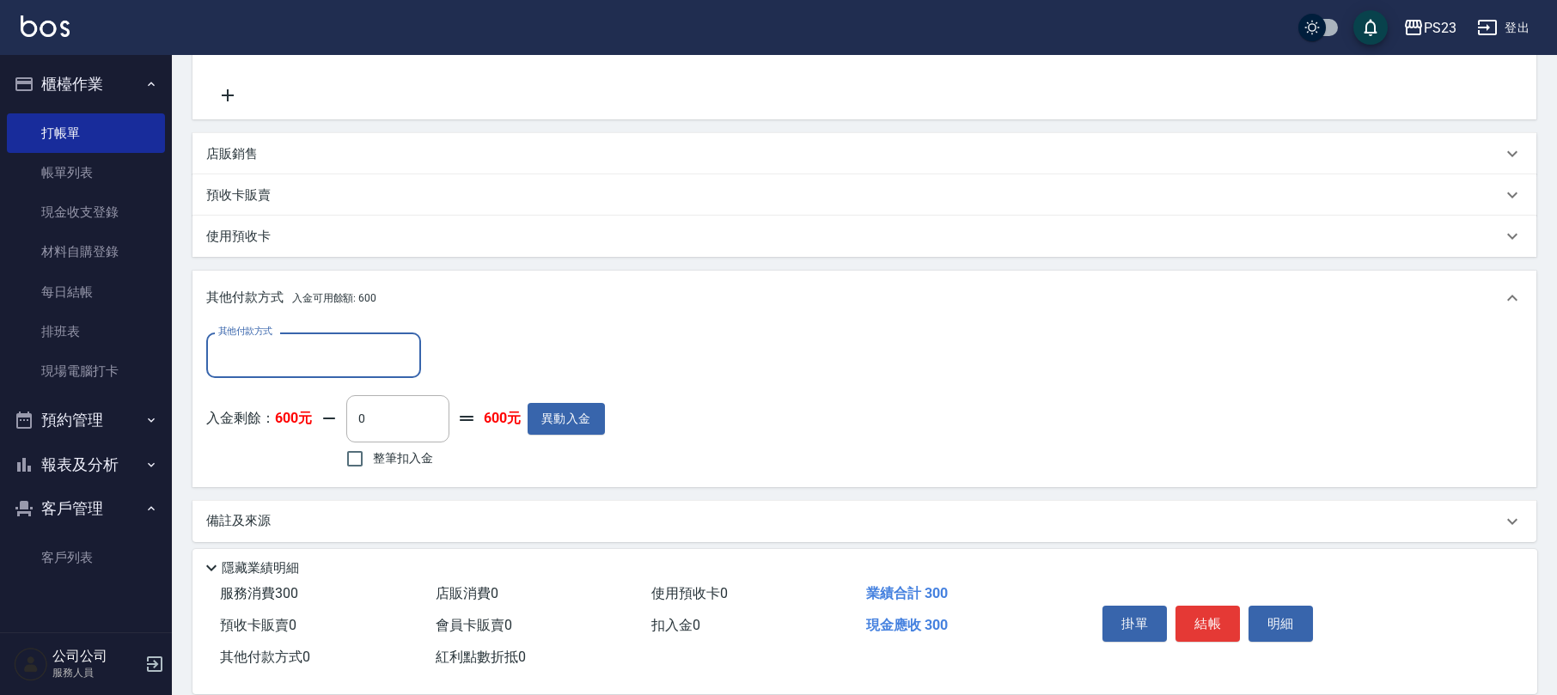
click at [406, 451] on span "整筆扣入金" at bounding box center [403, 458] width 60 height 18
click at [373, 451] on input "整筆扣入金" at bounding box center [355, 459] width 36 height 36
checkbox input "true"
type input "300"
click at [1213, 617] on button "結帳" at bounding box center [1207, 624] width 64 height 36
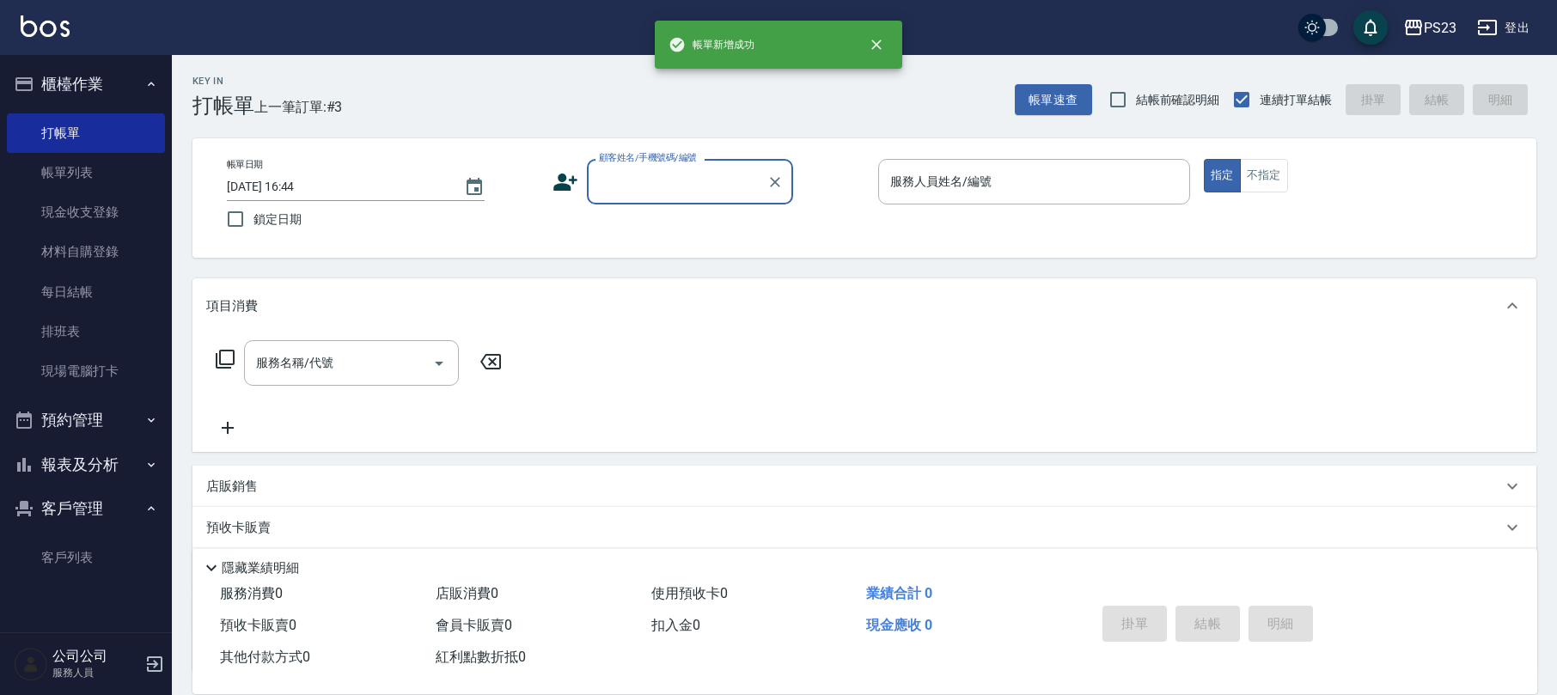
scroll to position [0, 0]
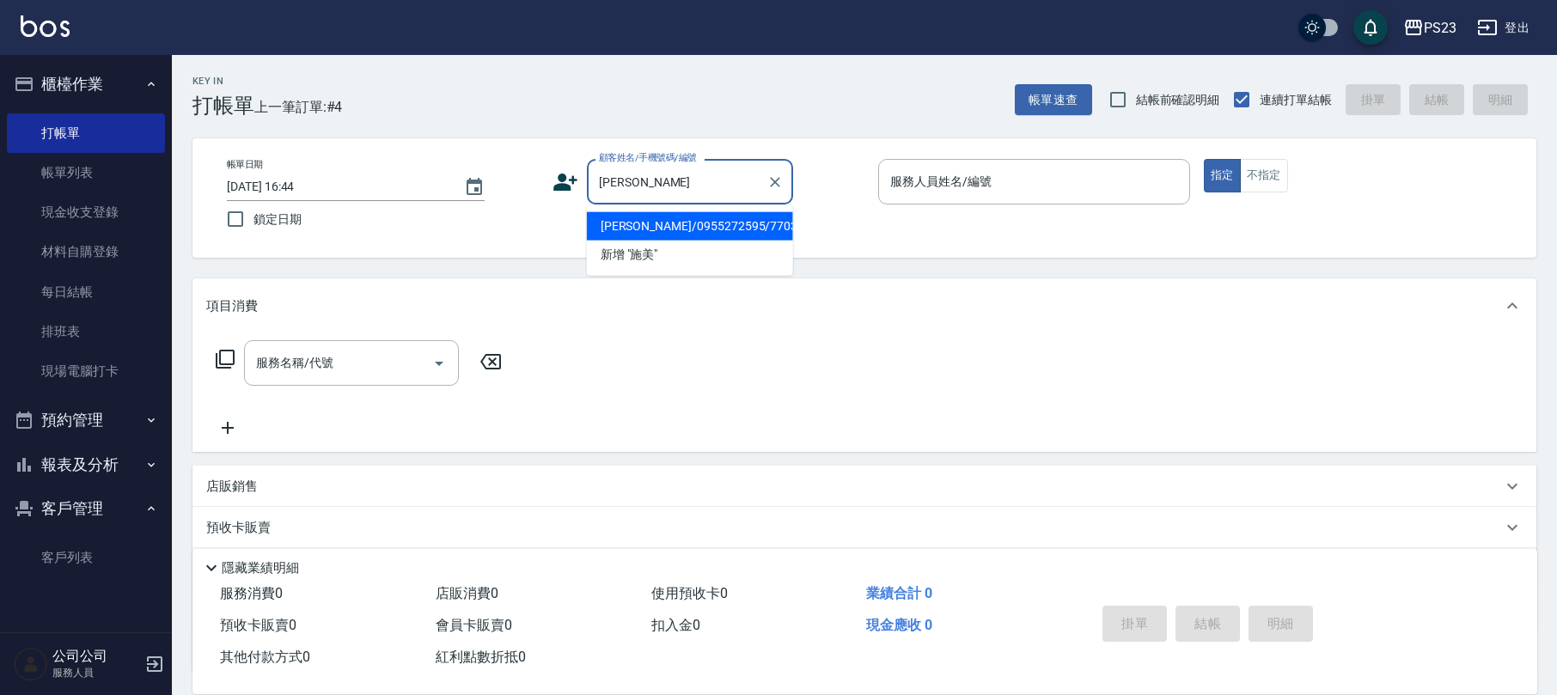
click at [678, 230] on li "[PERSON_NAME]/0955272595/770318" at bounding box center [690, 226] width 206 height 28
type input "[PERSON_NAME]/0955272595/770318"
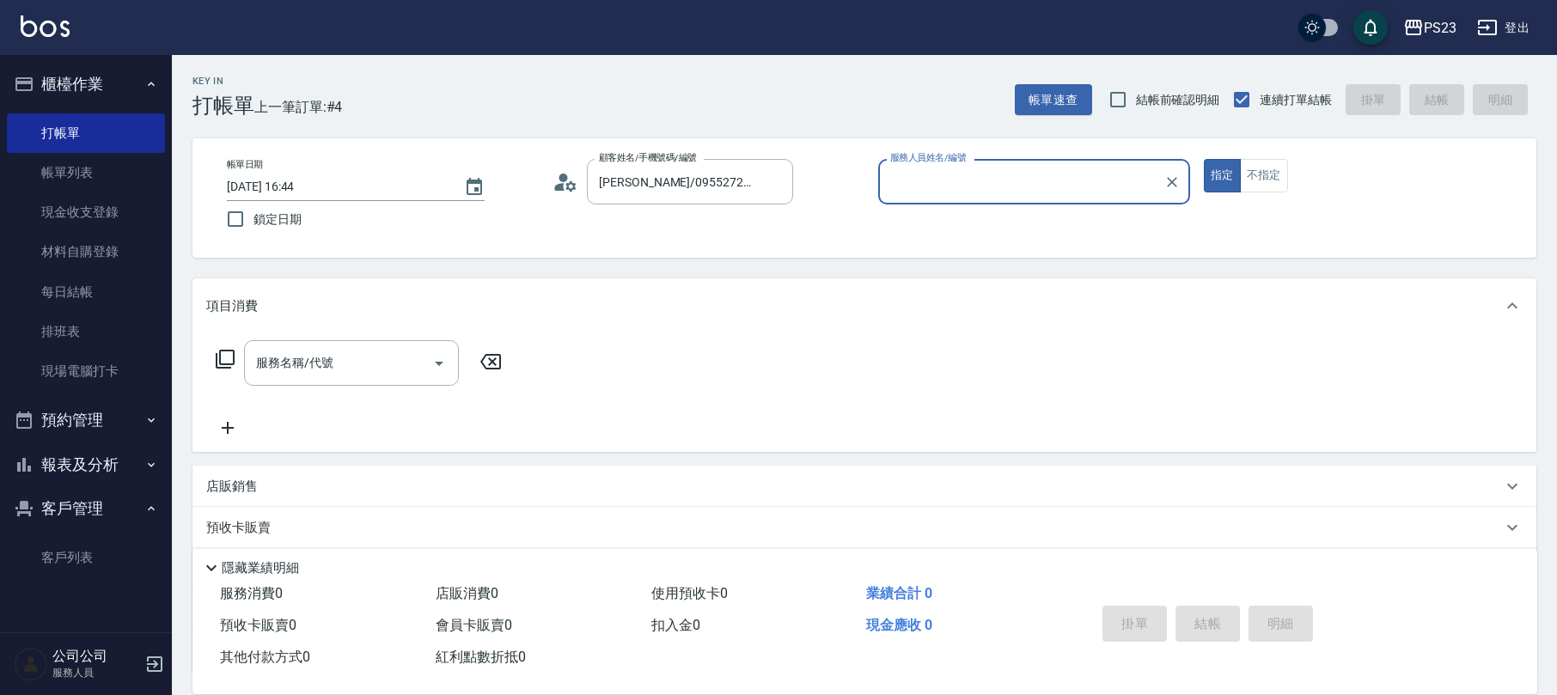
type input "Nanako-59"
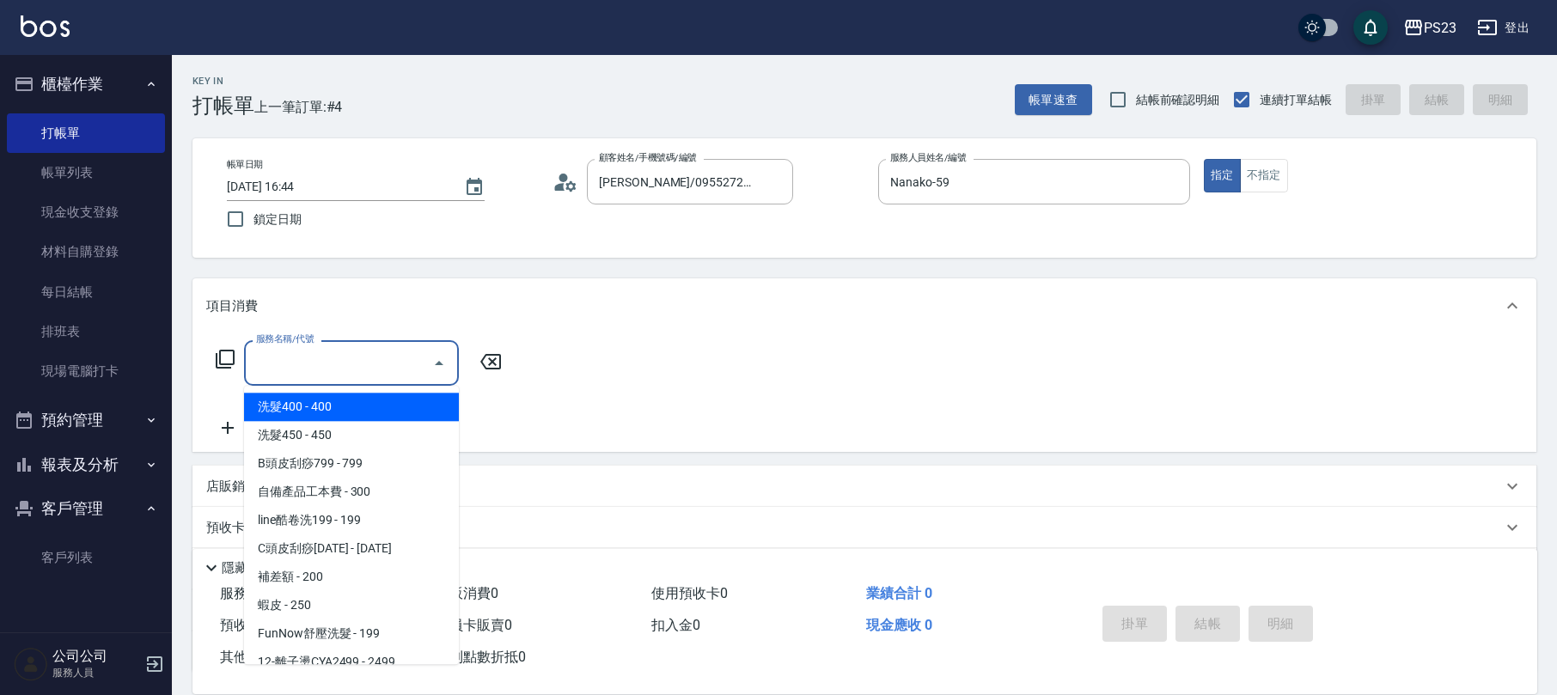
click at [351, 359] on input "服務名稱/代號" at bounding box center [339, 363] width 174 height 30
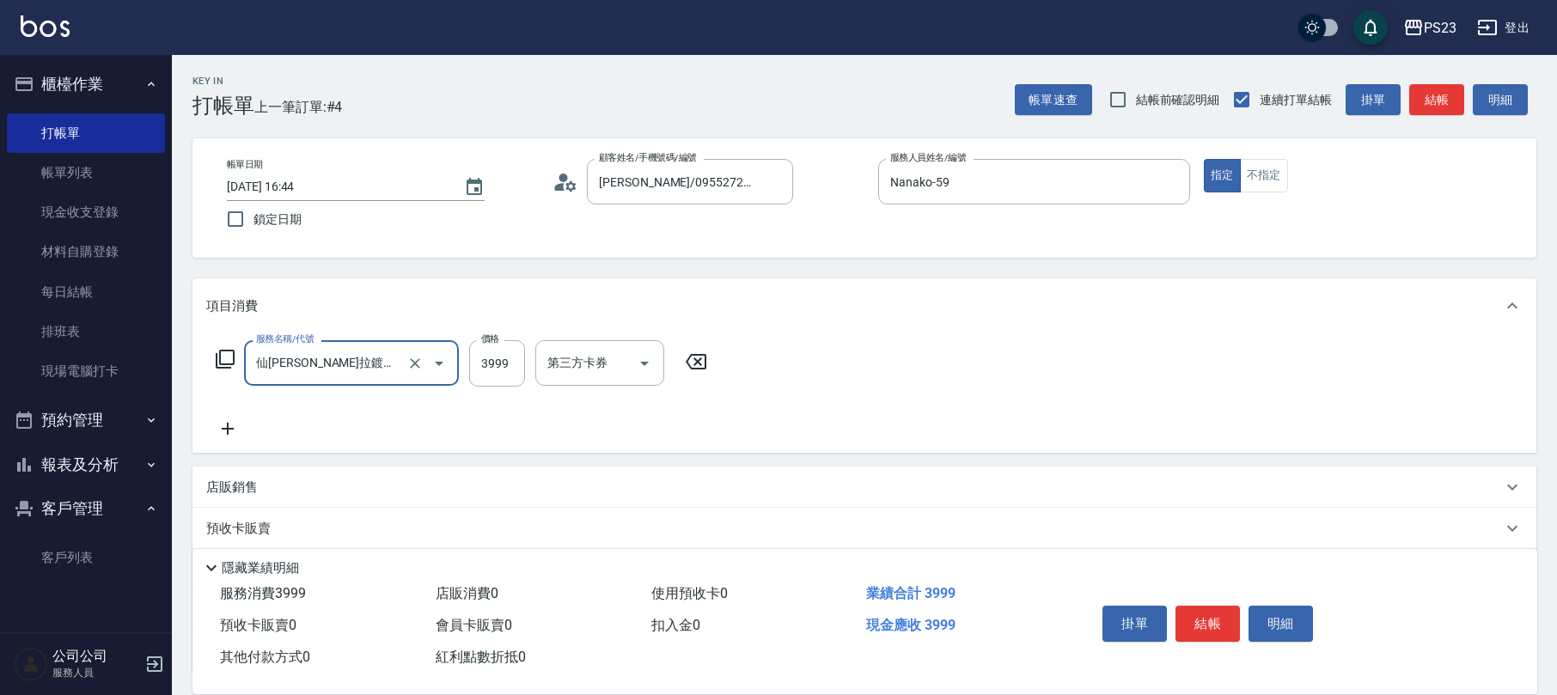
type input "仙[PERSON_NAME]拉鍍膜離子護(673)"
type input "5000"
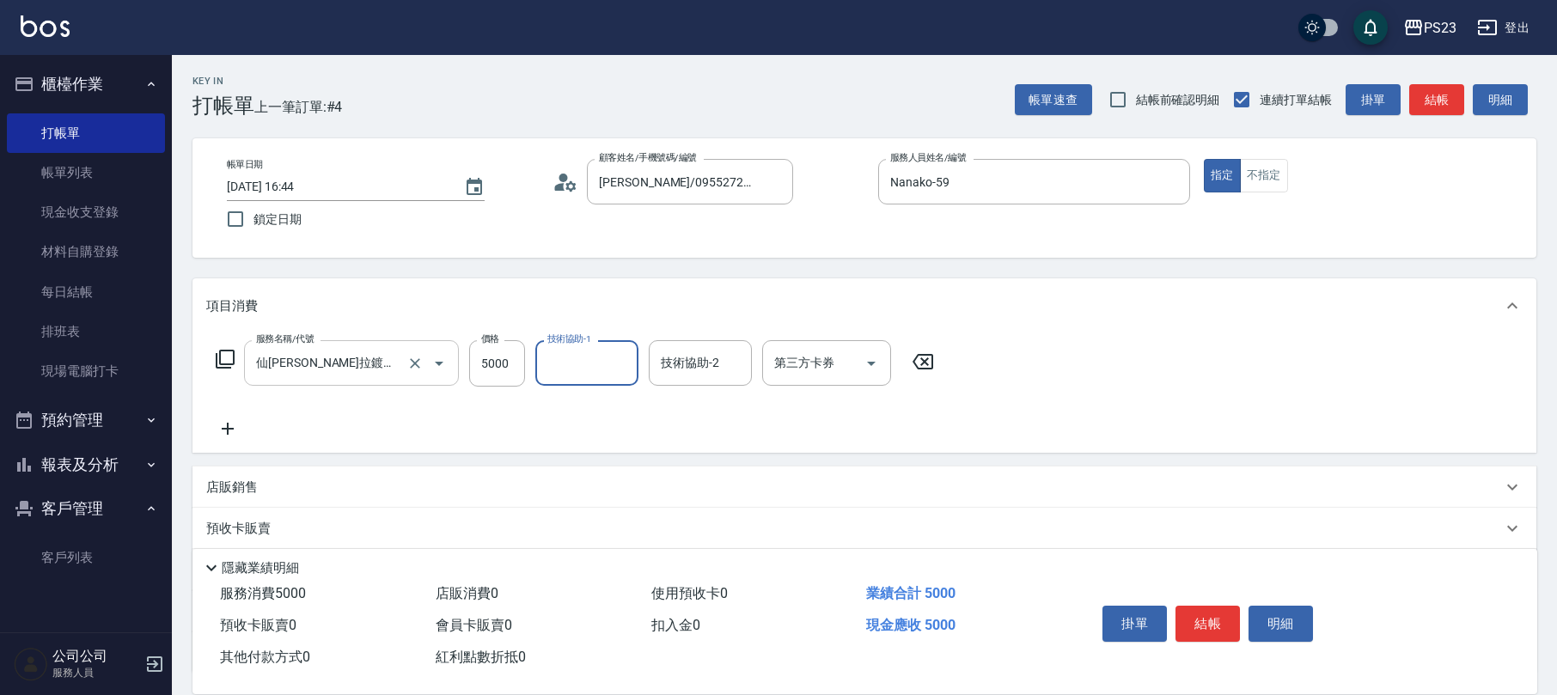
scroll to position [114, 0]
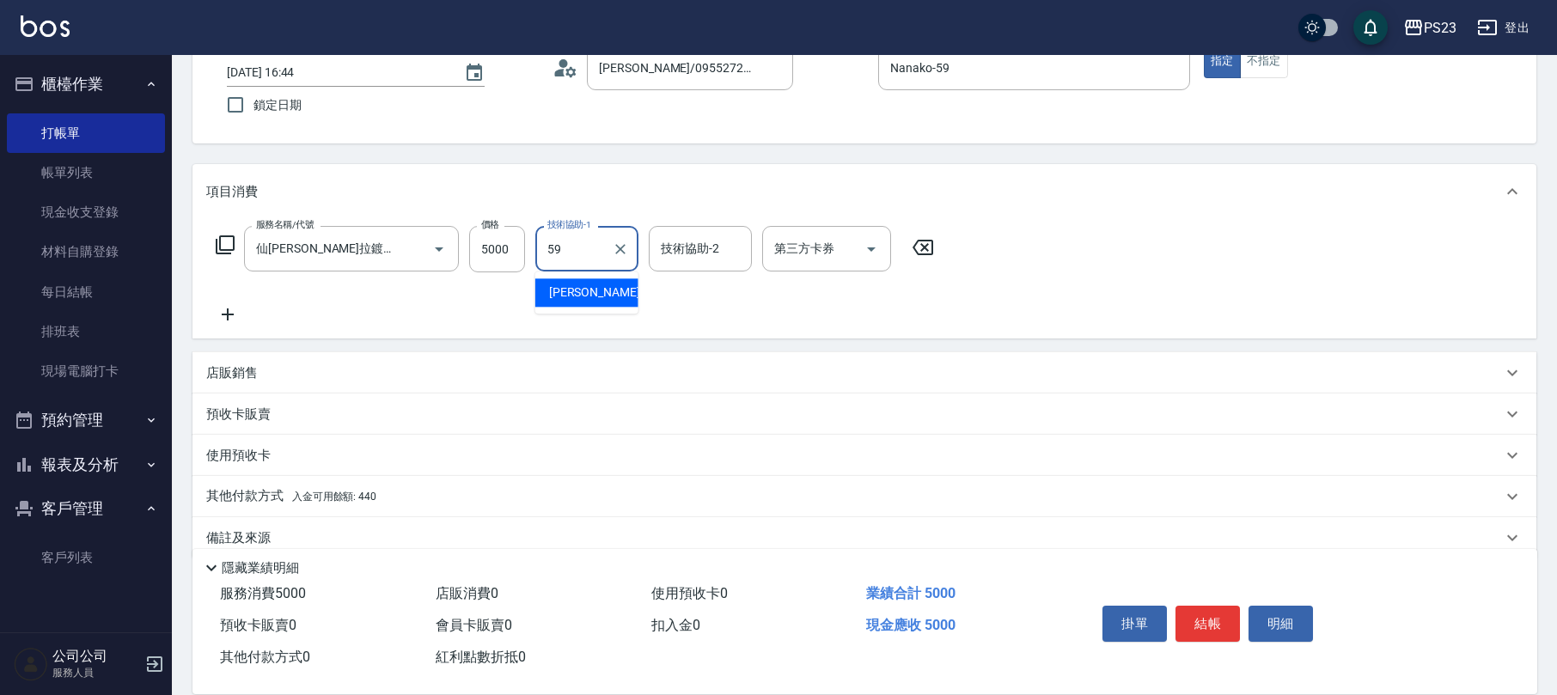
type input "Nanako-59"
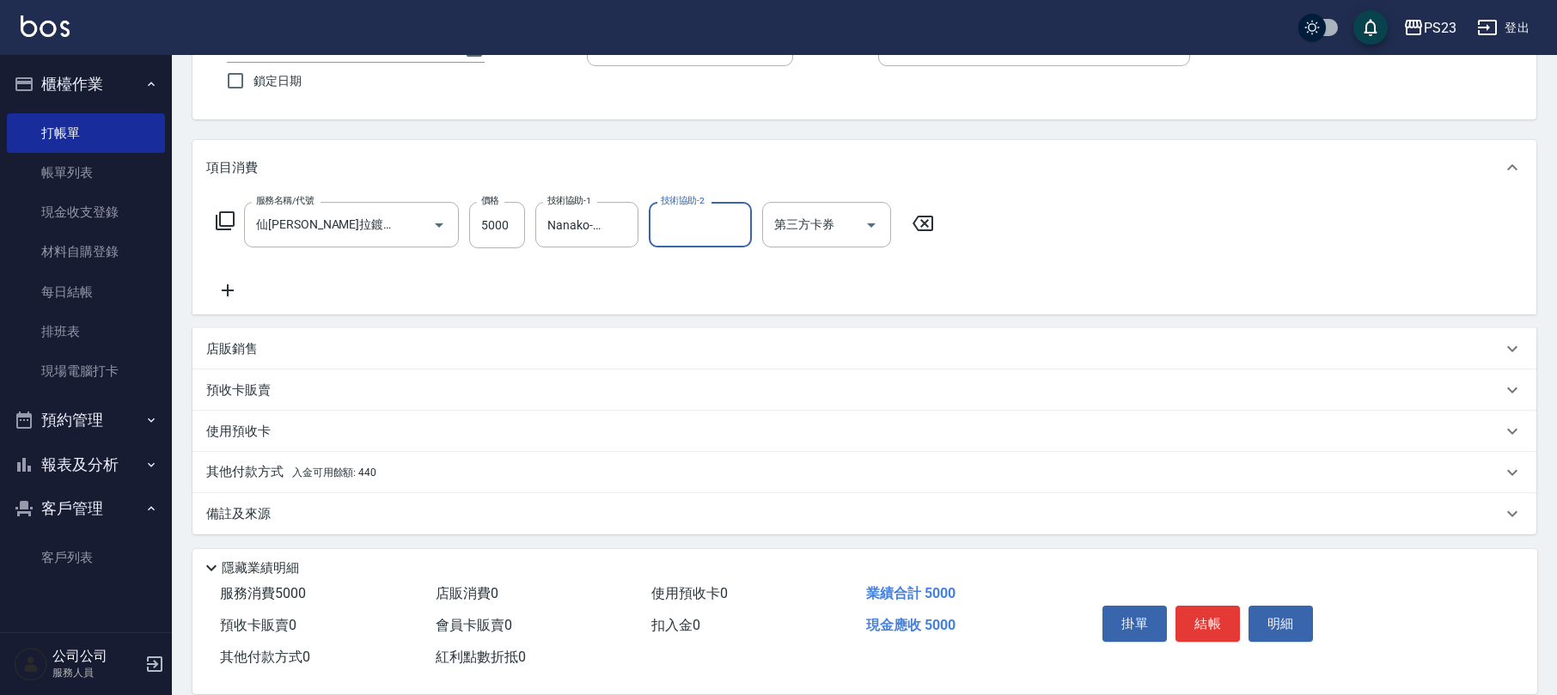
drag, startPoint x: 348, startPoint y: 471, endPoint x: 373, endPoint y: 461, distance: 27.0
click at [349, 471] on span "入金可用餘額: 440" at bounding box center [334, 473] width 84 height 12
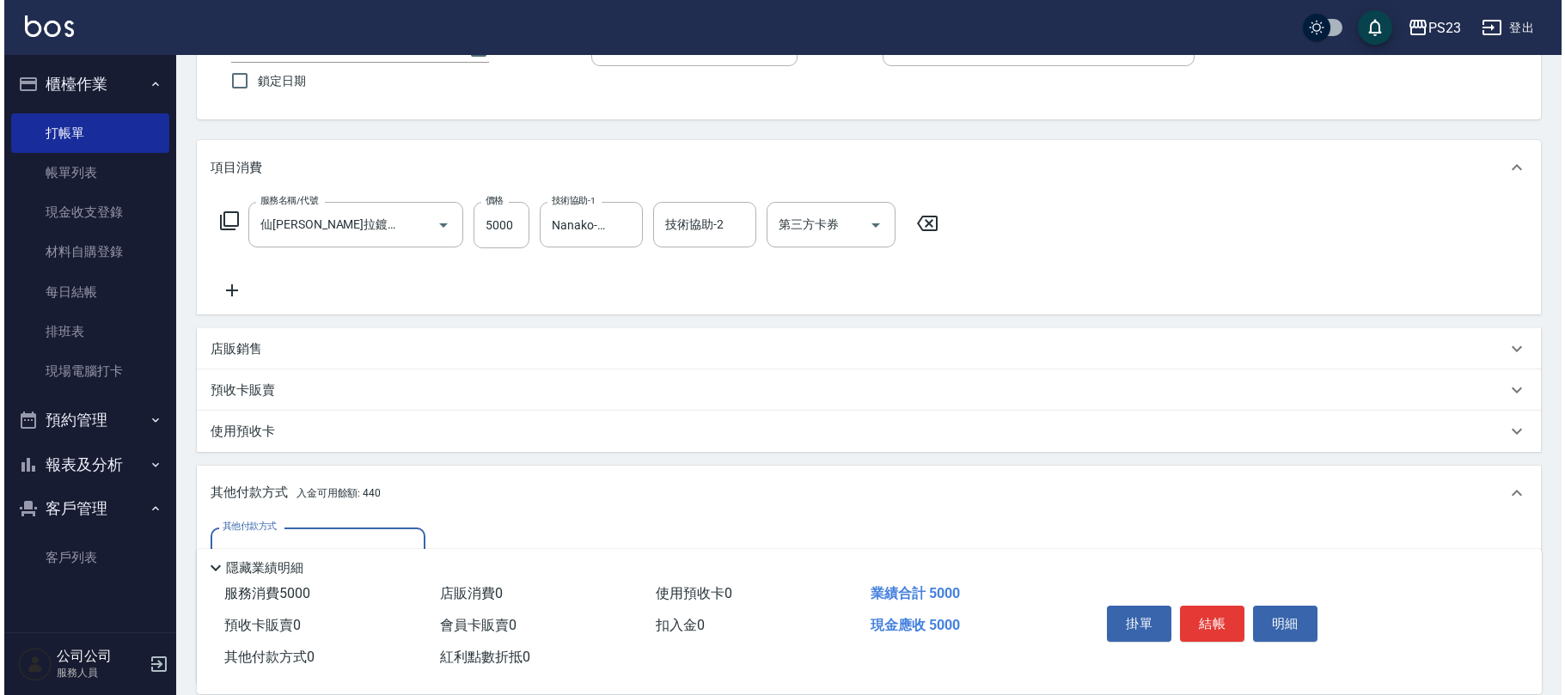
scroll to position [340, 0]
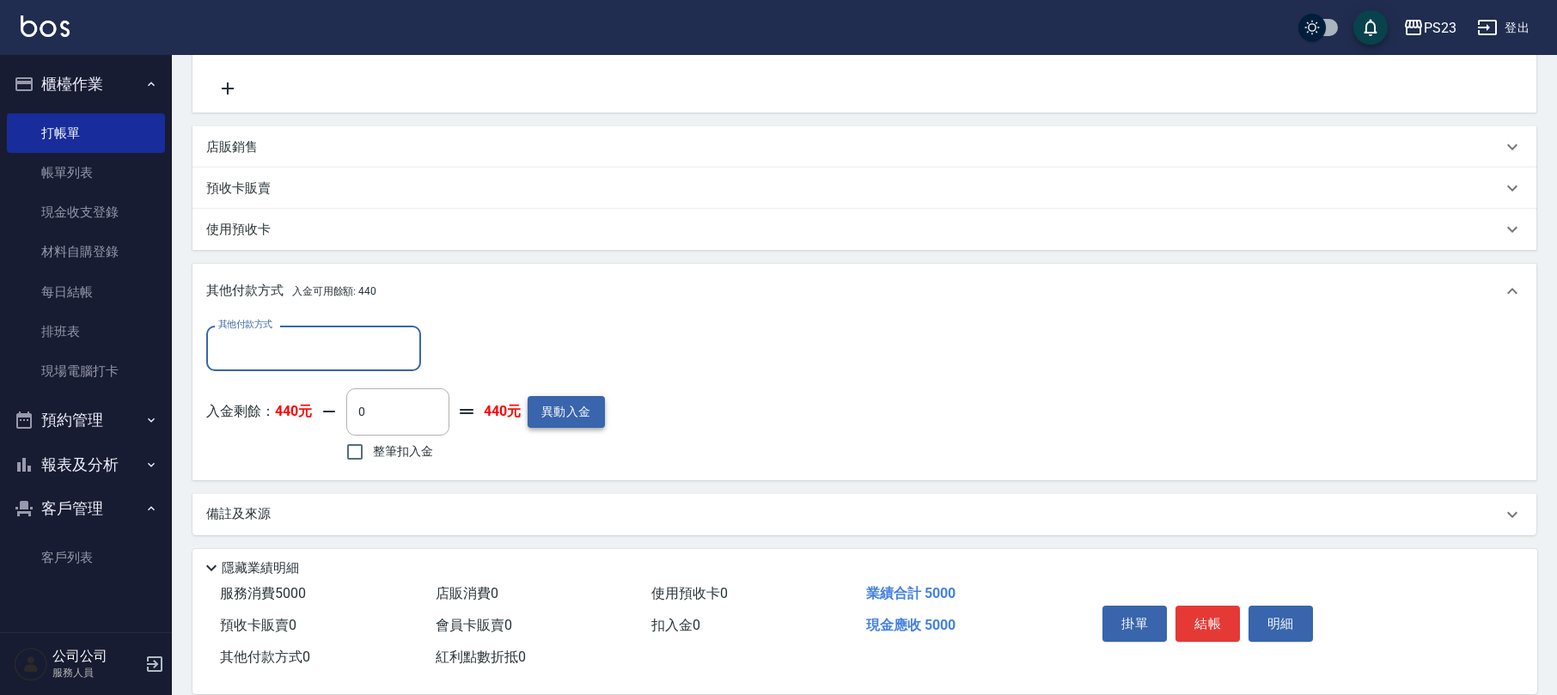
click at [552, 418] on button "異動入金" at bounding box center [566, 412] width 77 height 32
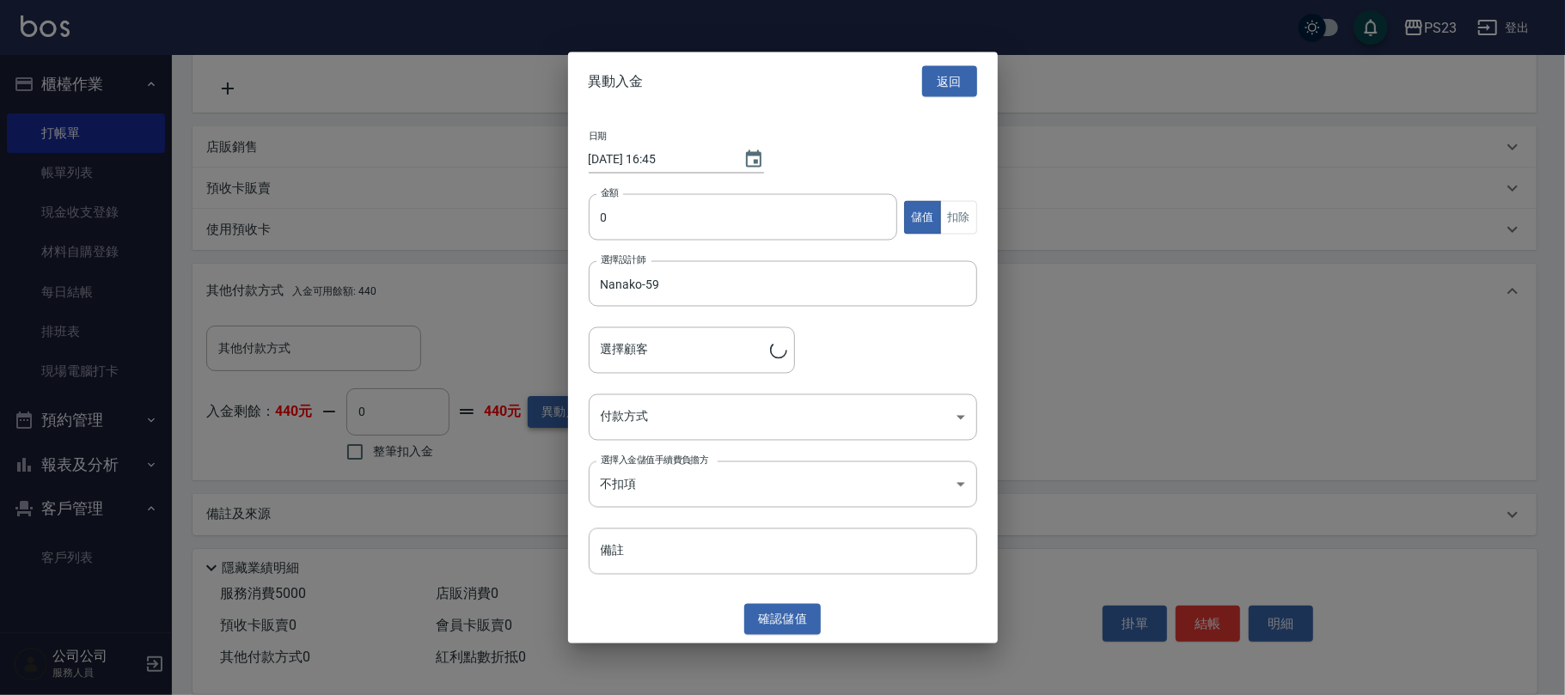
type input "[PERSON_NAME]/0955272595/770318"
type input "9000"
click at [662, 406] on body "PS23 登出 櫃檯作業 打帳單 帳單列表 現金收支登錄 材料自購登錄 每日結帳 排班表 現場電腦打卡 預約管理 預約管理 單日預約紀錄 單週預約紀錄 報表及…" at bounding box center [782, 178] width 1565 height 1037
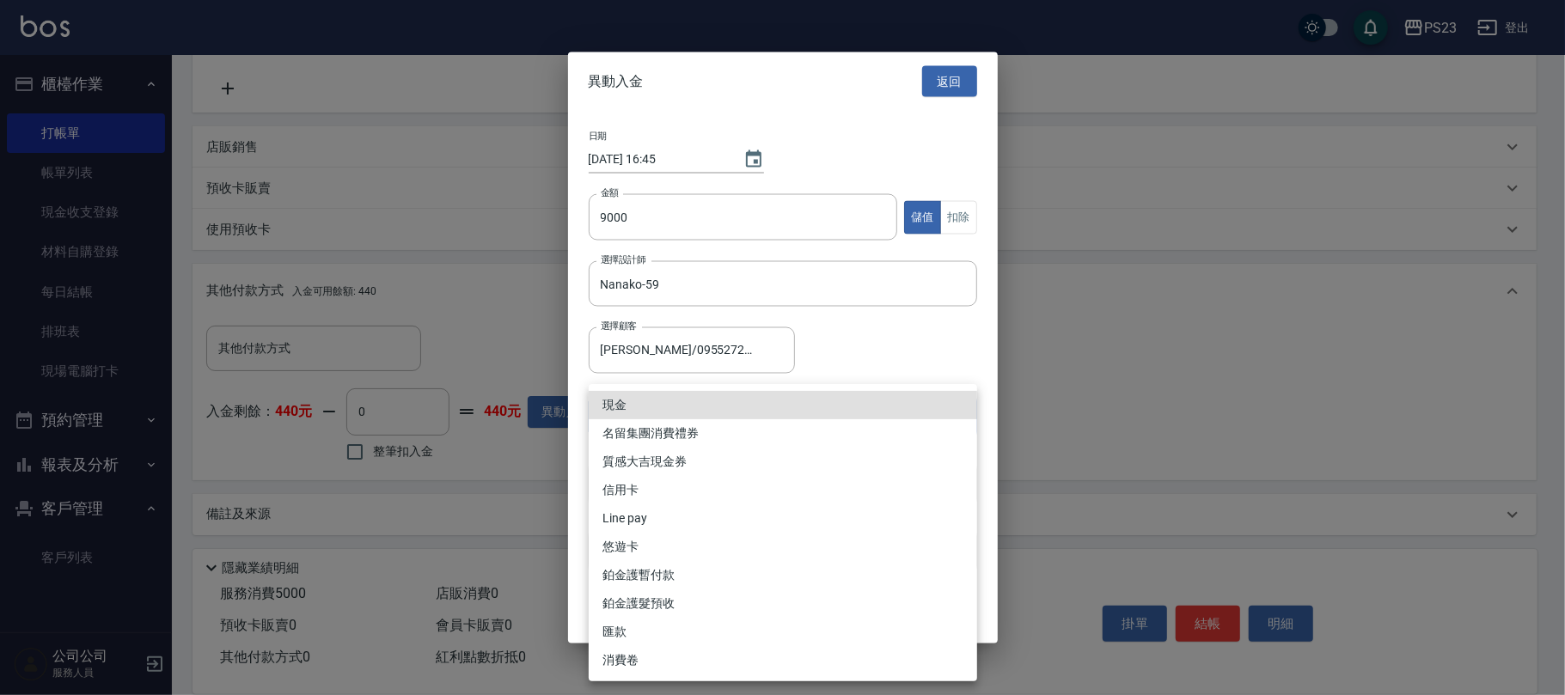
click at [646, 400] on li "現金" at bounding box center [783, 405] width 388 height 28
type input "現金"
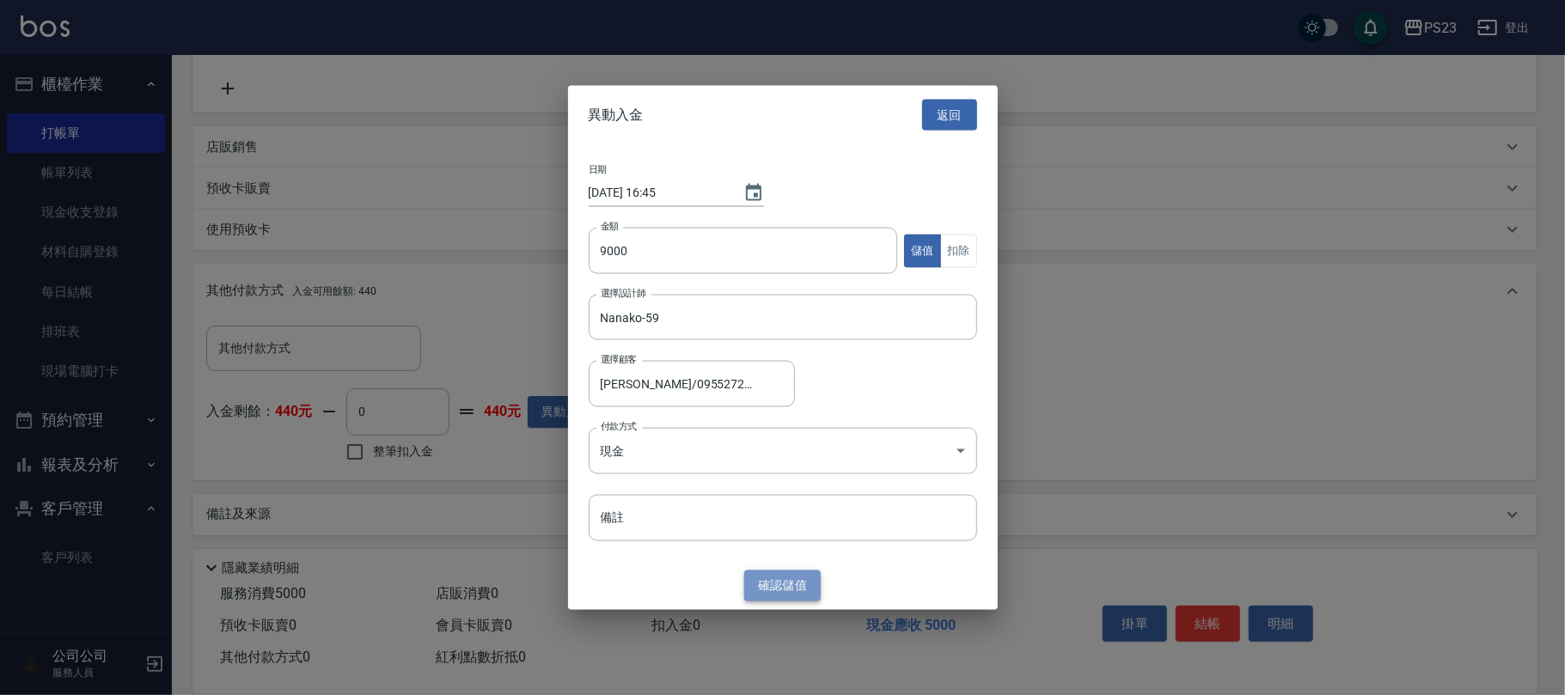
click at [798, 579] on button "確認 儲值" at bounding box center [782, 586] width 77 height 32
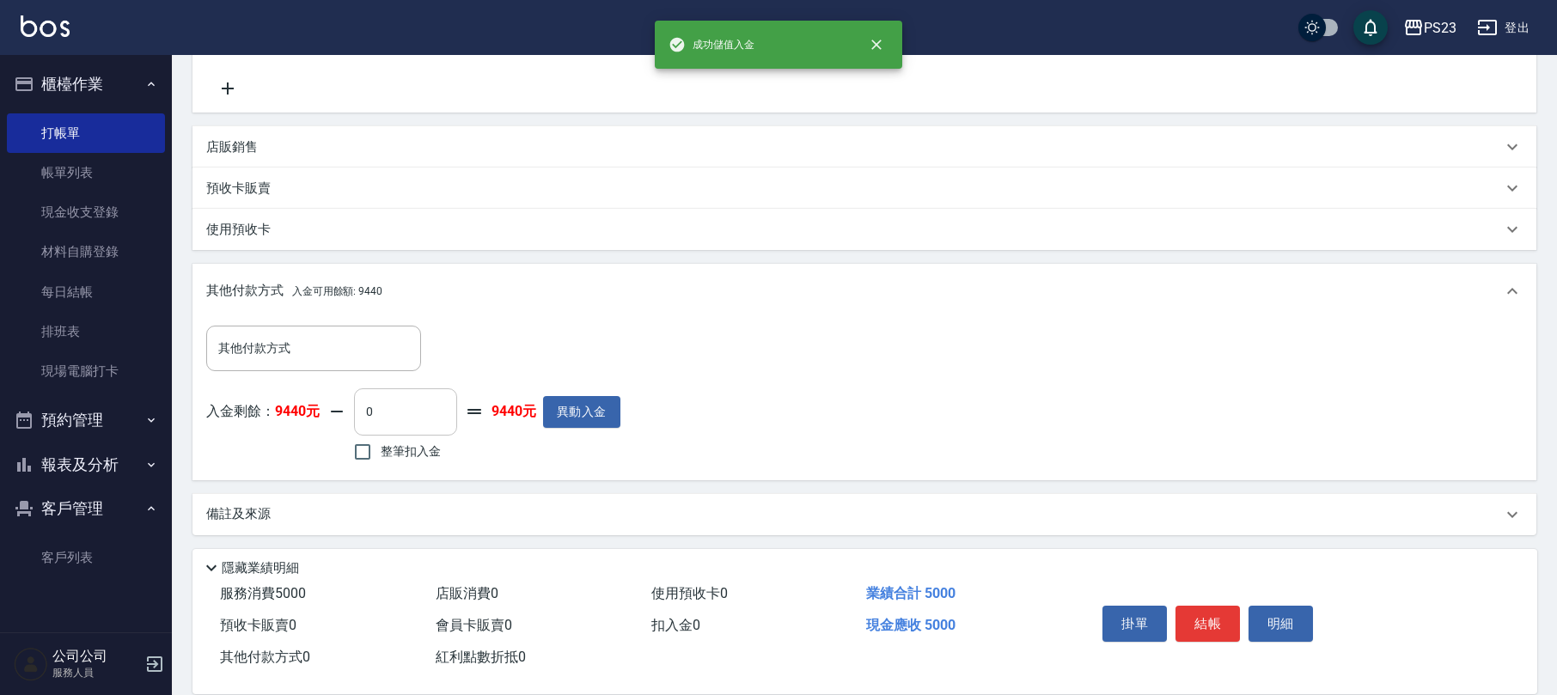
scroll to position [341, 0]
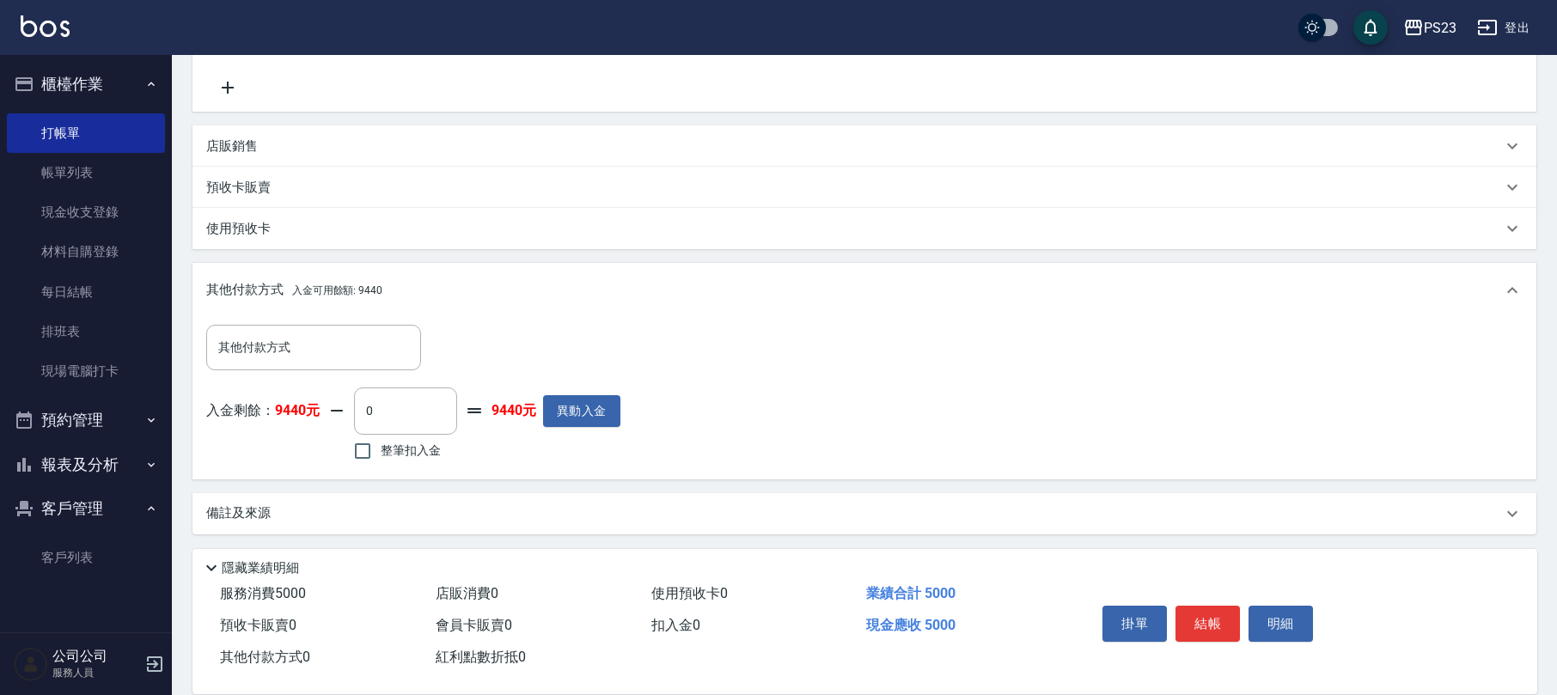
click at [229, 141] on p "店販銷售" at bounding box center [232, 146] width 52 height 18
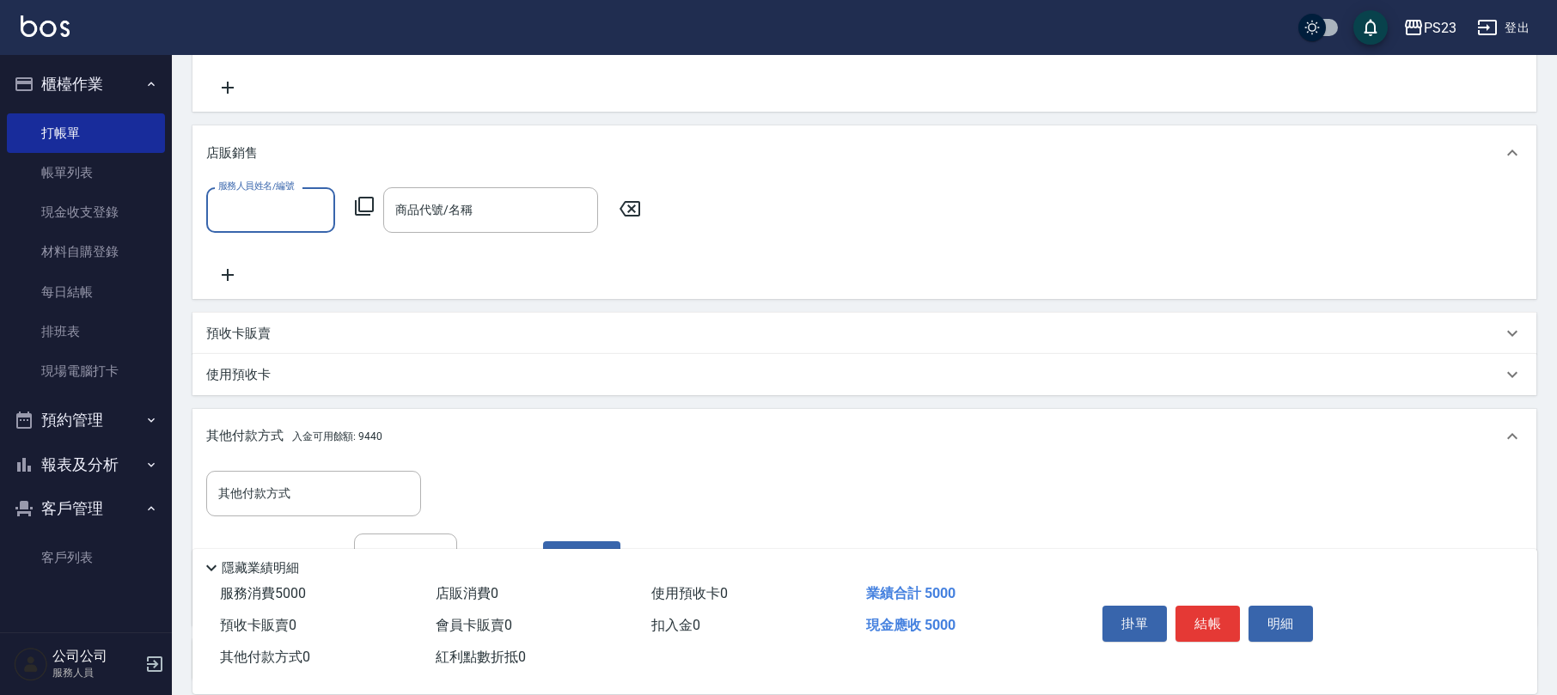
scroll to position [1, 0]
type input "Nanako-59"
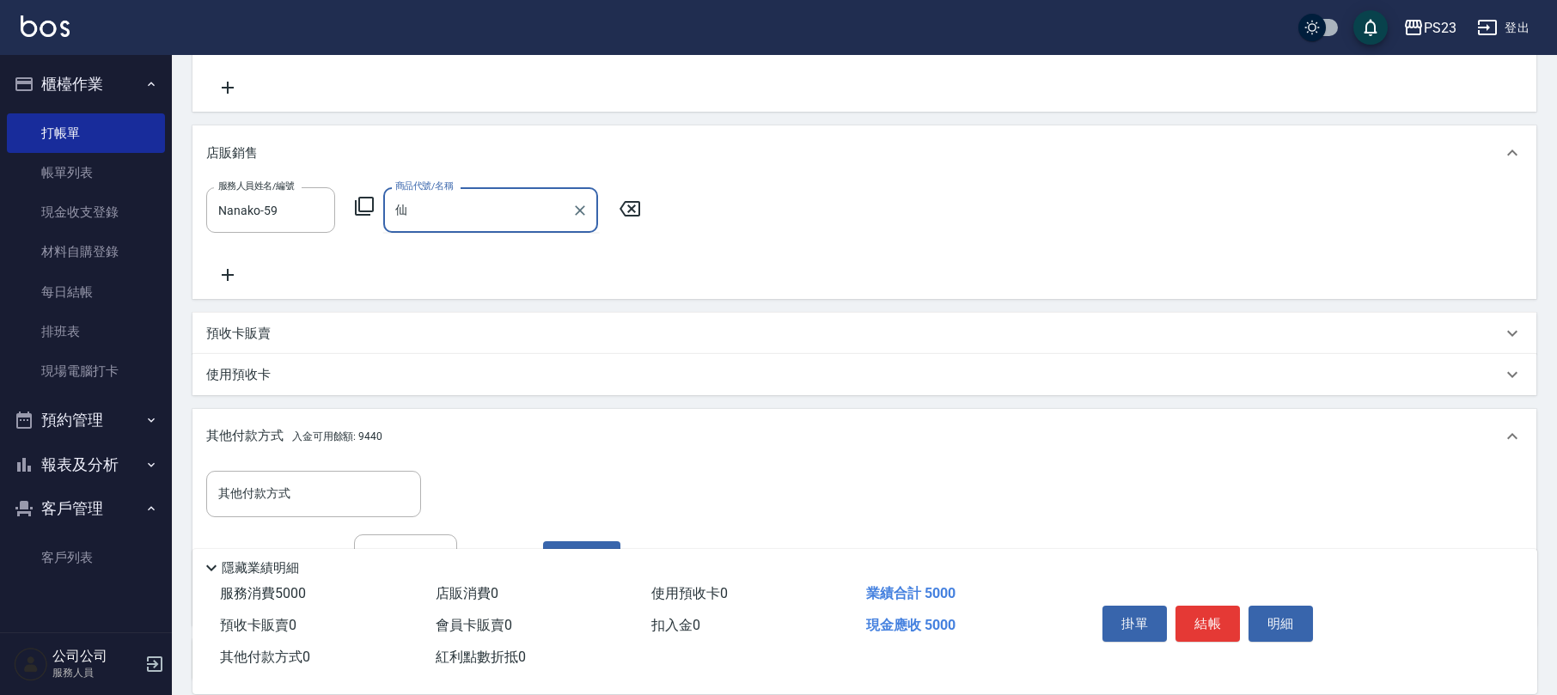
type input "undefined"
click at [581, 211] on icon "Clear" at bounding box center [579, 210] width 17 height 17
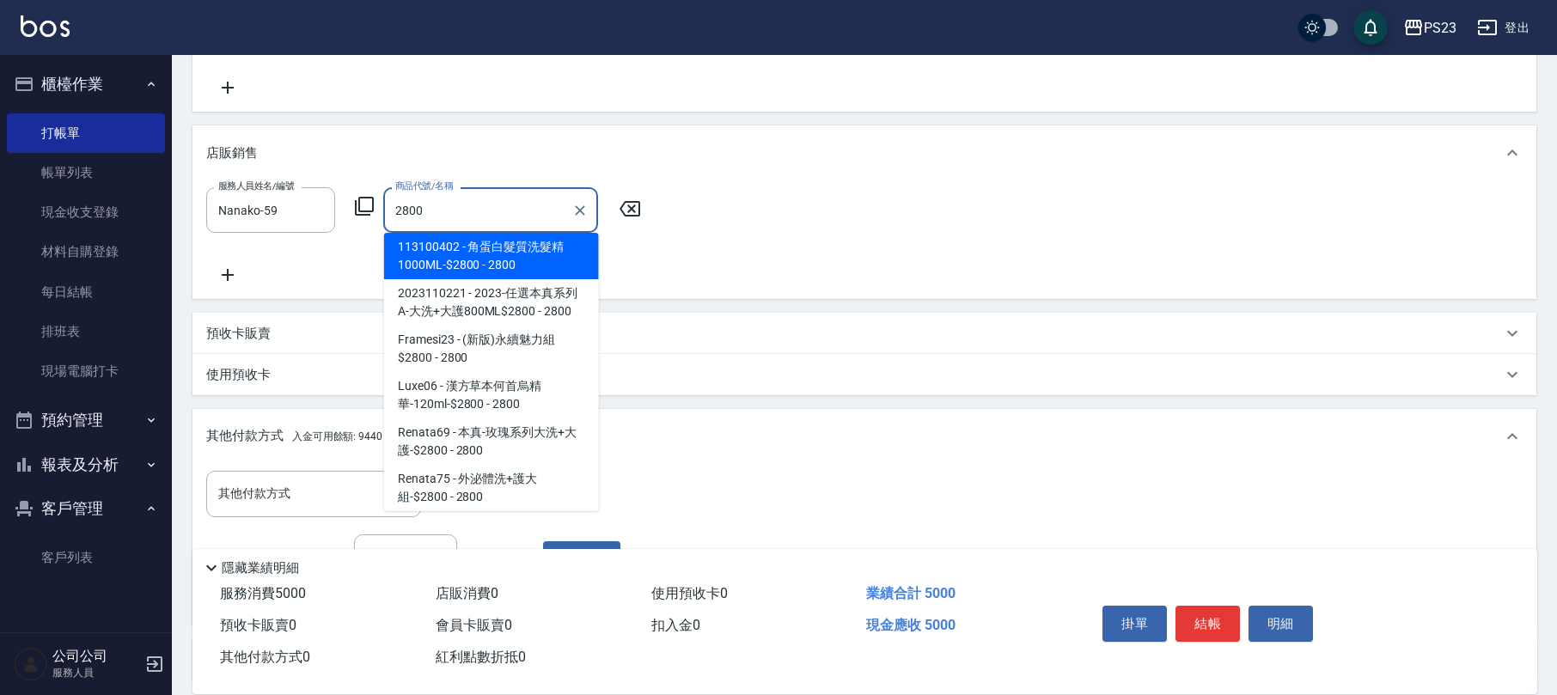
scroll to position [100, 0]
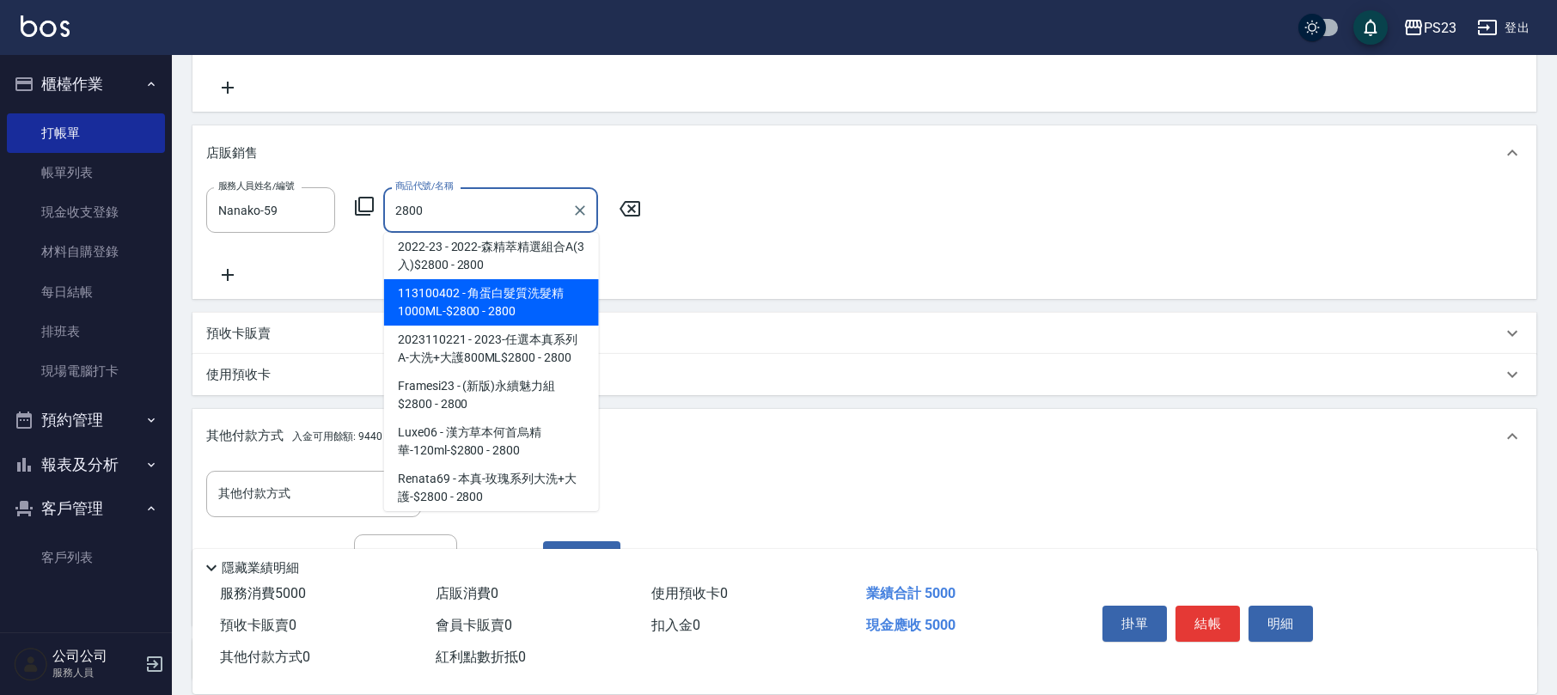
type input "角蛋白髮質洗髮精1000ML-$2800"
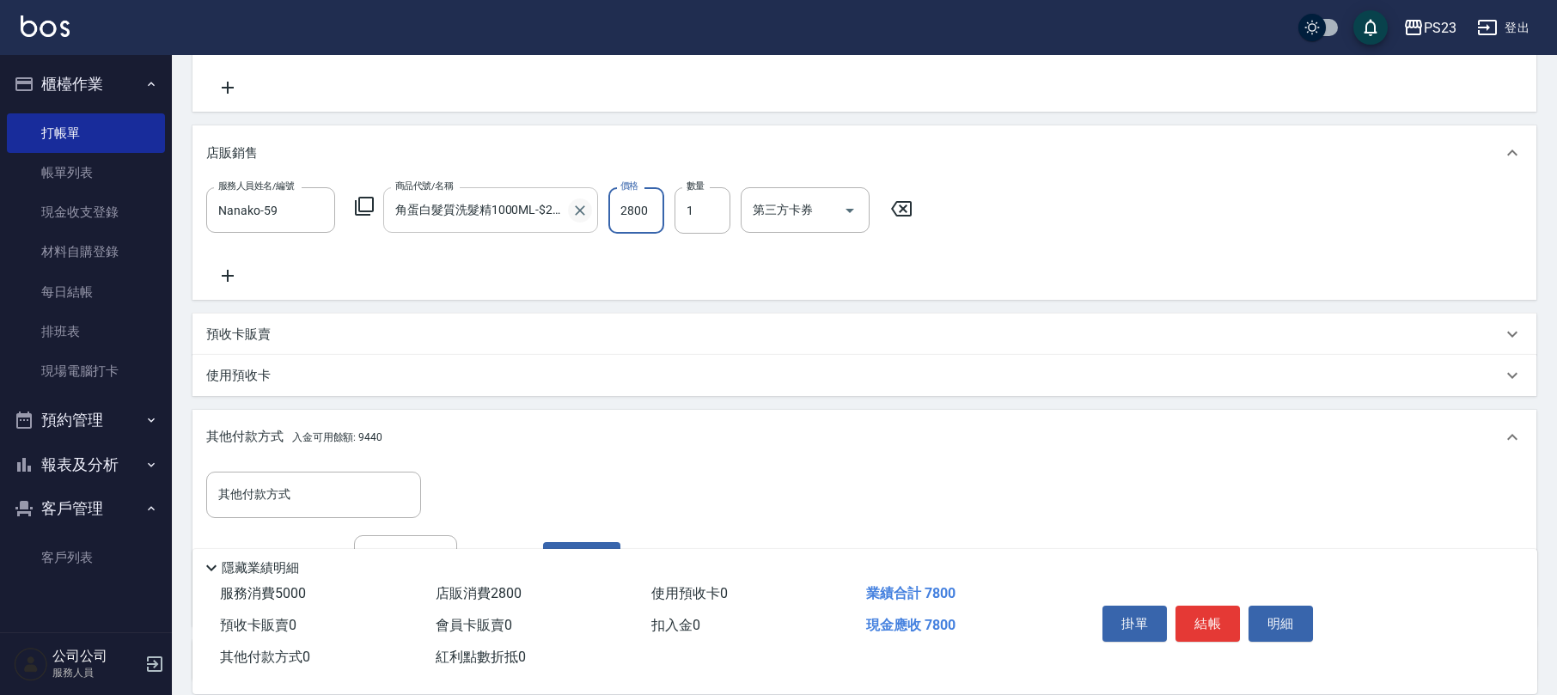
click at [585, 210] on icon "Clear" at bounding box center [579, 210] width 17 height 17
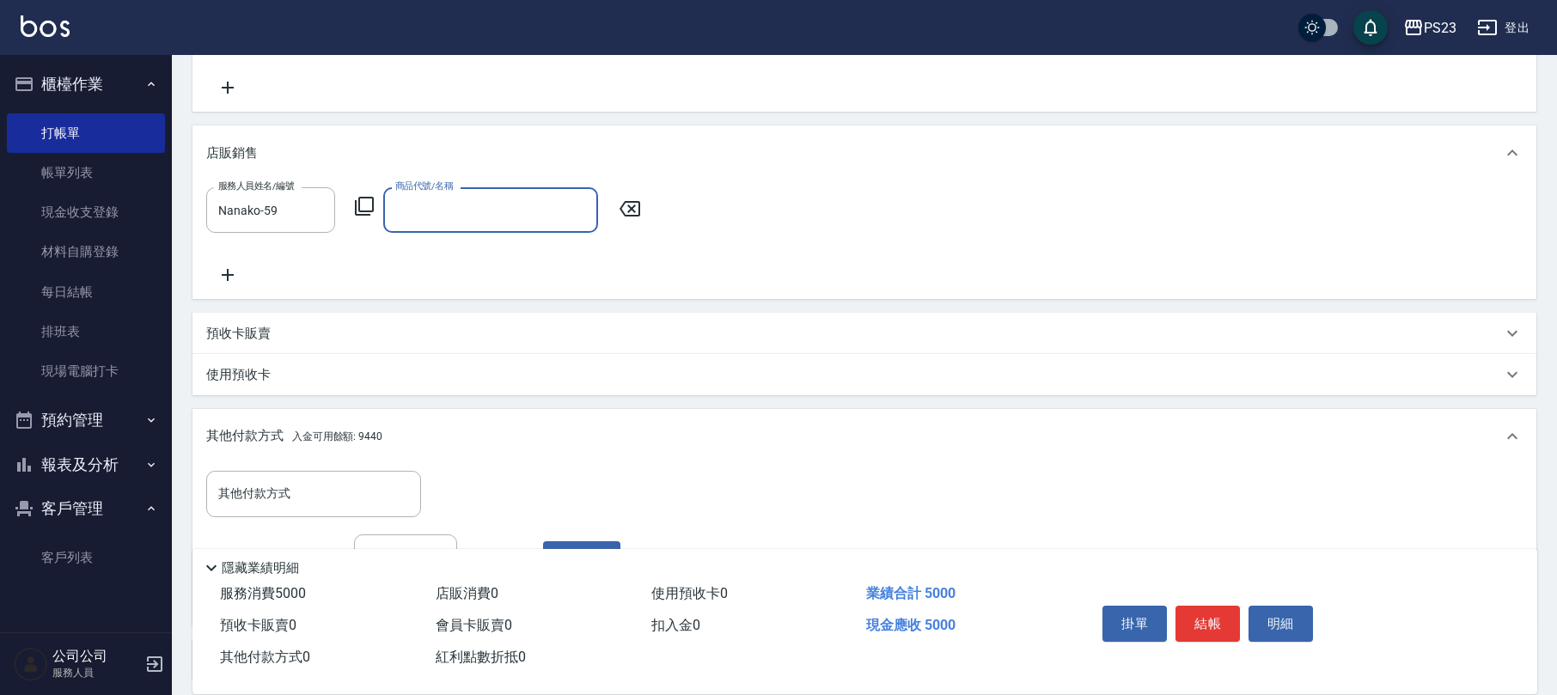
scroll to position [0, 0]
type input "繳"
type input "腳"
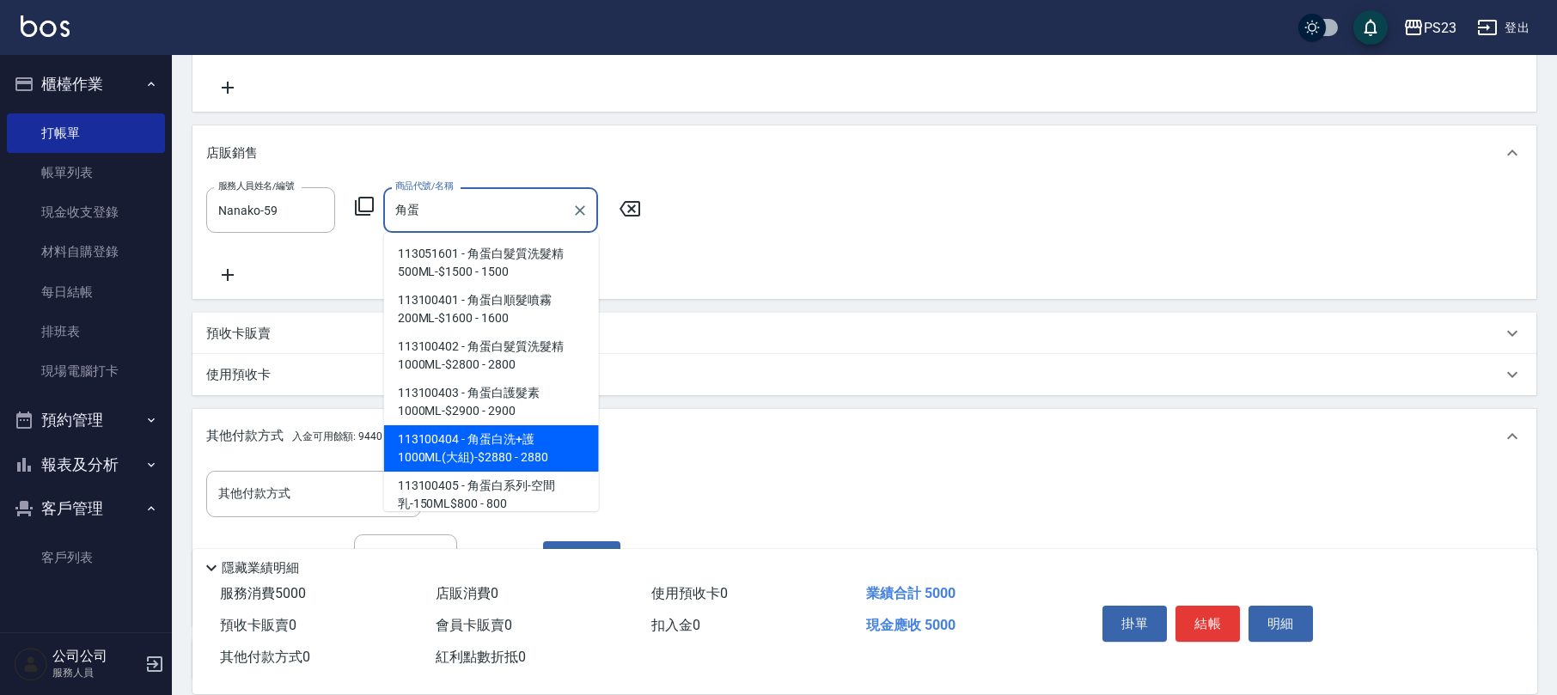
click at [529, 455] on span "113100404 - 角蛋白洗+護1000ML(大組)-$2880 - 2880" at bounding box center [491, 448] width 215 height 46
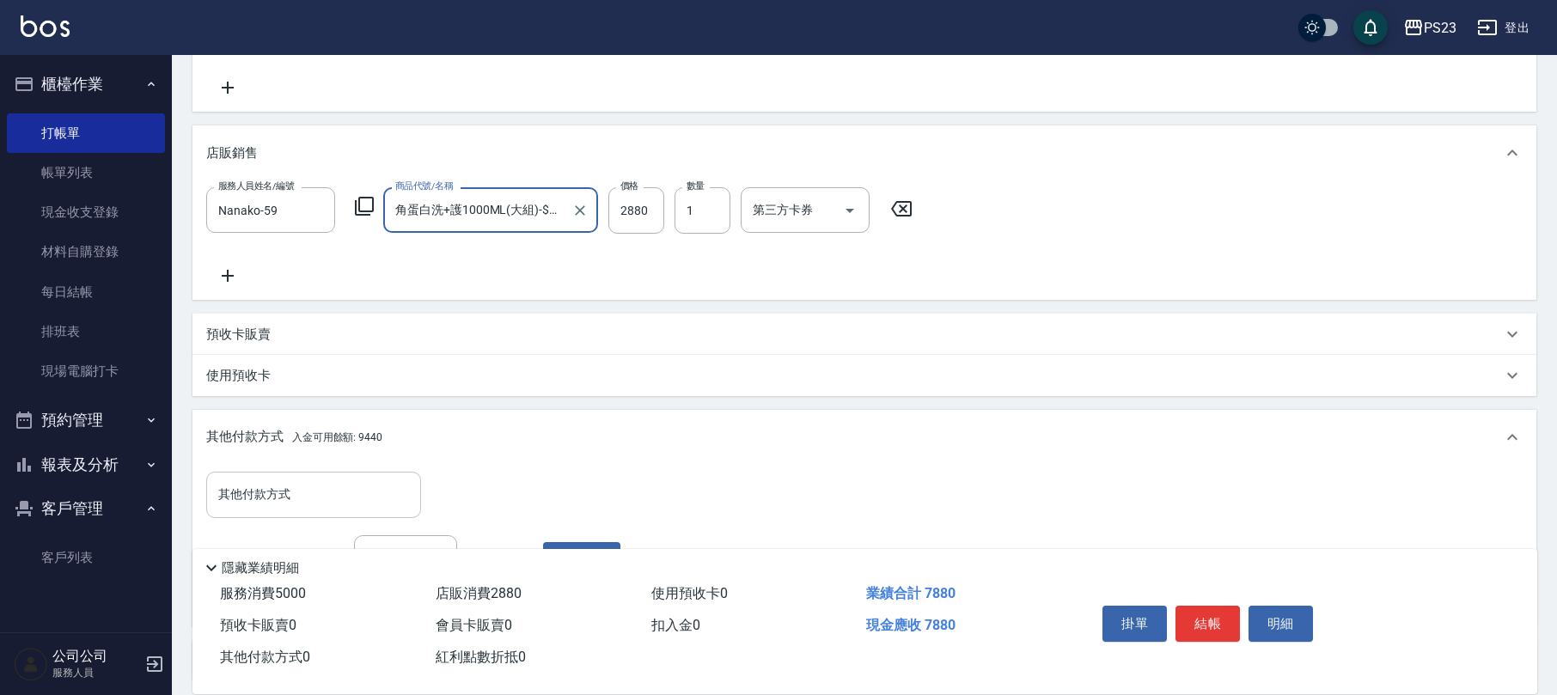
scroll to position [488, 0]
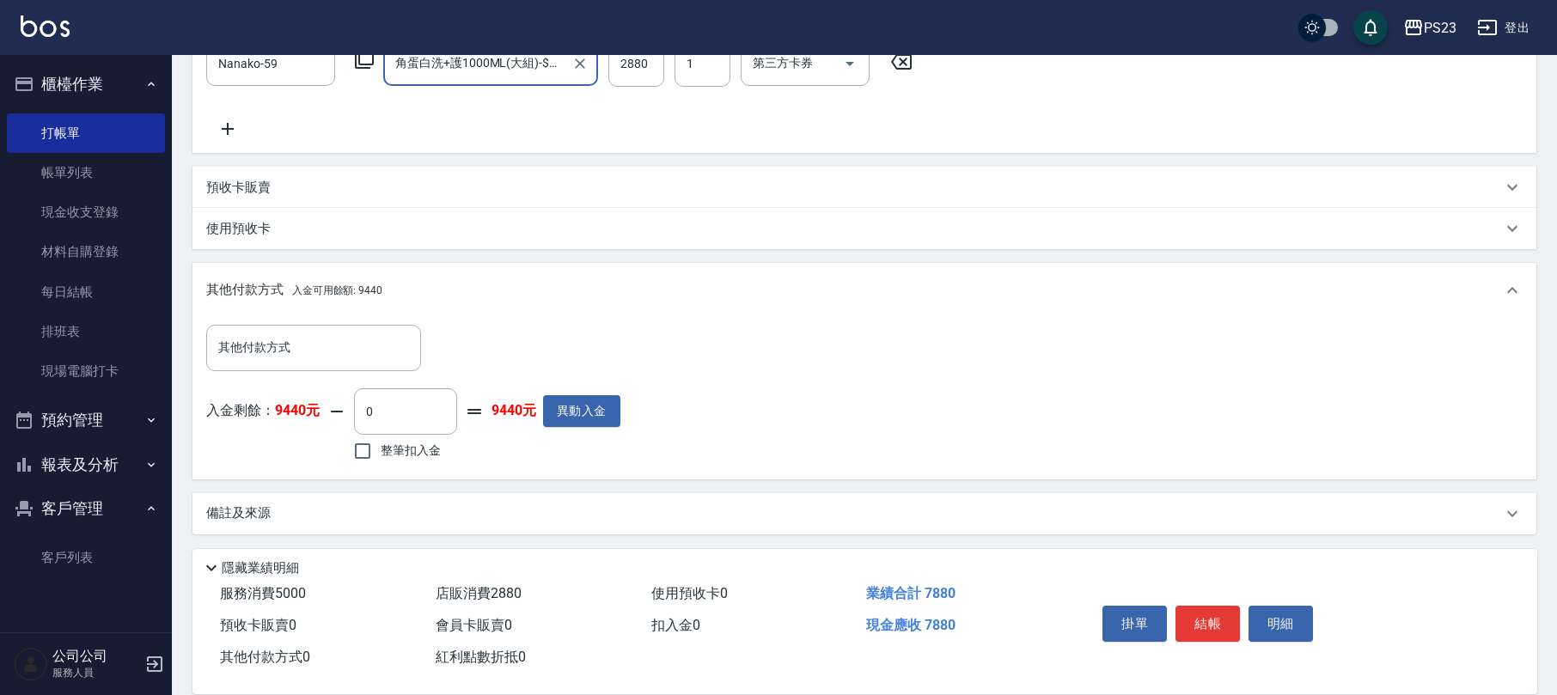
type input "角蛋白洗+護1000ML(大組)-$2880"
click at [402, 455] on span "整筆扣入金" at bounding box center [411, 451] width 60 height 18
click at [381, 455] on input "整筆扣入金" at bounding box center [363, 451] width 36 height 36
checkbox input "true"
type input "7880"
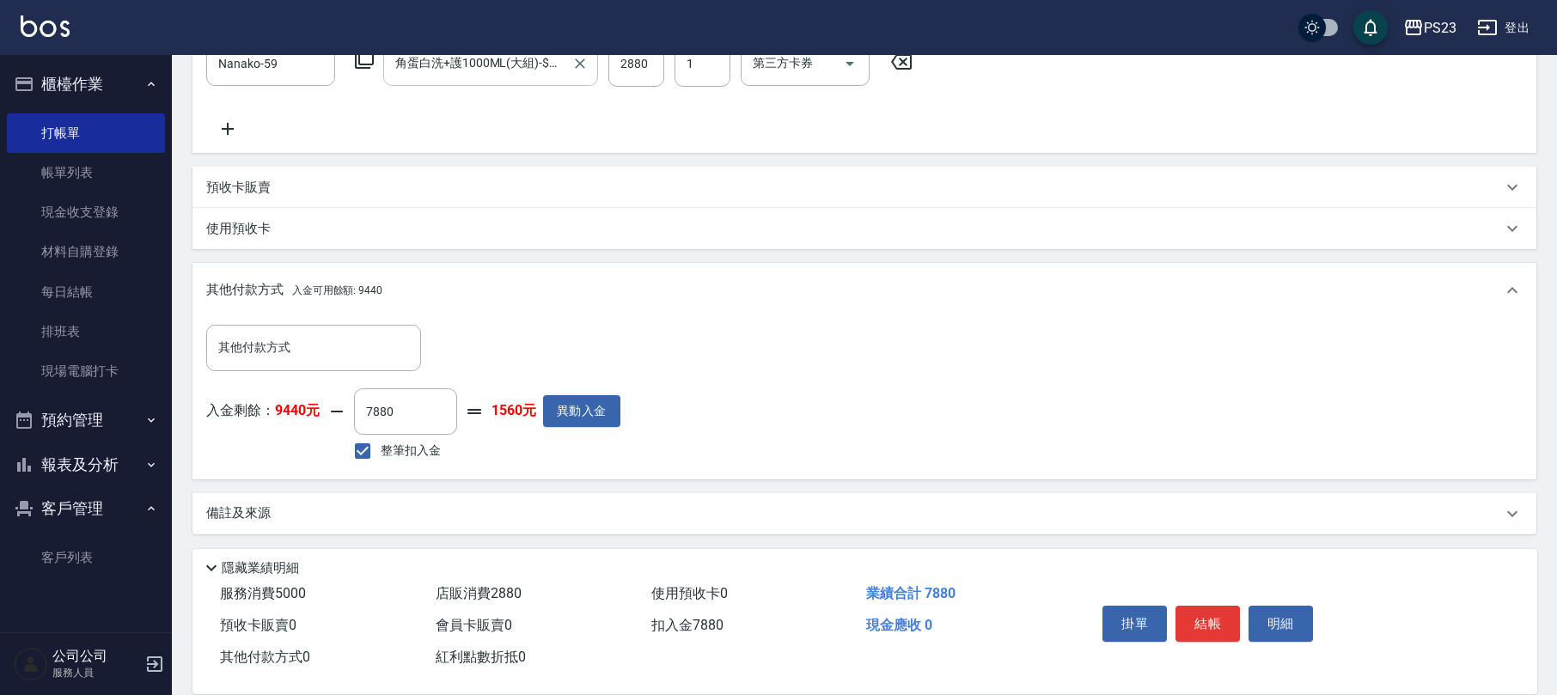
scroll to position [144, 0]
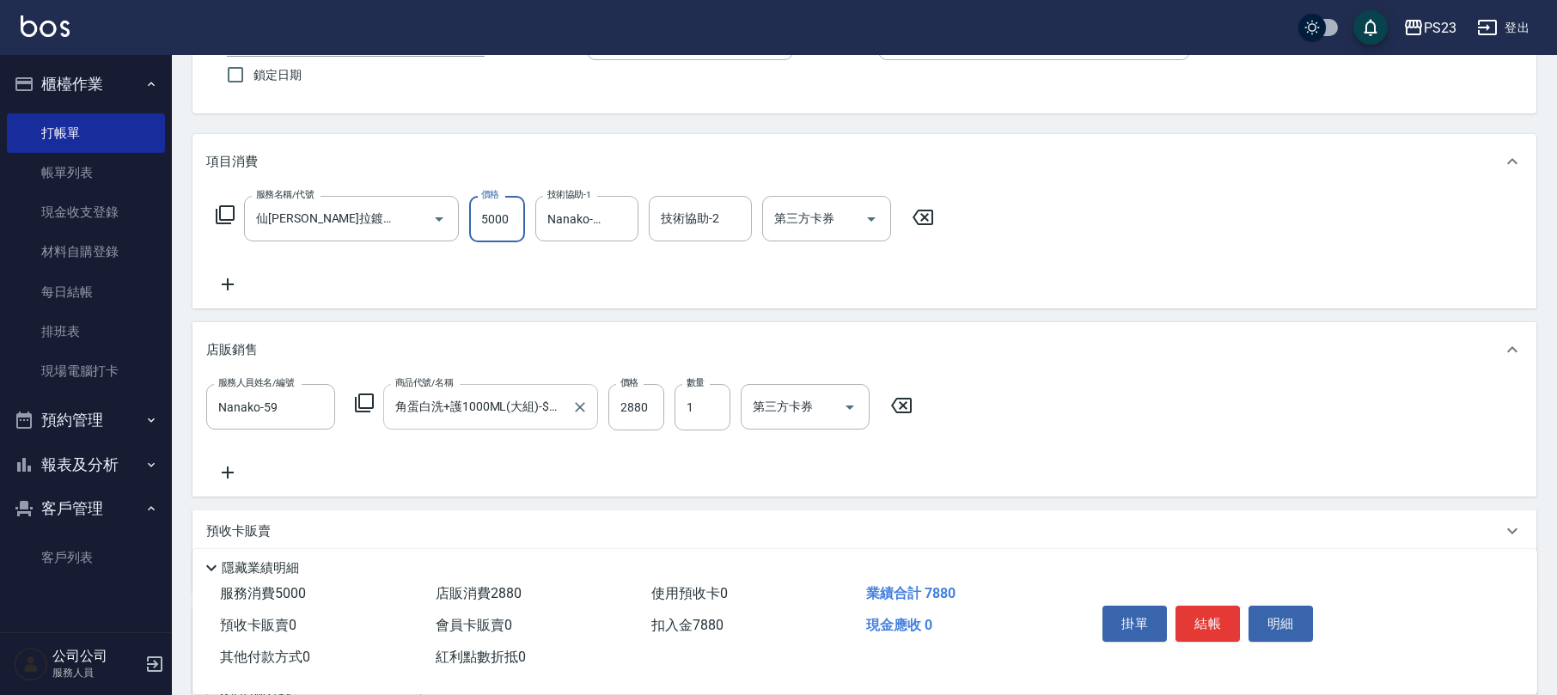
click at [486, 210] on input "5000" at bounding box center [497, 219] width 56 height 46
type input "5"
type input "0"
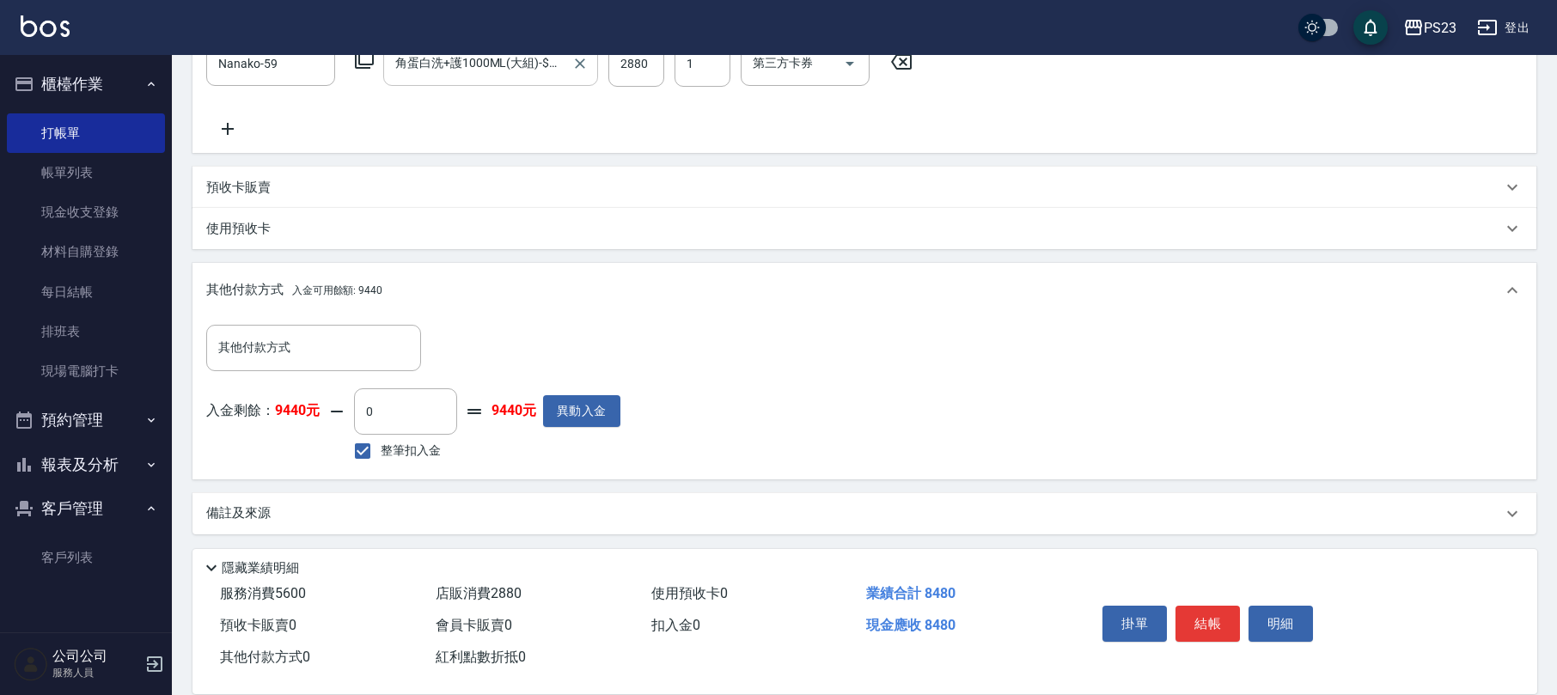
type input "5600"
click at [400, 455] on span "整筆扣入金" at bounding box center [411, 451] width 60 height 18
click at [402, 452] on span "整筆扣入金" at bounding box center [411, 451] width 60 height 18
click at [381, 452] on input "整筆扣入金" at bounding box center [363, 451] width 36 height 36
click at [402, 454] on span "整筆扣入金" at bounding box center [411, 451] width 60 height 18
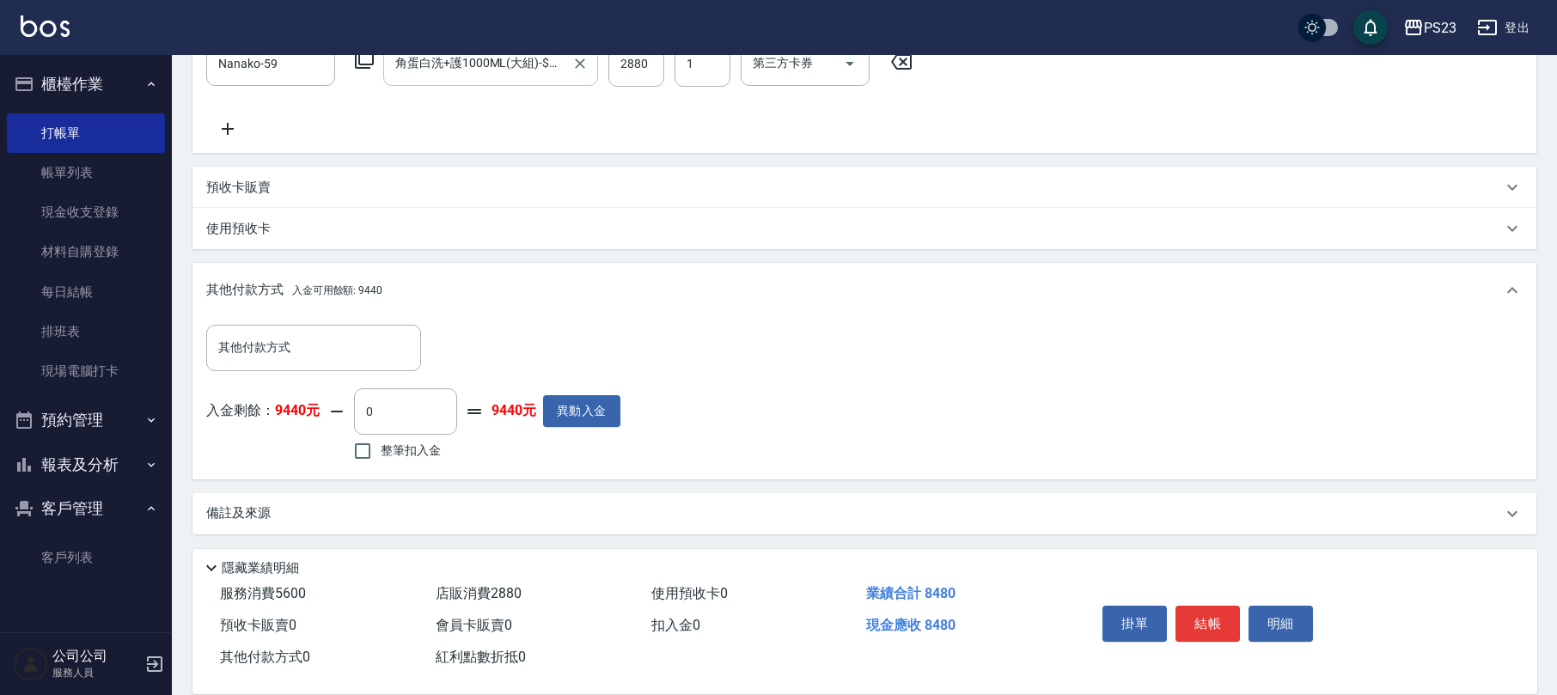
click at [381, 454] on input "整筆扣入金" at bounding box center [363, 451] width 36 height 36
checkbox input "true"
type input "8480"
click at [407, 457] on span "整筆扣入金" at bounding box center [411, 451] width 60 height 18
click at [381, 457] on input "整筆扣入金" at bounding box center [363, 451] width 36 height 36
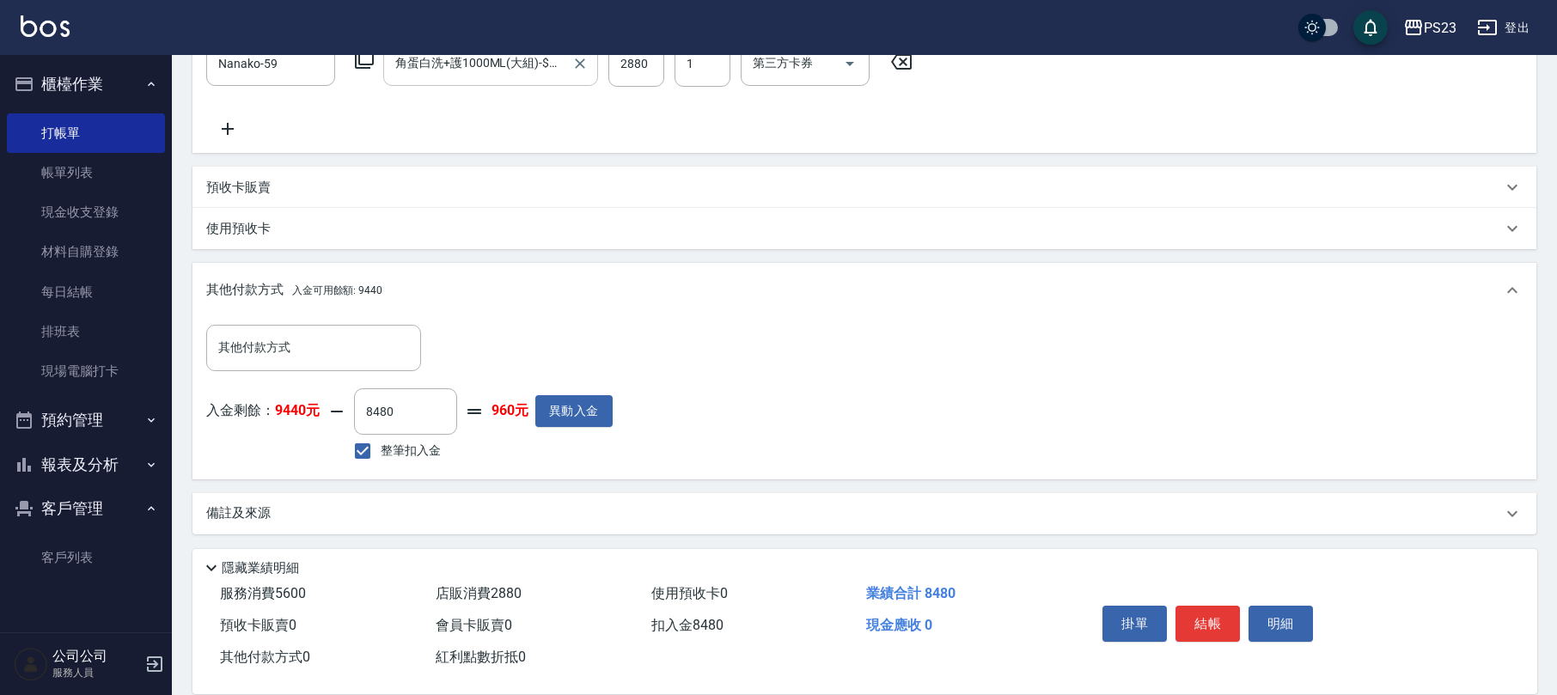
checkbox input "false"
type input "0"
type input "2800"
click at [392, 444] on span "整筆扣入金" at bounding box center [411, 451] width 60 height 18
click at [381, 444] on input "整筆扣入金" at bounding box center [363, 451] width 36 height 36
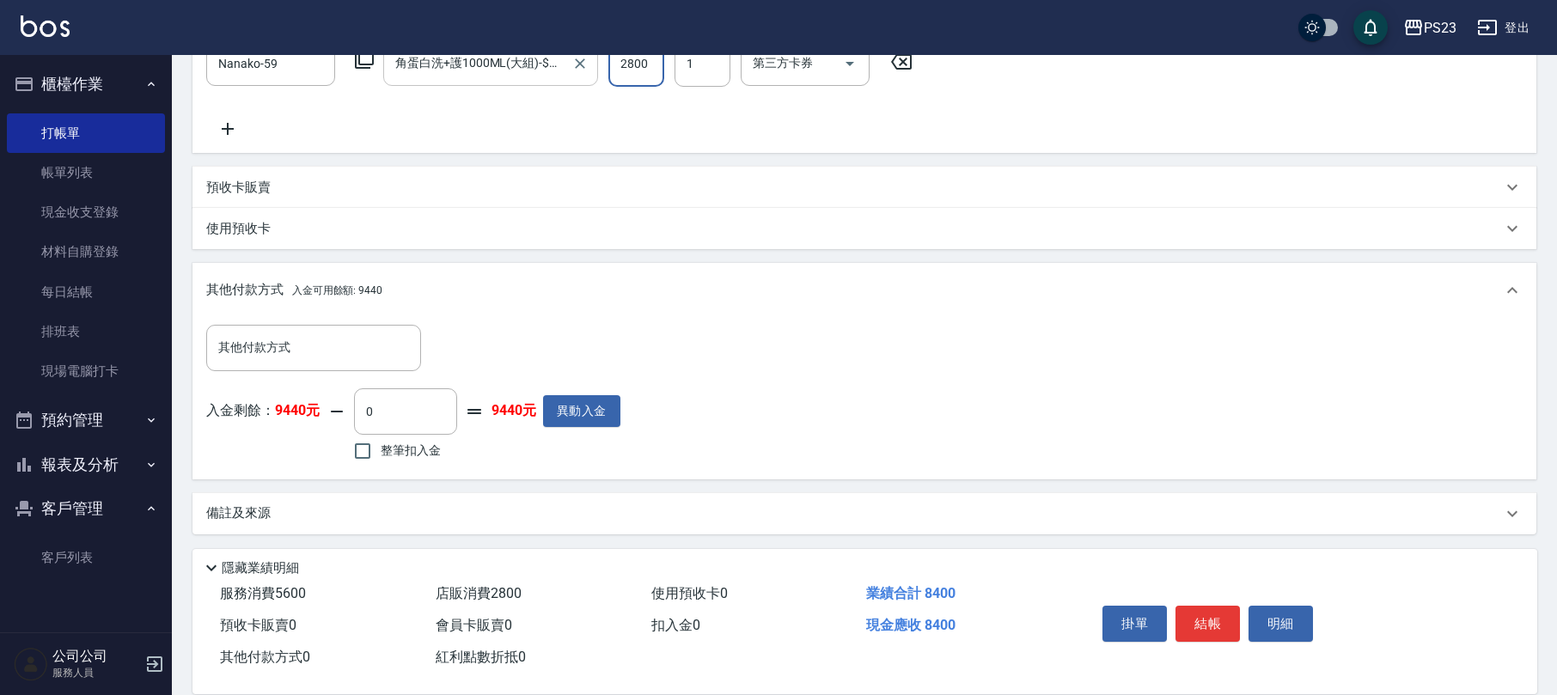
checkbox input "true"
type input "8400"
click at [1210, 619] on button "結帳" at bounding box center [1207, 624] width 64 height 36
type input "[DATE] 16:46"
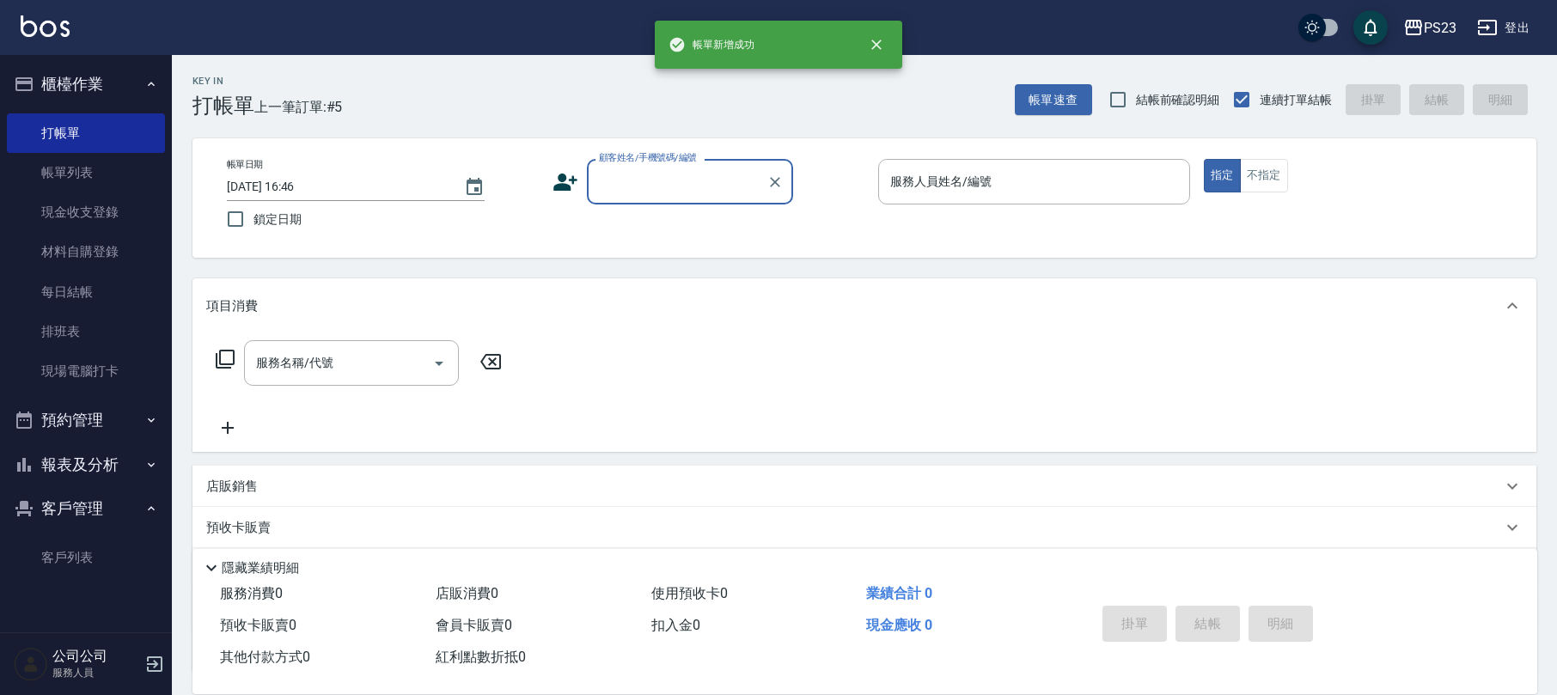
scroll to position [0, 0]
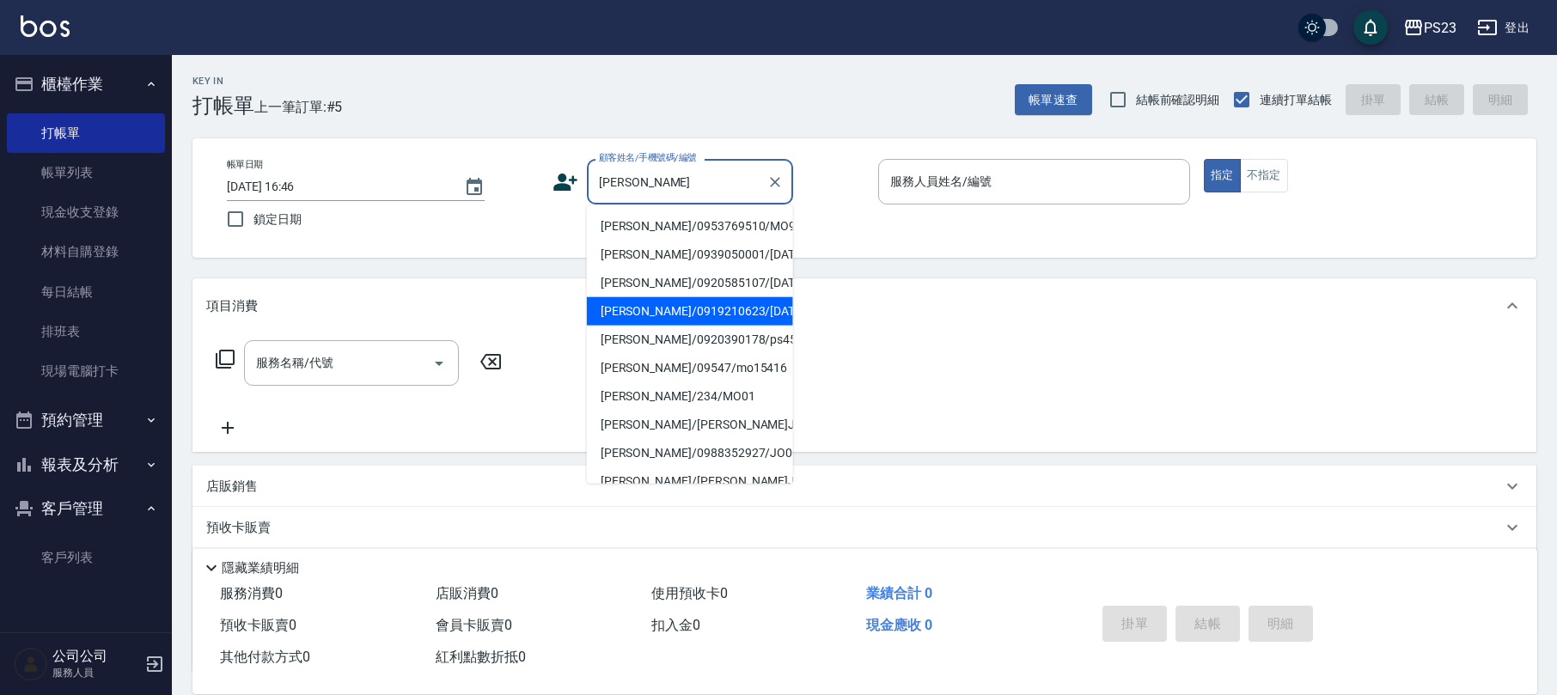
click at [699, 326] on li "[PERSON_NAME]/0919210623/[DATE]" at bounding box center [690, 311] width 206 height 28
type input "[PERSON_NAME]/0919210623/[DATE]"
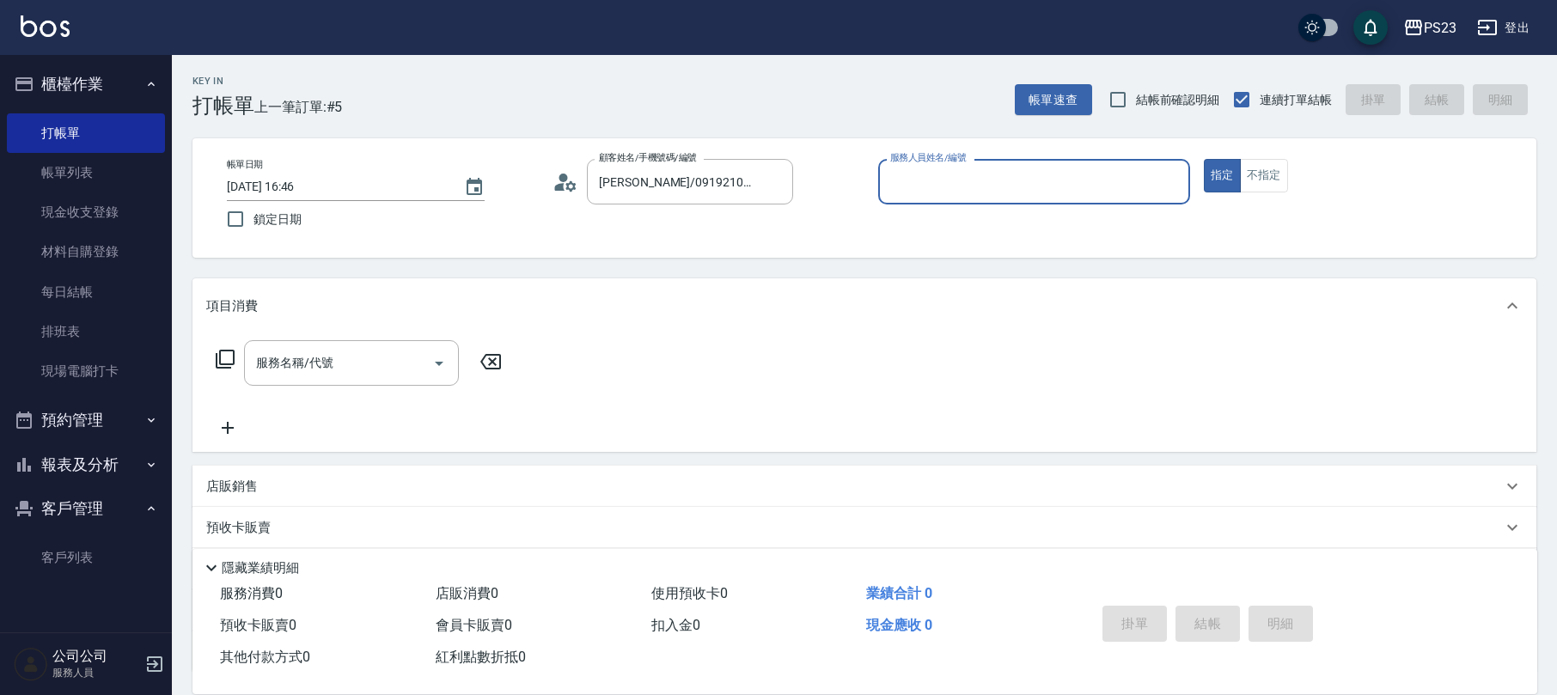
type input "[PERSON_NAME]-0"
click at [364, 351] on input "服務名稱/代號" at bounding box center [339, 363] width 174 height 30
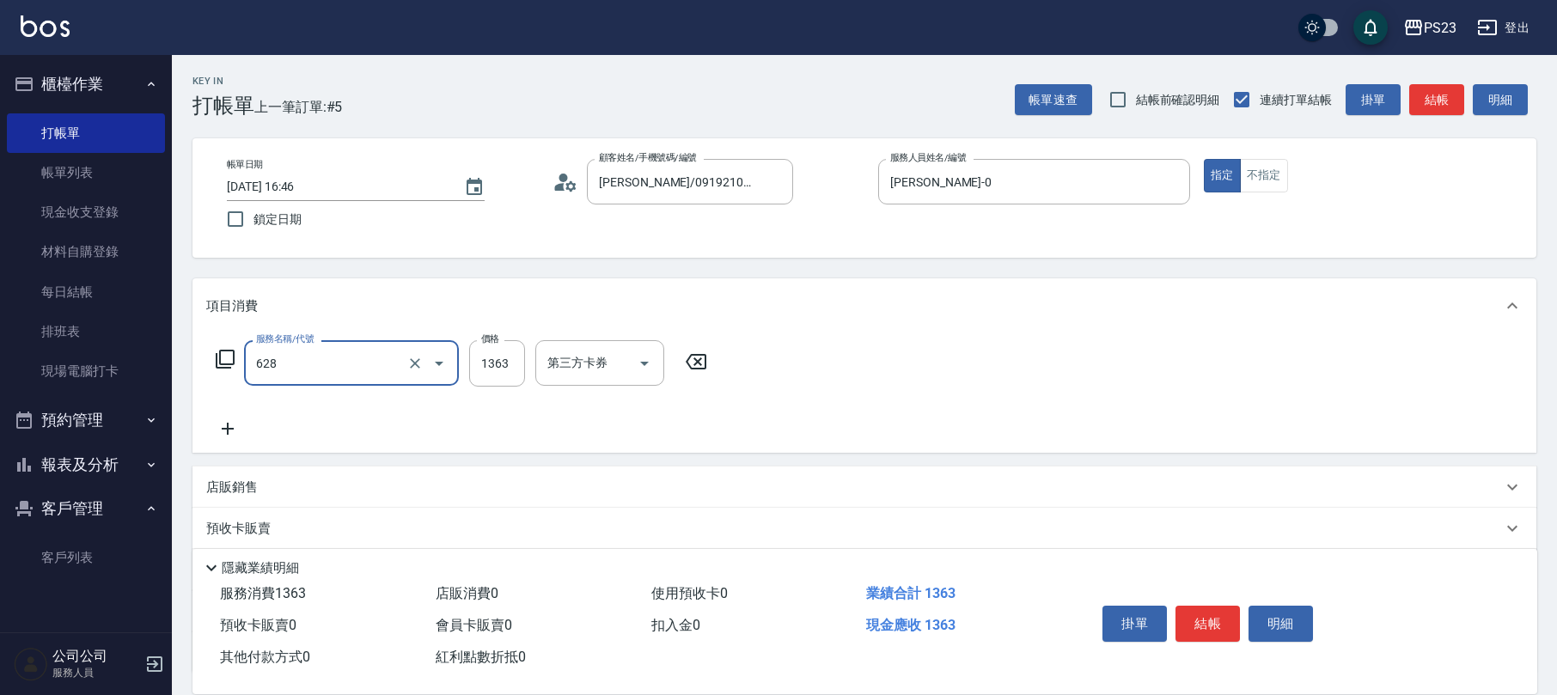
type input "中草藥2000(628)"
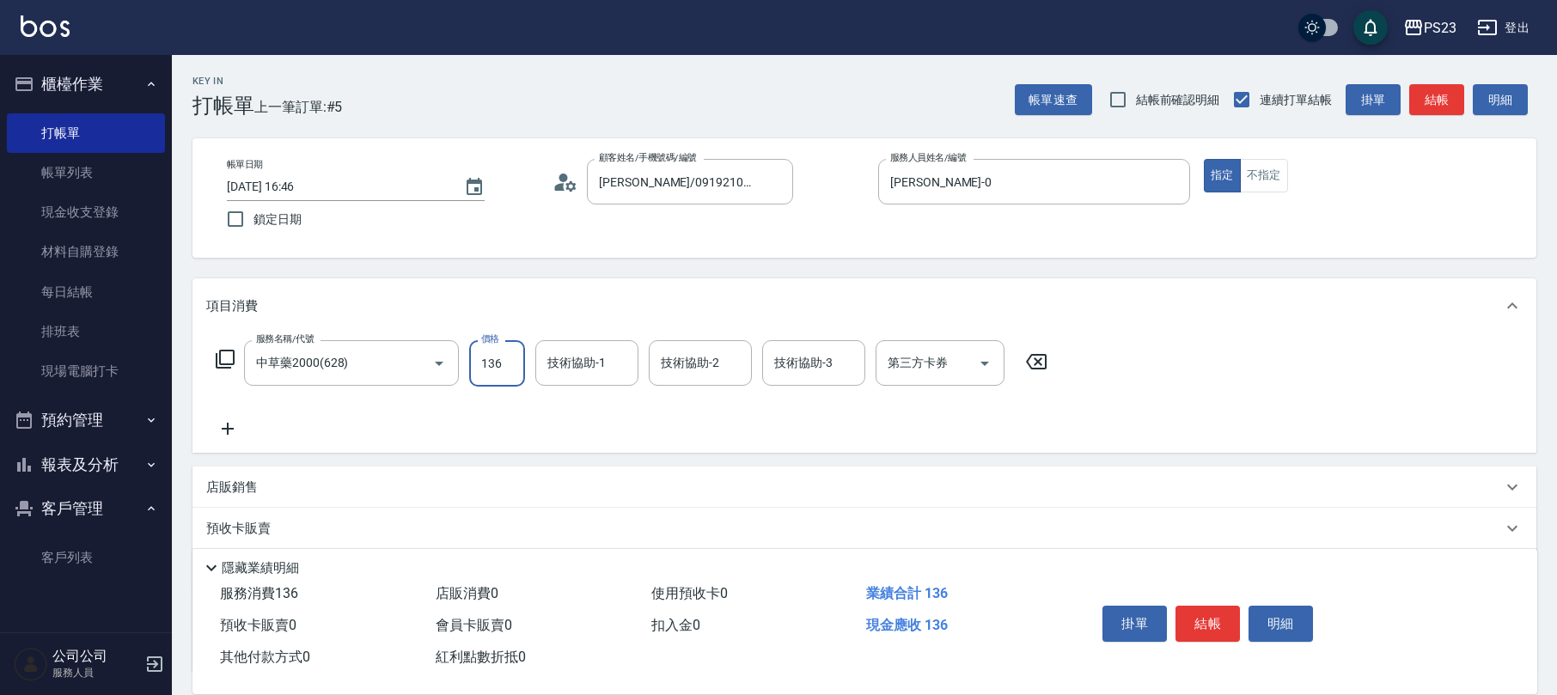
type input "1363"
type input "Flora-21"
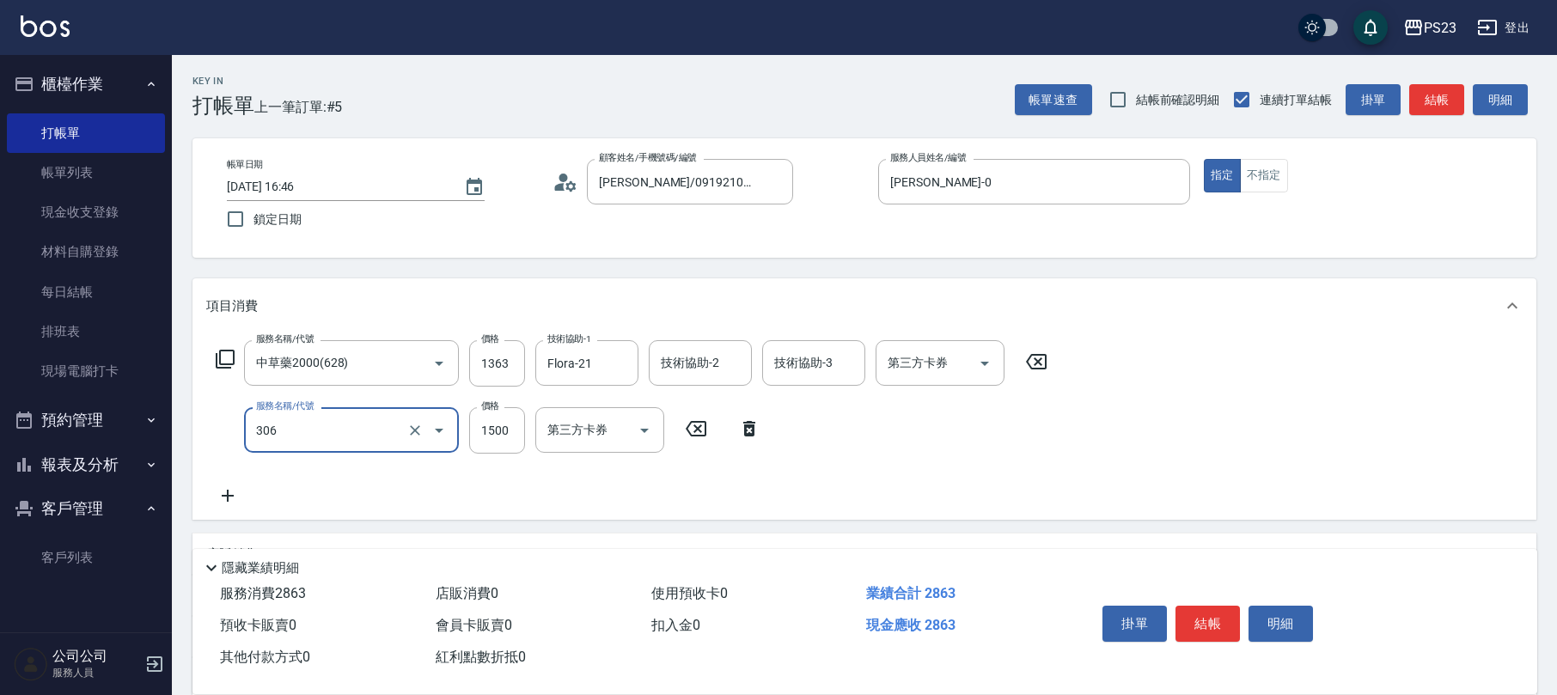
type input "指定洗+剪髮1500(306)"
type input "1700"
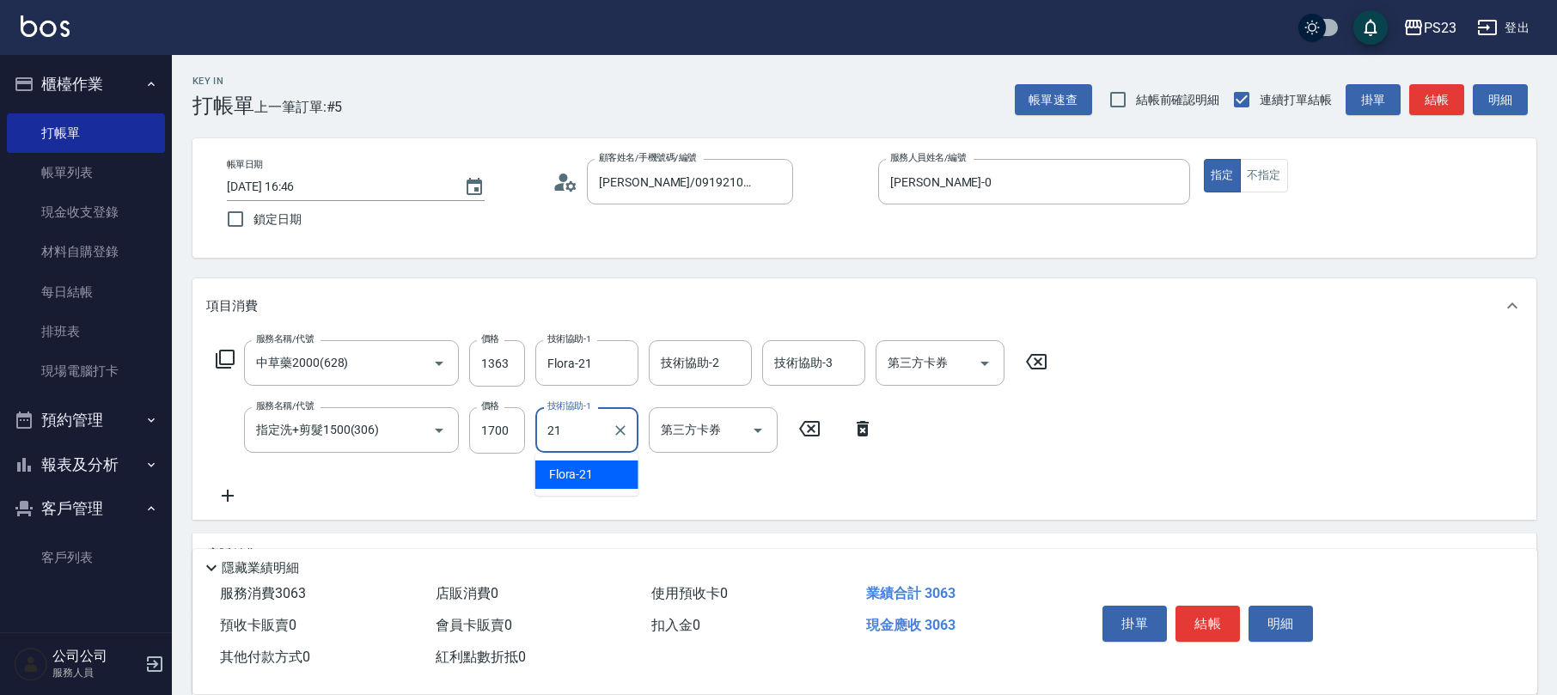
type input "Flora-21"
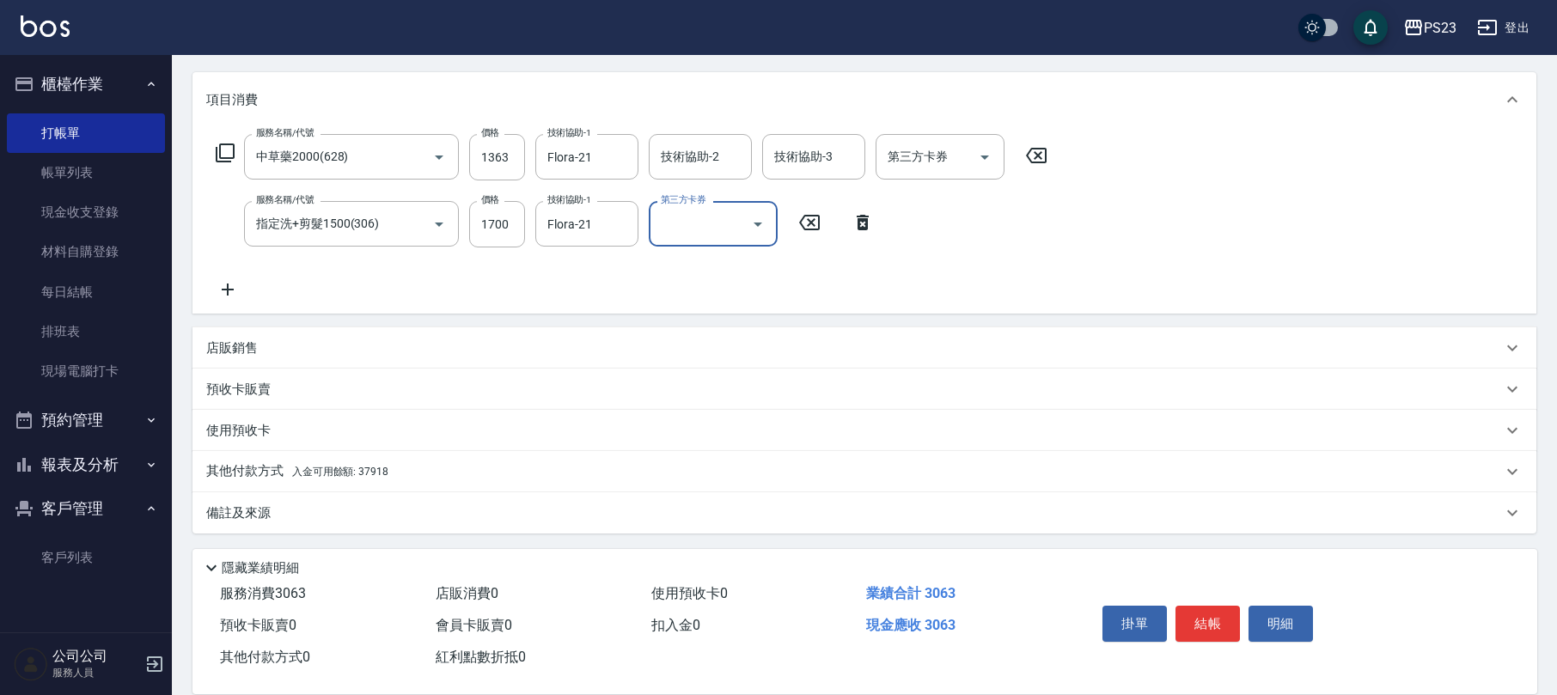
drag, startPoint x: 330, startPoint y: 465, endPoint x: 341, endPoint y: 461, distance: 12.0
click at [331, 466] on span "入金可用餘額: 37918" at bounding box center [340, 472] width 96 height 12
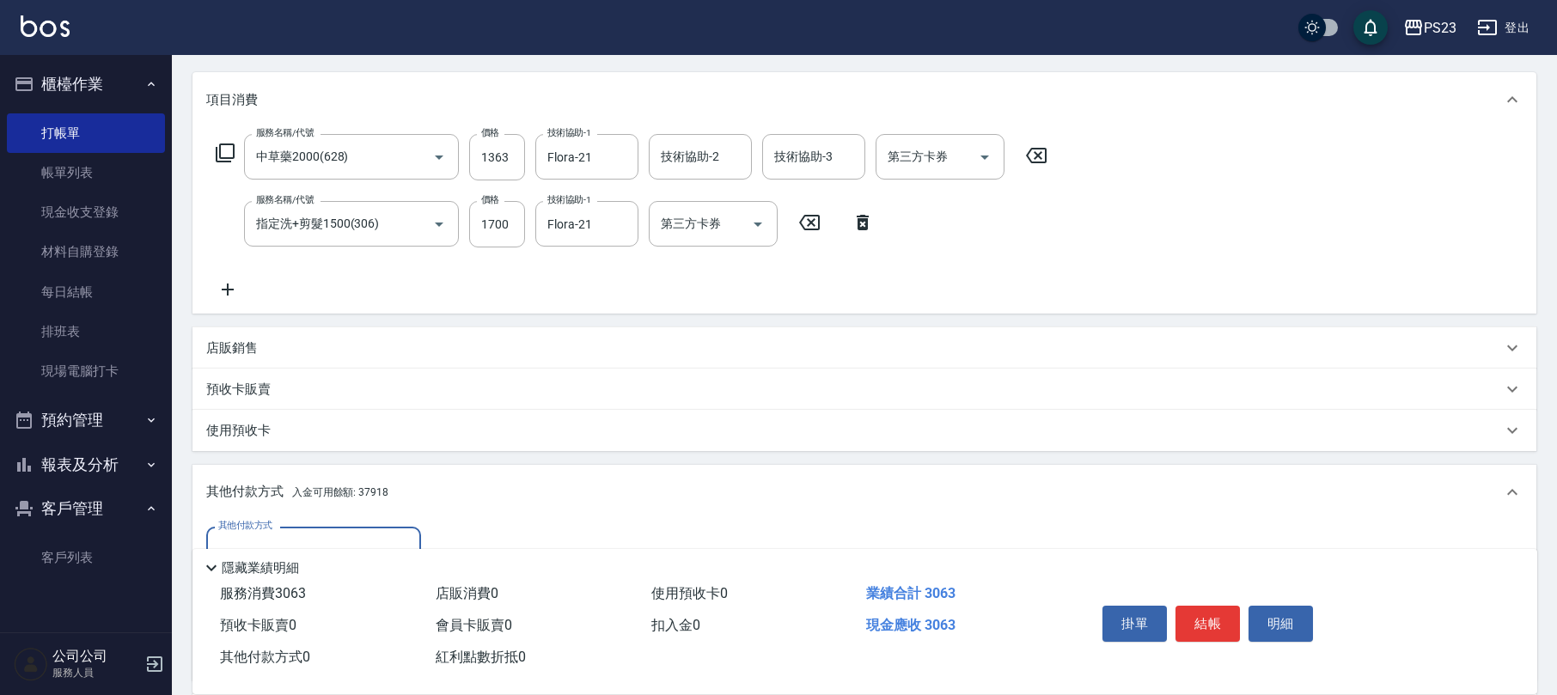
scroll to position [400, 0]
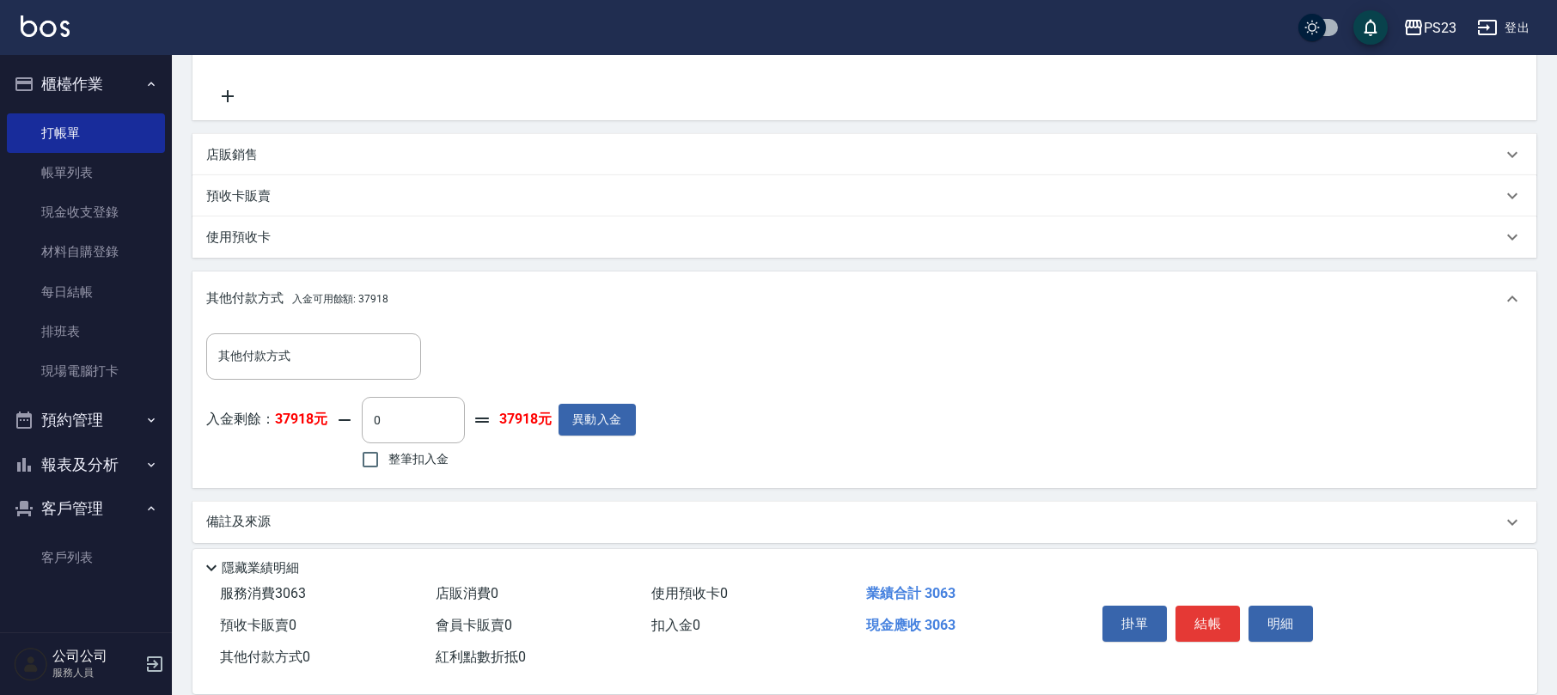
click at [403, 469] on label "整筆扣入金" at bounding box center [400, 460] width 96 height 36
click at [388, 469] on input "整筆扣入金" at bounding box center [370, 460] width 36 height 36
checkbox input "true"
type input "3063"
click at [1211, 620] on button "結帳" at bounding box center [1207, 624] width 64 height 36
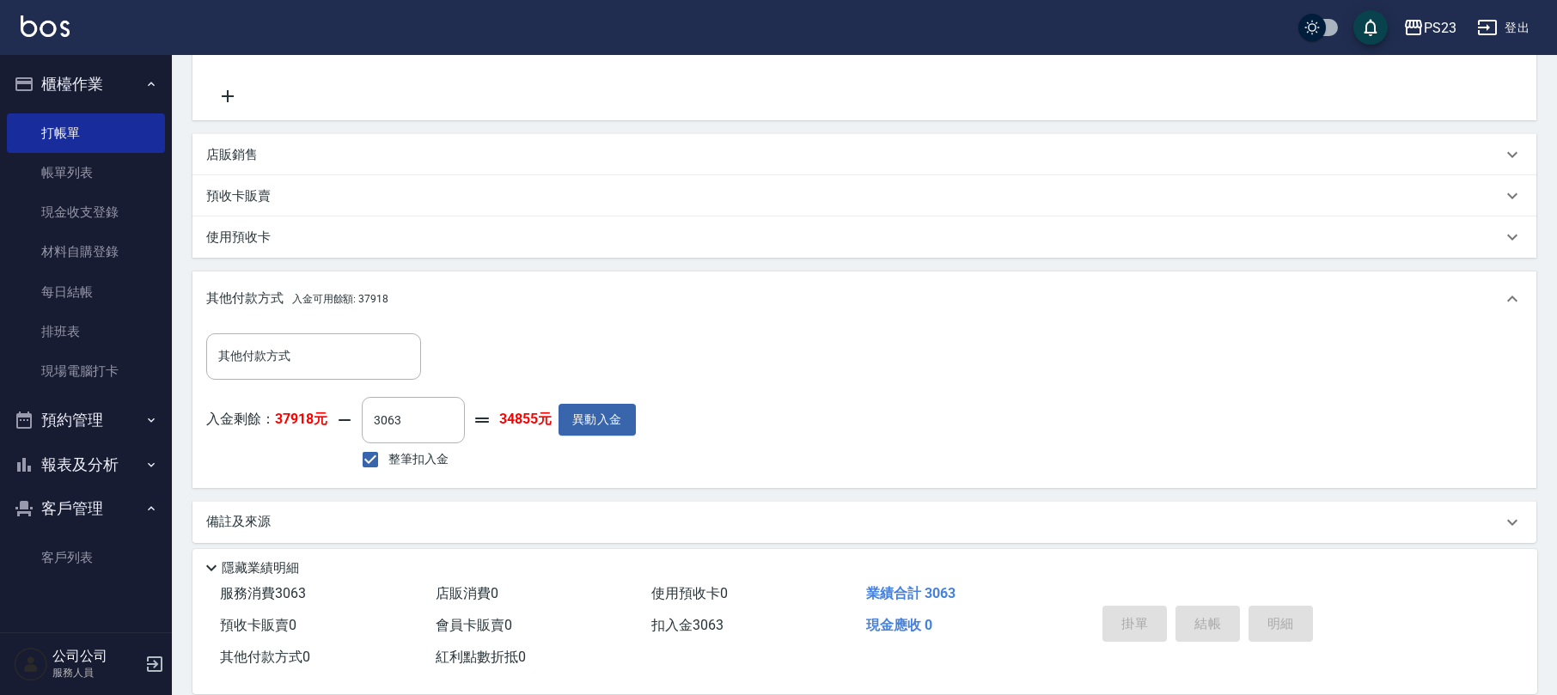
type input "[DATE] 16:47"
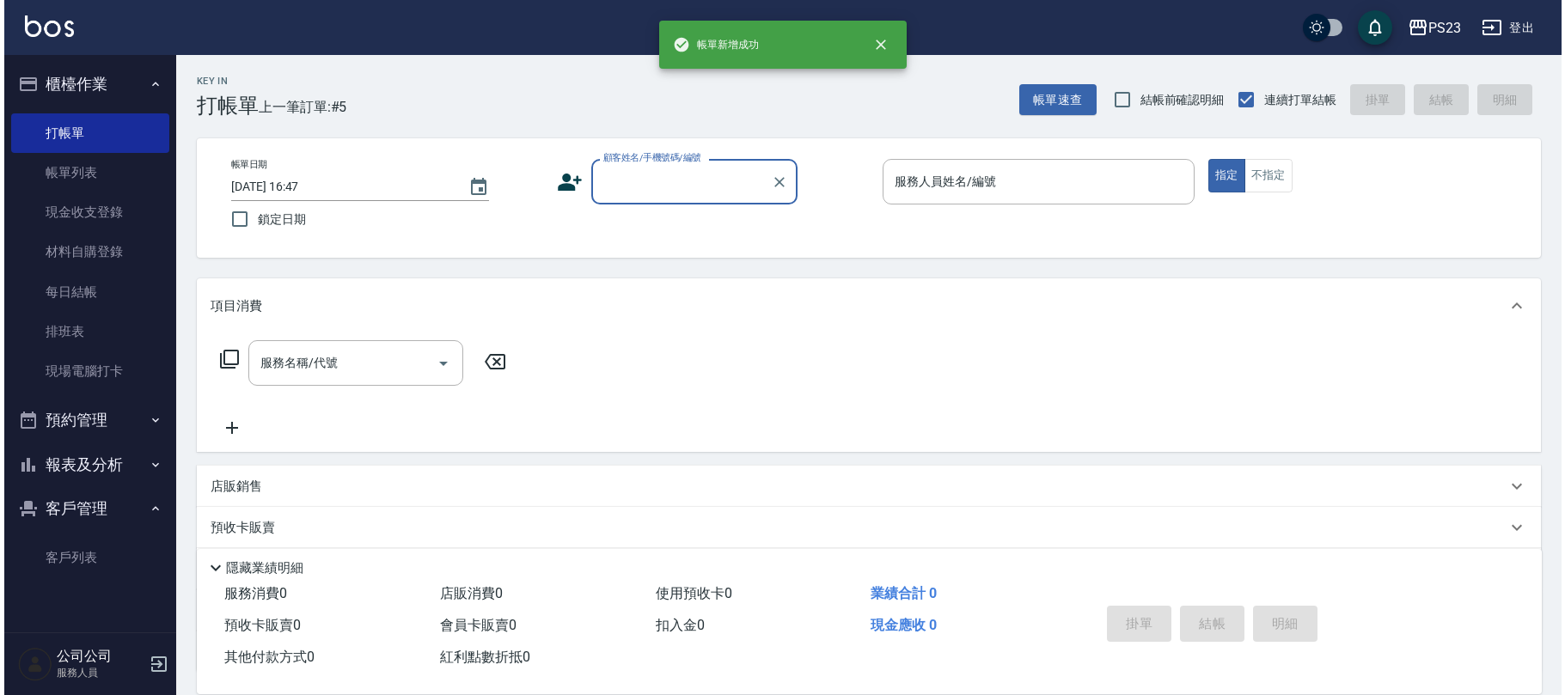
scroll to position [0, 0]
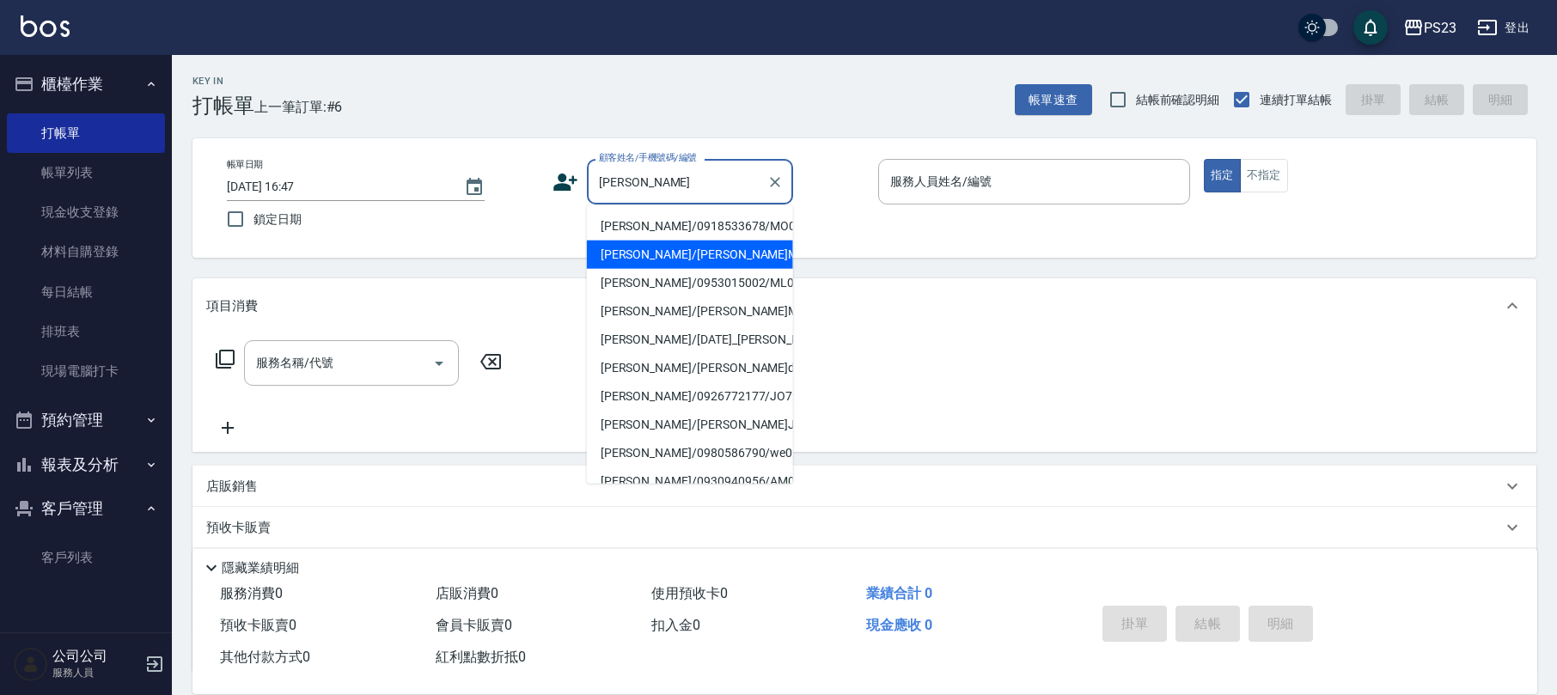
drag, startPoint x: 682, startPoint y: 277, endPoint x: 709, endPoint y: 254, distance: 34.8
click at [691, 269] on li "[PERSON_NAME]/[PERSON_NAME]MO750526/[DATE]" at bounding box center [690, 255] width 206 height 28
type input "[PERSON_NAME]/[PERSON_NAME]MO750526/[DATE]"
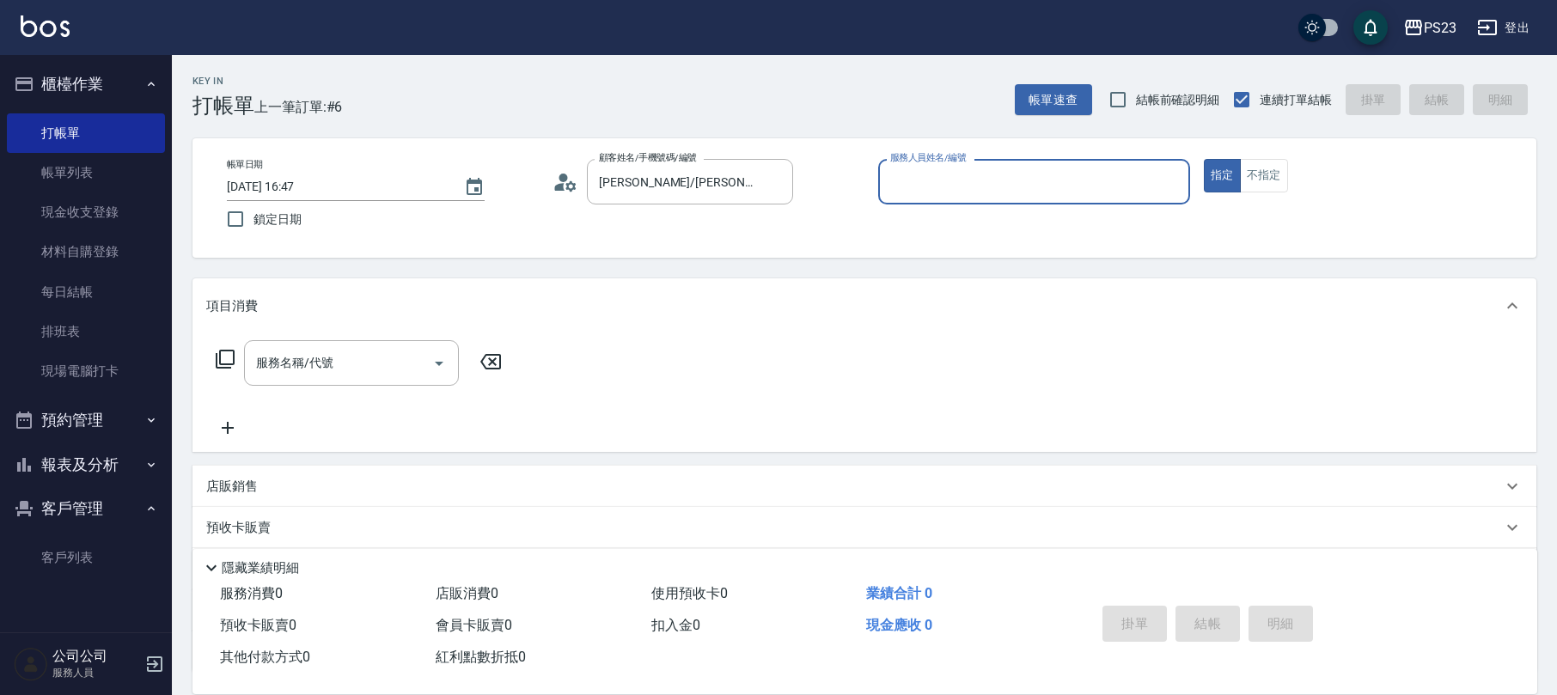
click at [567, 186] on icon at bounding box center [570, 185] width 10 height 10
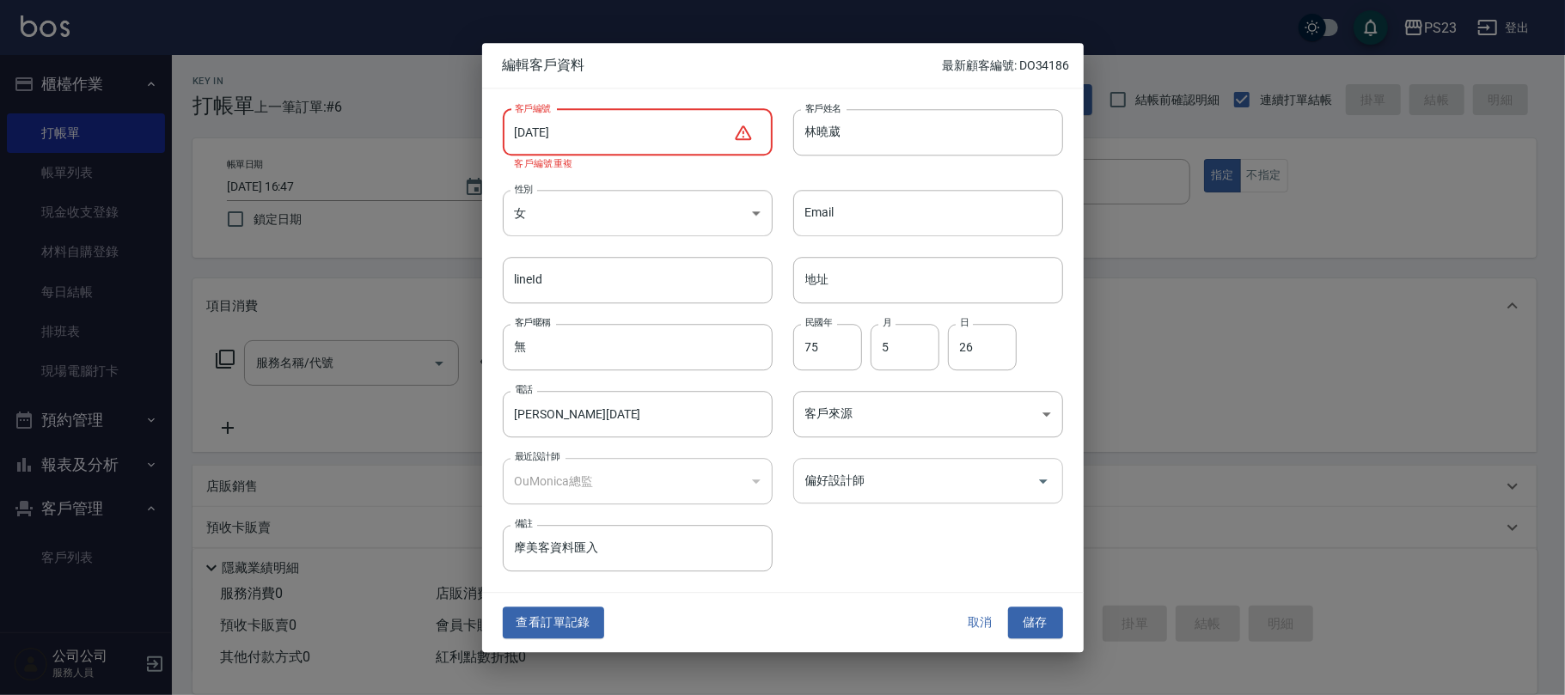
click at [943, 471] on input "偏好設計師" at bounding box center [915, 481] width 229 height 30
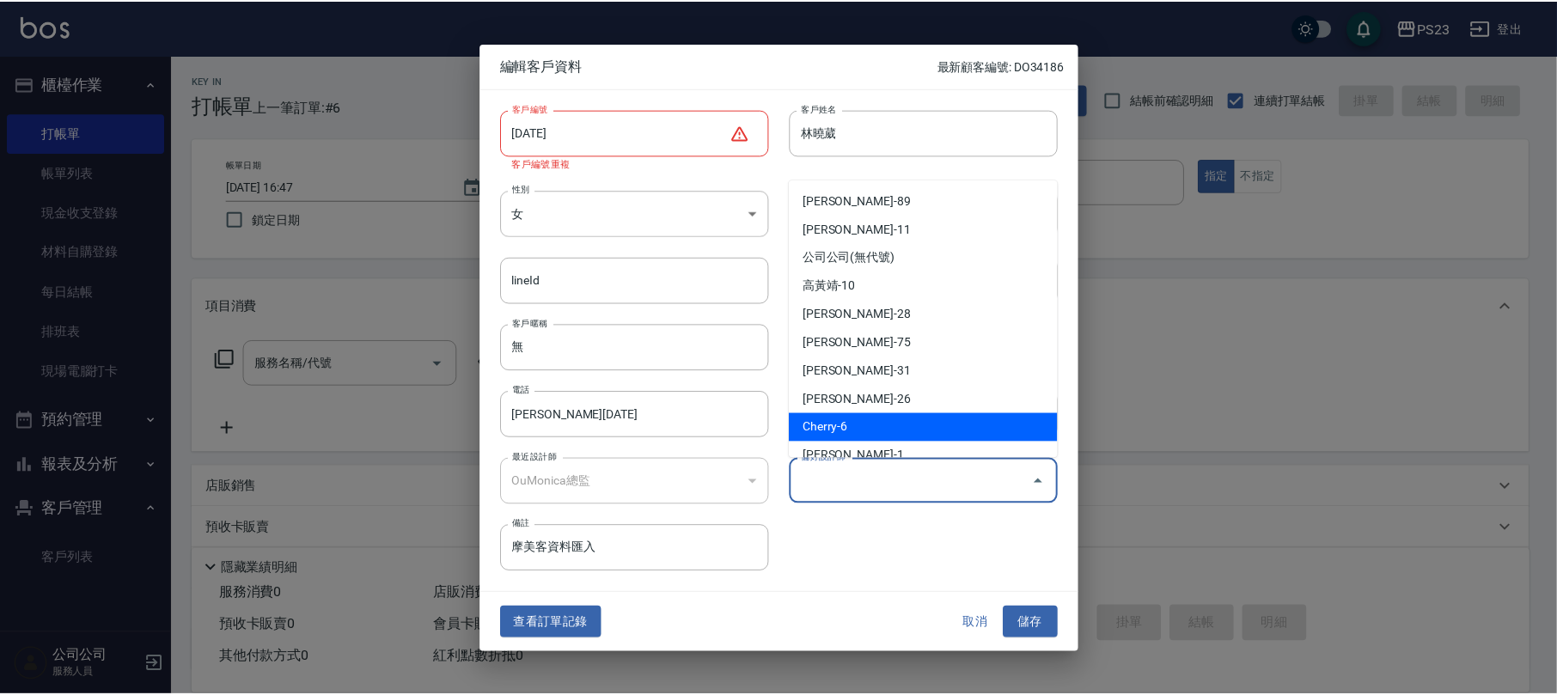
scroll to position [132, 0]
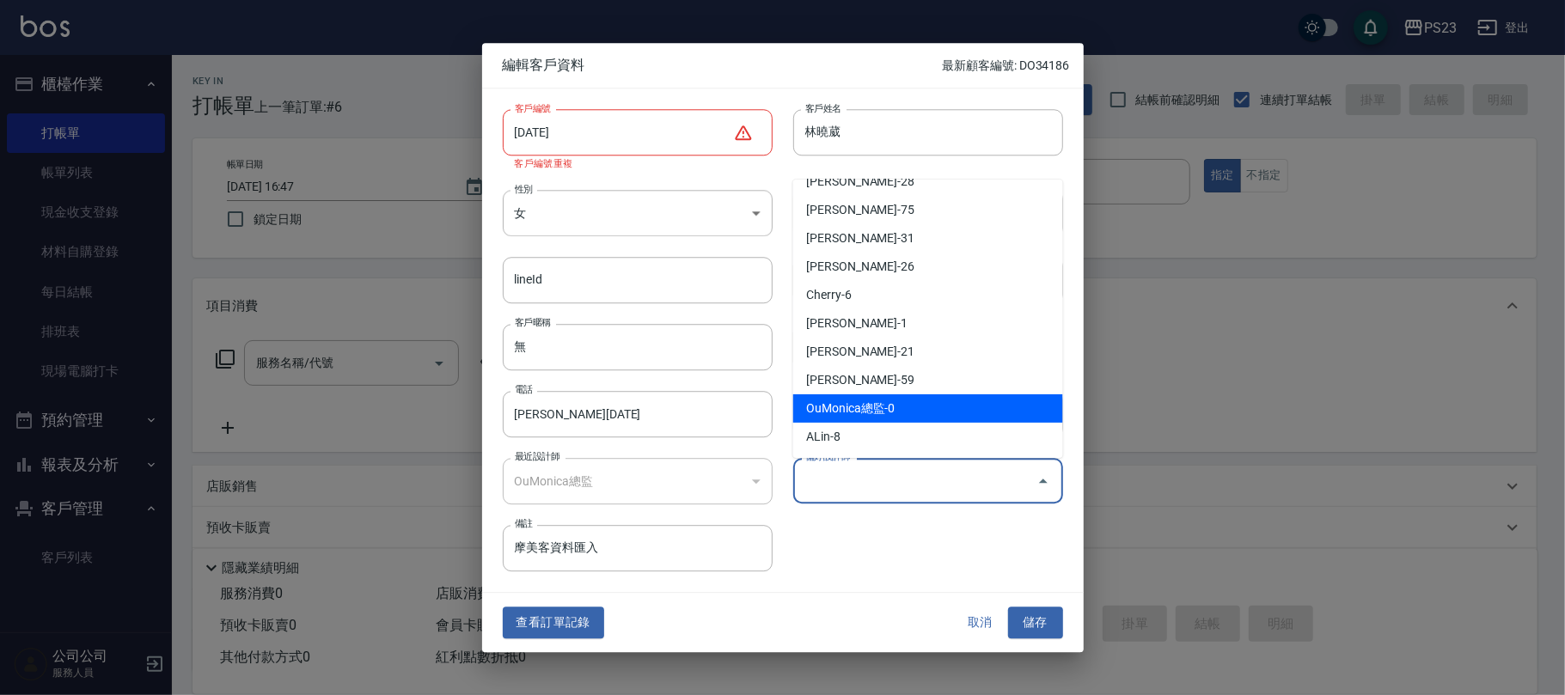
click at [885, 404] on li "OuMonica總監-0" at bounding box center [928, 408] width 270 height 28
type input "OuMonica總監"
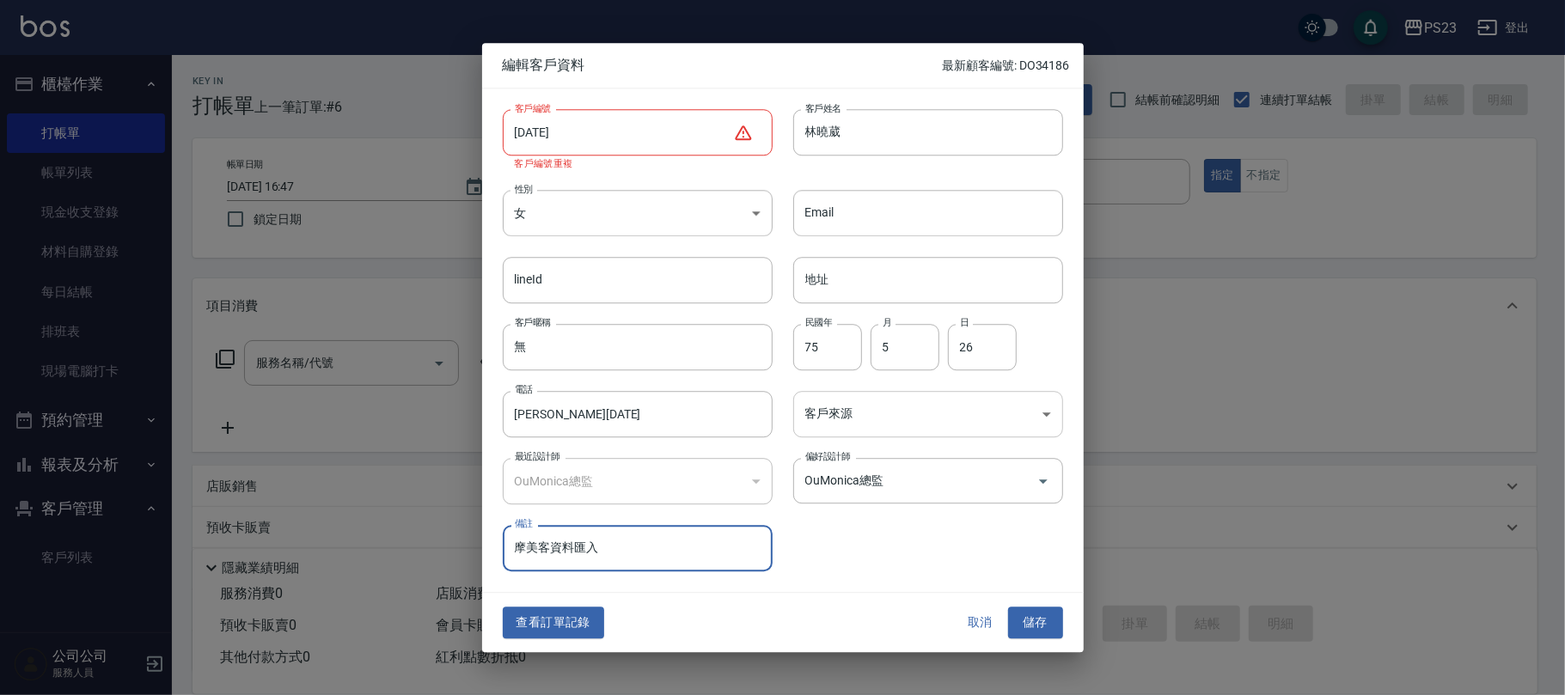
click at [894, 399] on body "PS23 登出 櫃檯作業 打帳單 帳單列表 現金收支登錄 材料自購登錄 每日結帳 排班表 現場電腦打卡 預約管理 預約管理 單日預約紀錄 單週預約紀錄 報表及…" at bounding box center [782, 416] width 1565 height 833
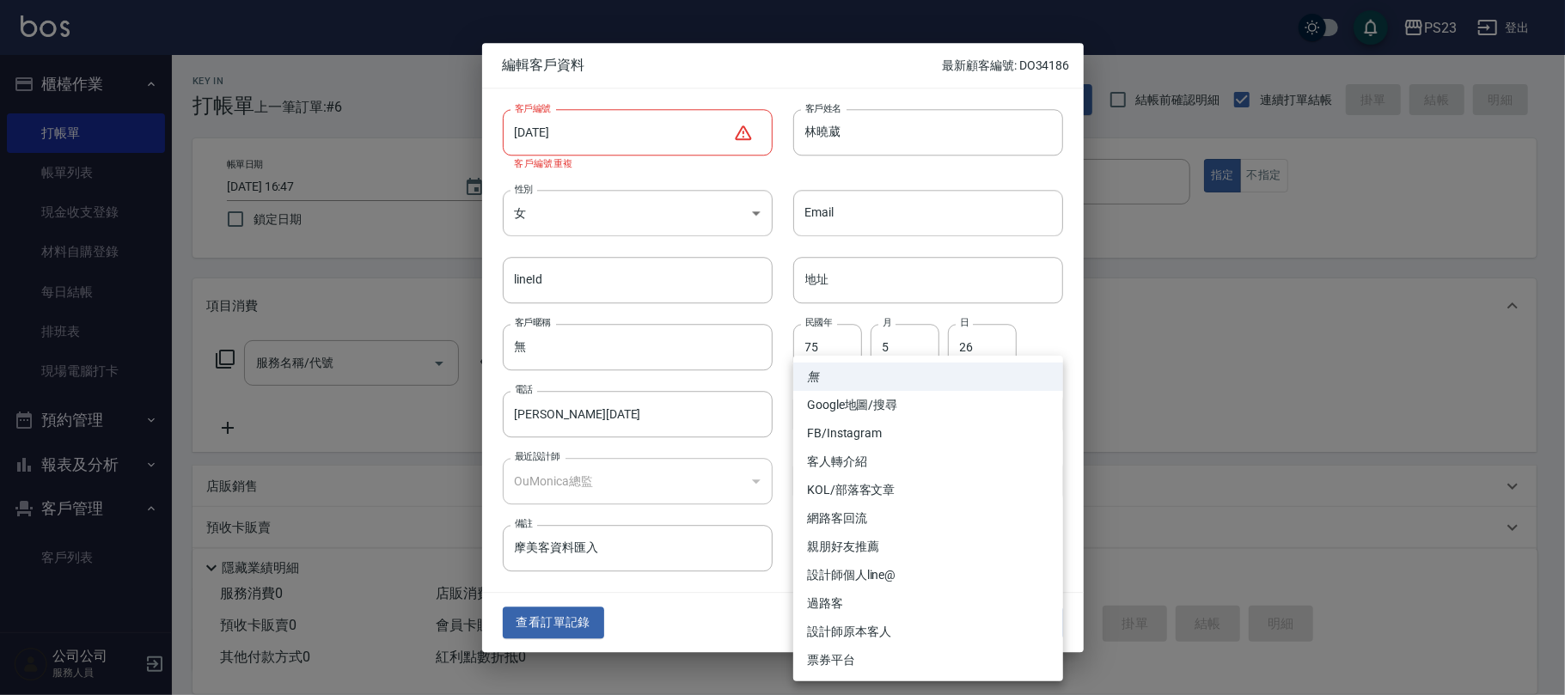
drag, startPoint x: 861, startPoint y: 631, endPoint x: 777, endPoint y: 354, distance: 289.2
click at [864, 629] on li "設計師原本客人" at bounding box center [928, 632] width 270 height 28
type input "設計師原本客人"
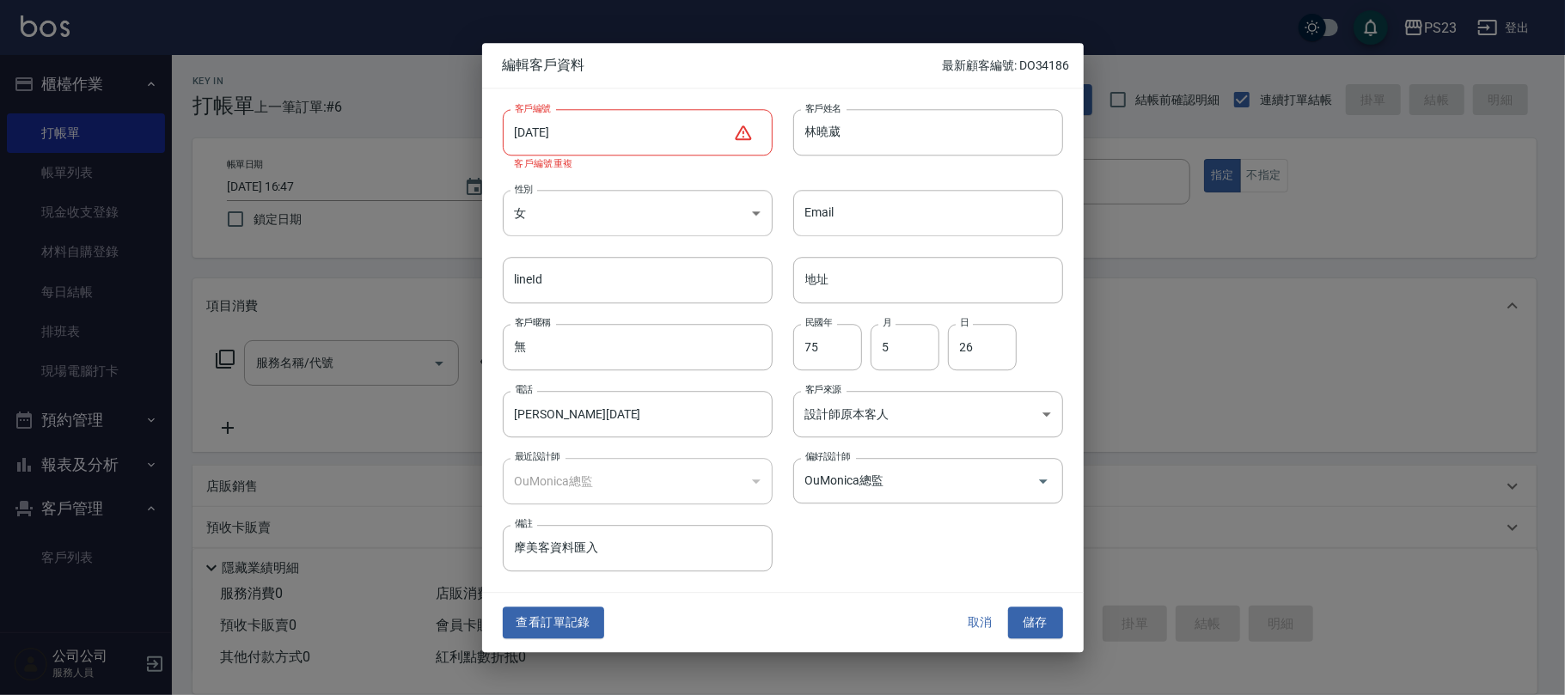
click at [607, 141] on input "[DATE]" at bounding box center [618, 132] width 230 height 46
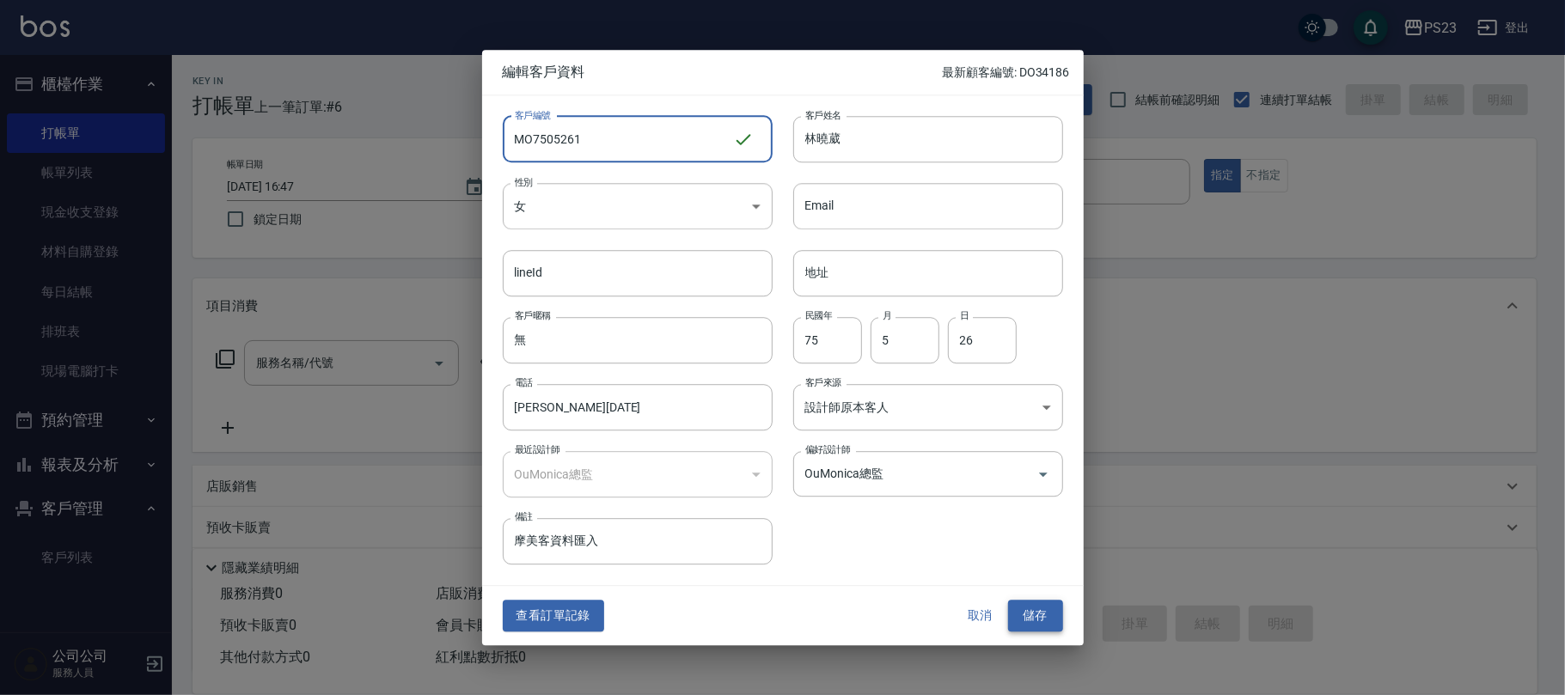
type input "MO7505261"
click at [1032, 606] on button "儲存" at bounding box center [1035, 617] width 55 height 32
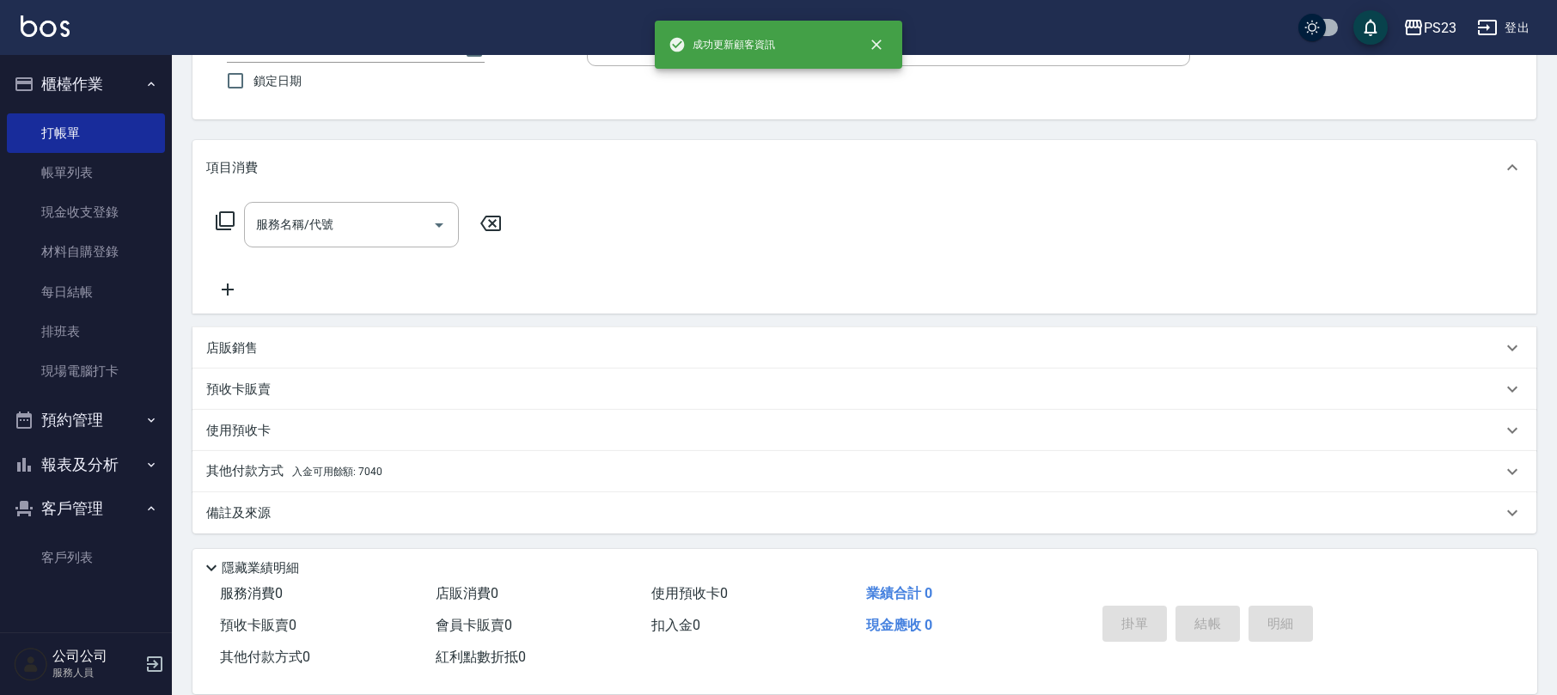
scroll to position [0, 0]
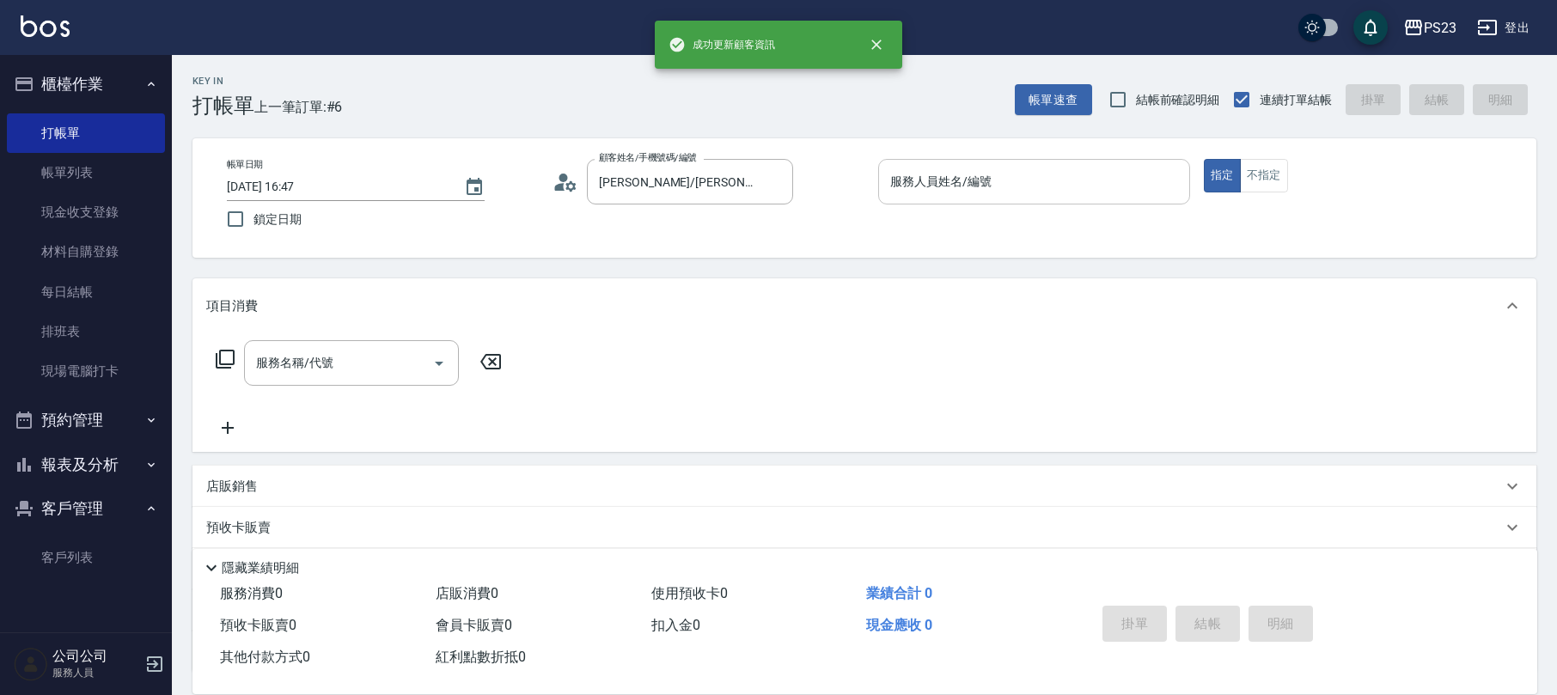
drag, startPoint x: 961, startPoint y: 193, endPoint x: 967, endPoint y: 179, distance: 15.8
click at [960, 189] on input "服務人員姓名/編號" at bounding box center [1034, 182] width 296 height 30
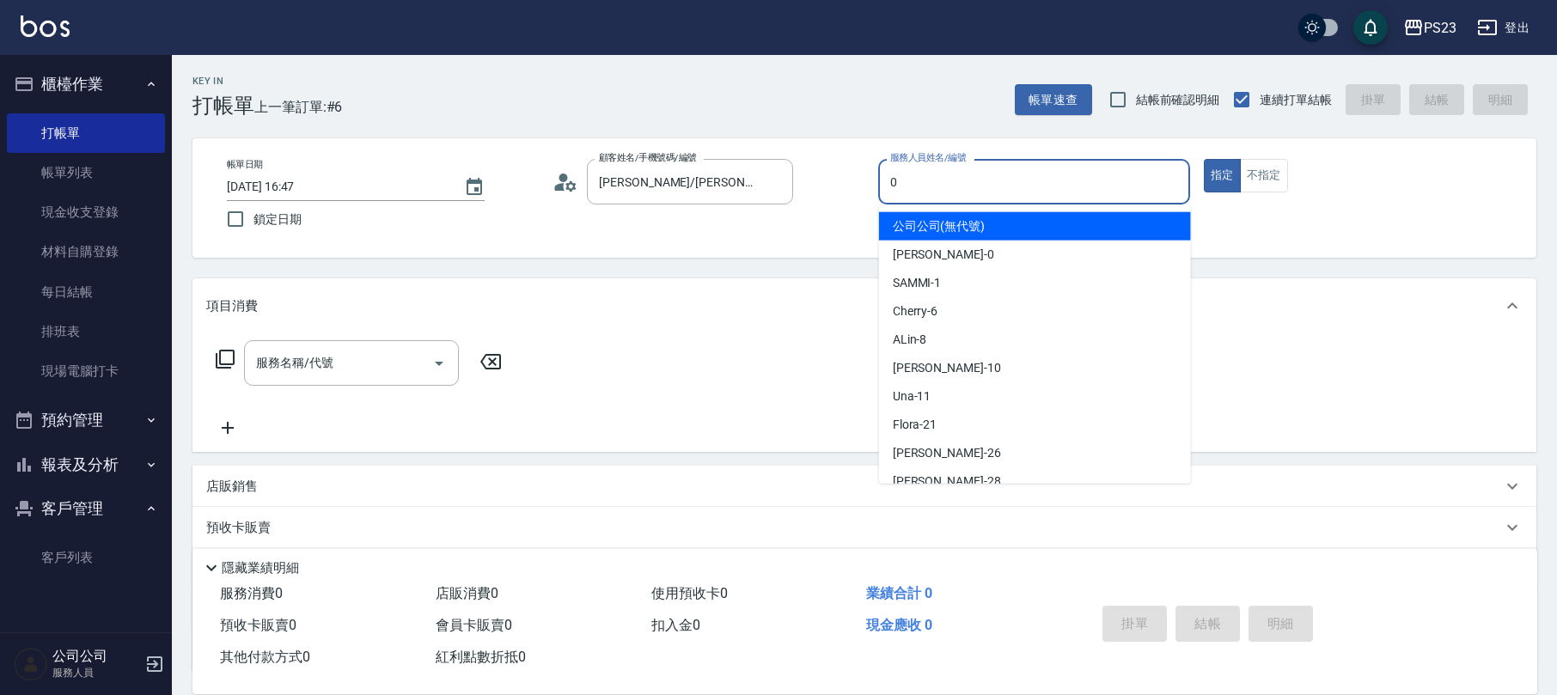
type input "[PERSON_NAME]-0"
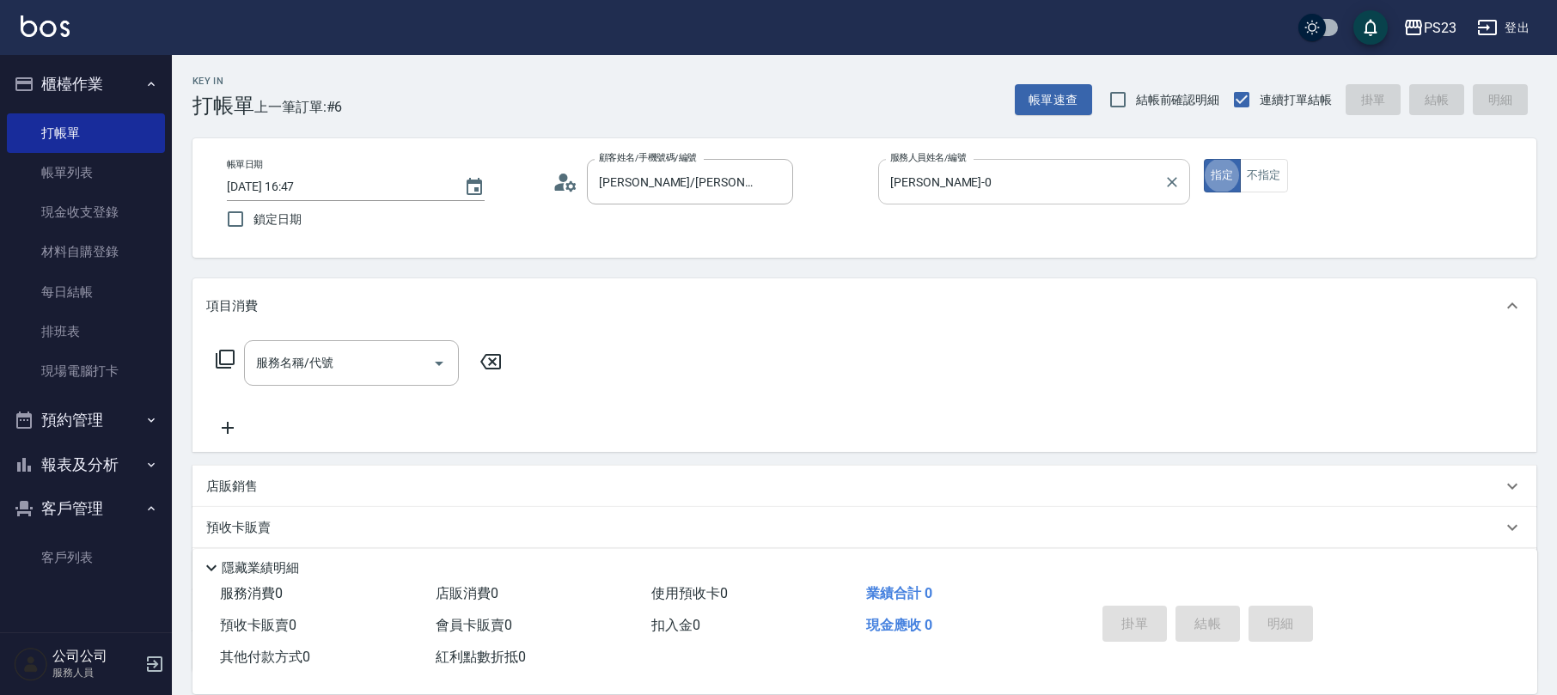
type button "true"
click at [297, 354] on div "服務名稱/代號 服務名稱/代號" at bounding box center [351, 363] width 215 height 46
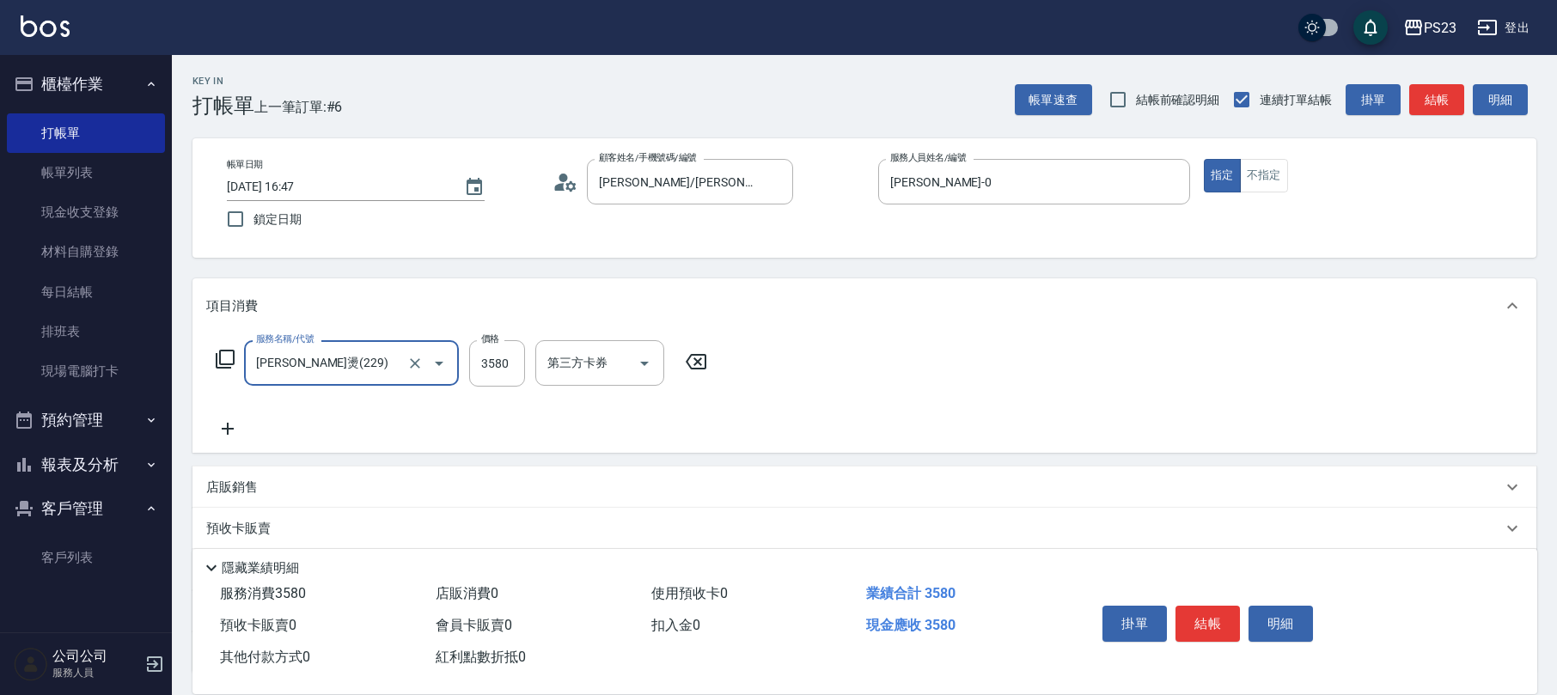
type input "[PERSON_NAME]燙(229)"
type input "5600"
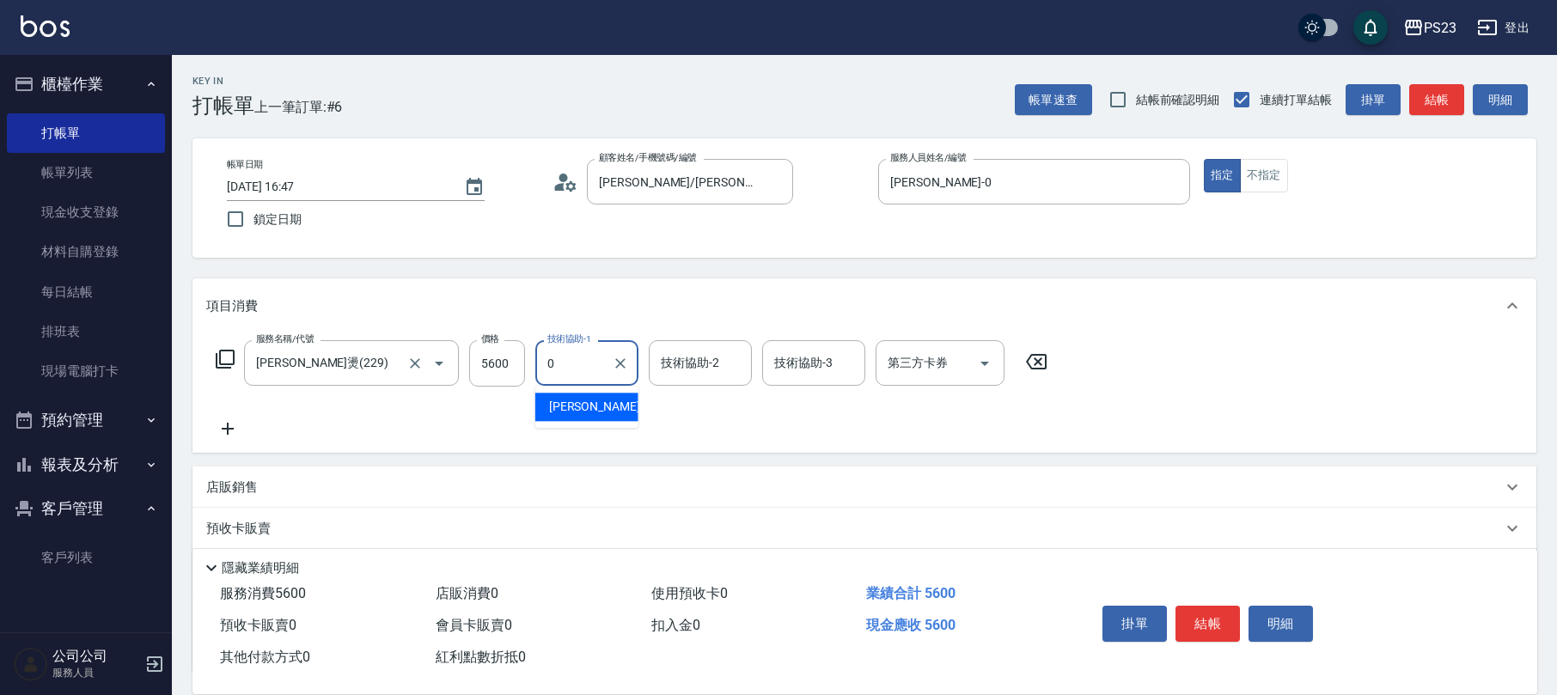
type input "[PERSON_NAME]-0"
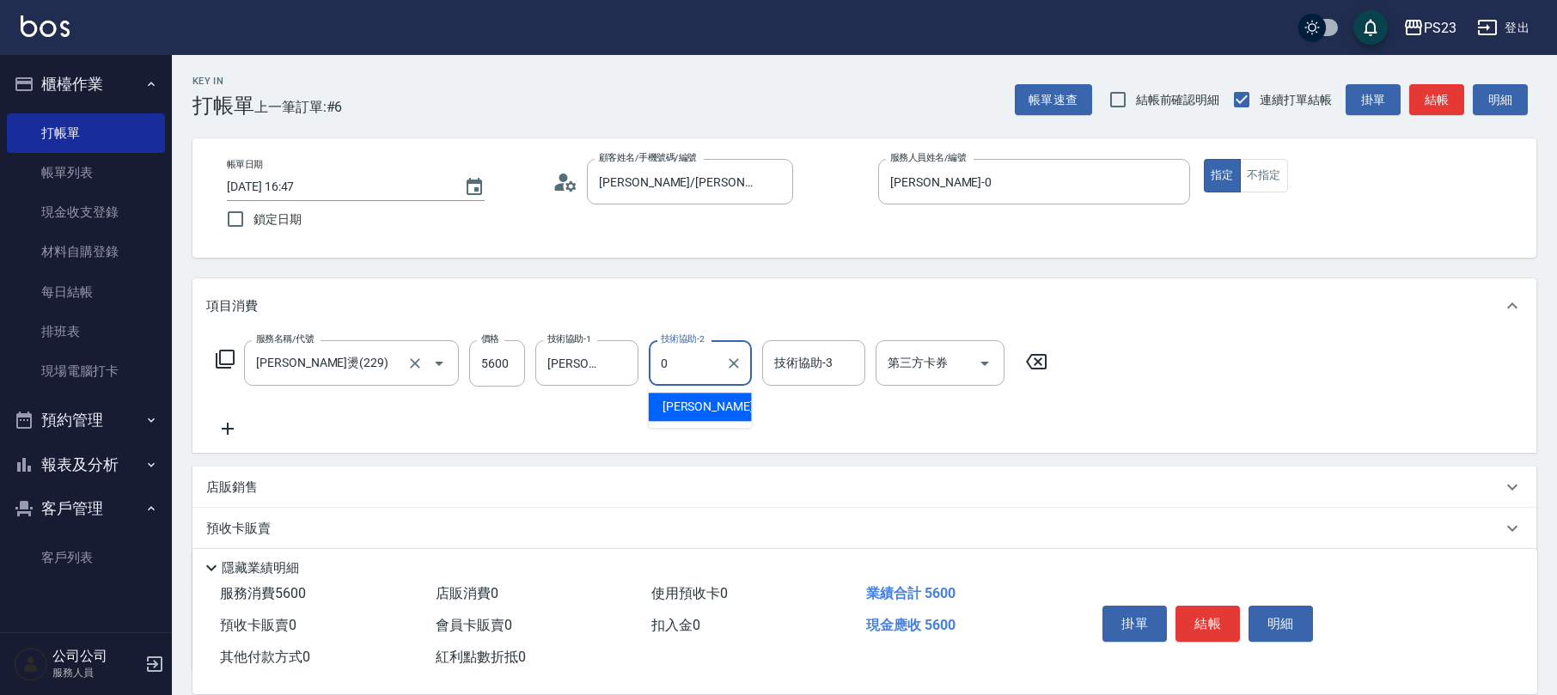
type input "[PERSON_NAME]-0"
type input "Flora-21"
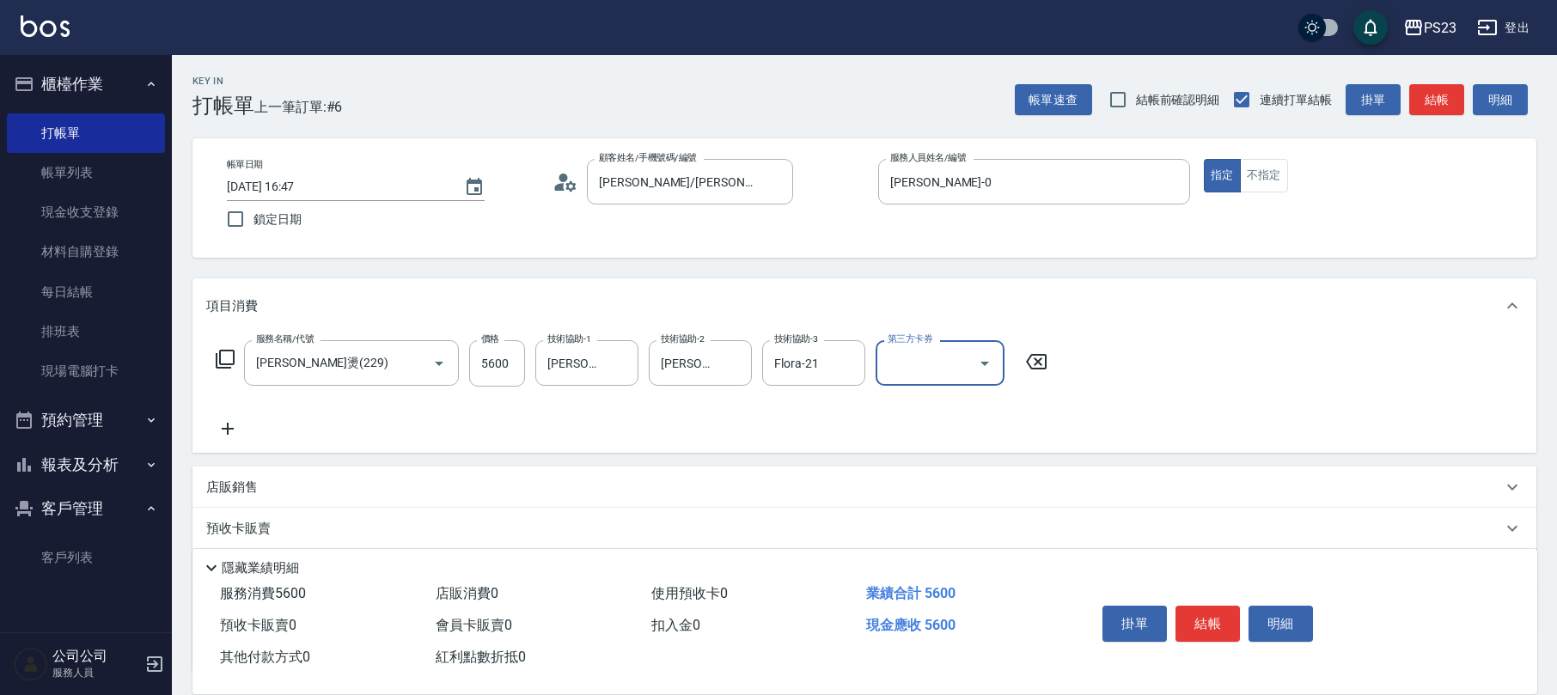
scroll to position [138, 0]
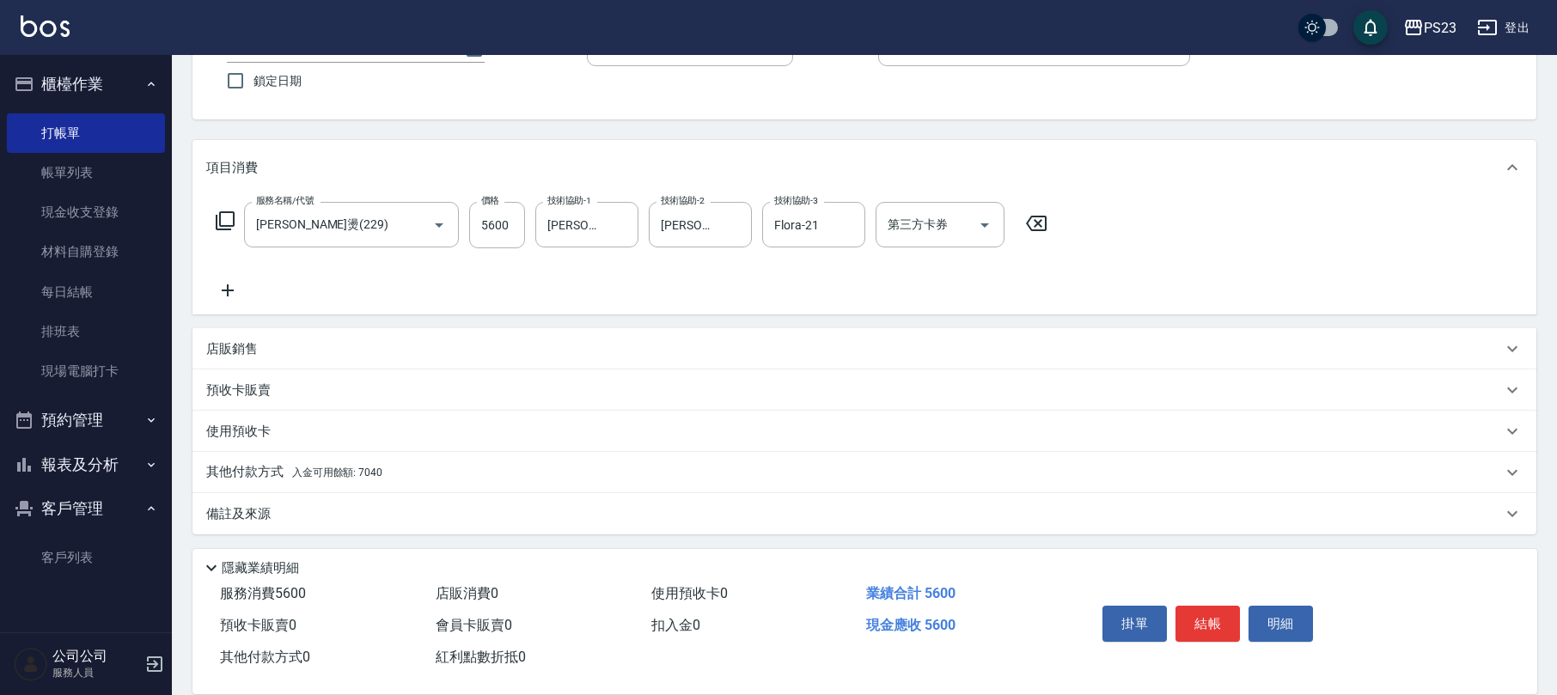
click at [321, 458] on div "其他付款方式 入金可用餘額: 7040" at bounding box center [864, 472] width 1344 height 41
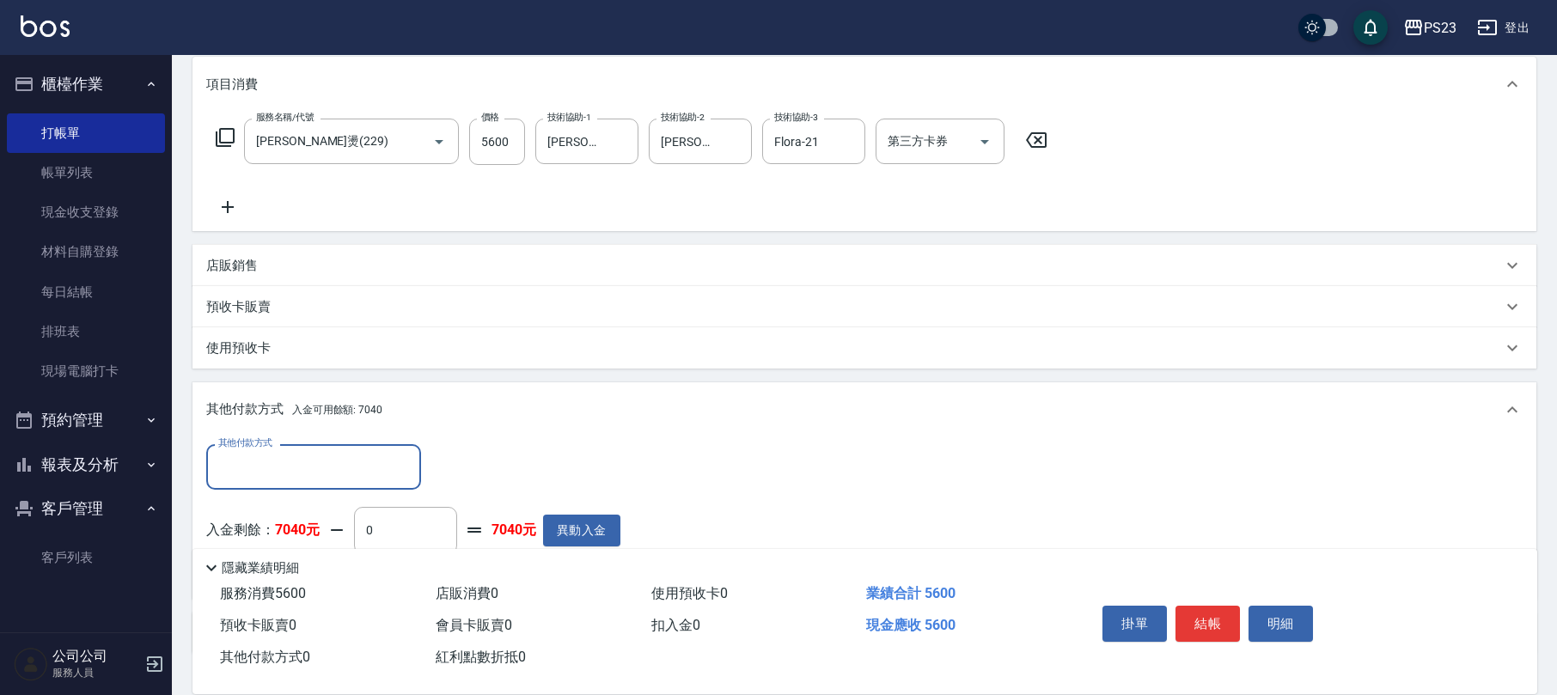
scroll to position [341, 0]
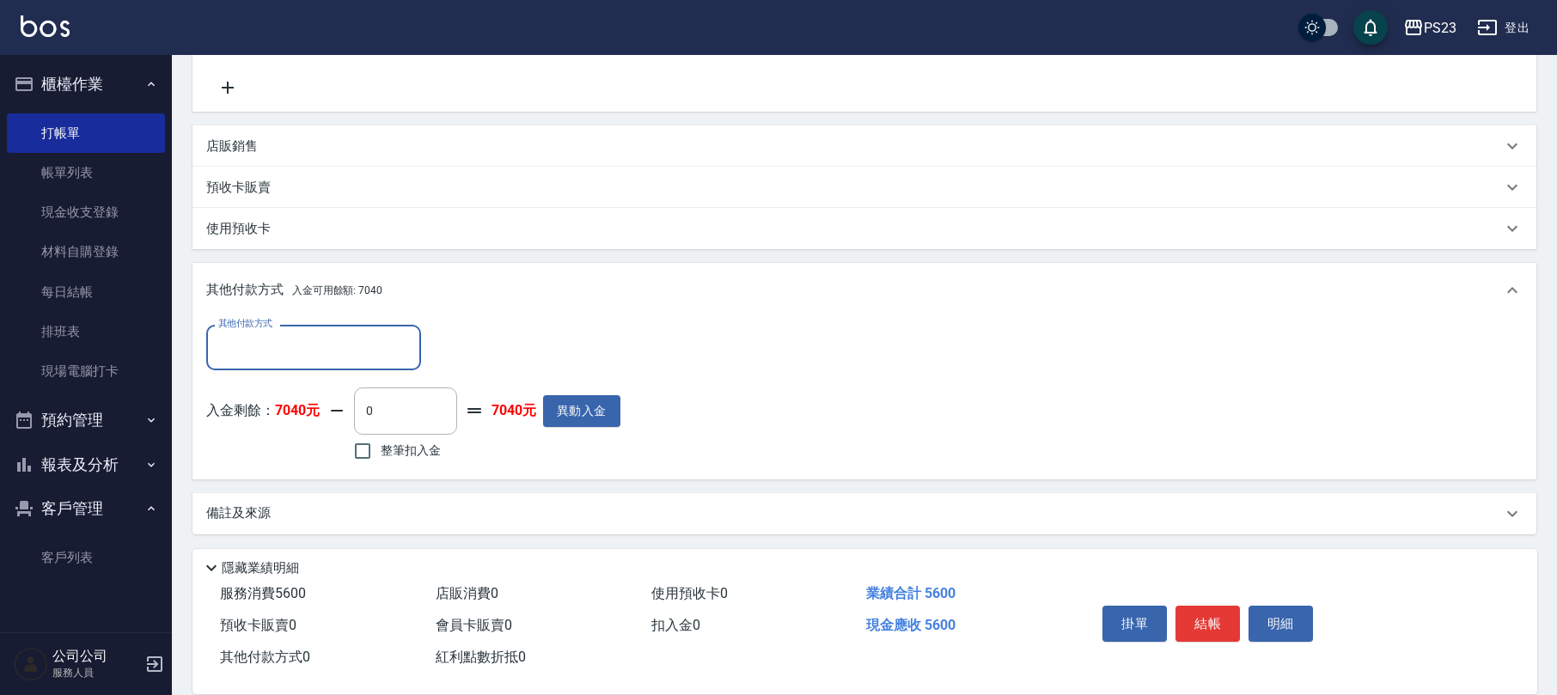
click at [387, 448] on span "整筆扣入金" at bounding box center [411, 451] width 60 height 18
click at [381, 448] on input "整筆扣入金" at bounding box center [363, 451] width 36 height 36
checkbox input "true"
type input "5600"
click at [1217, 613] on button "結帳" at bounding box center [1207, 624] width 64 height 36
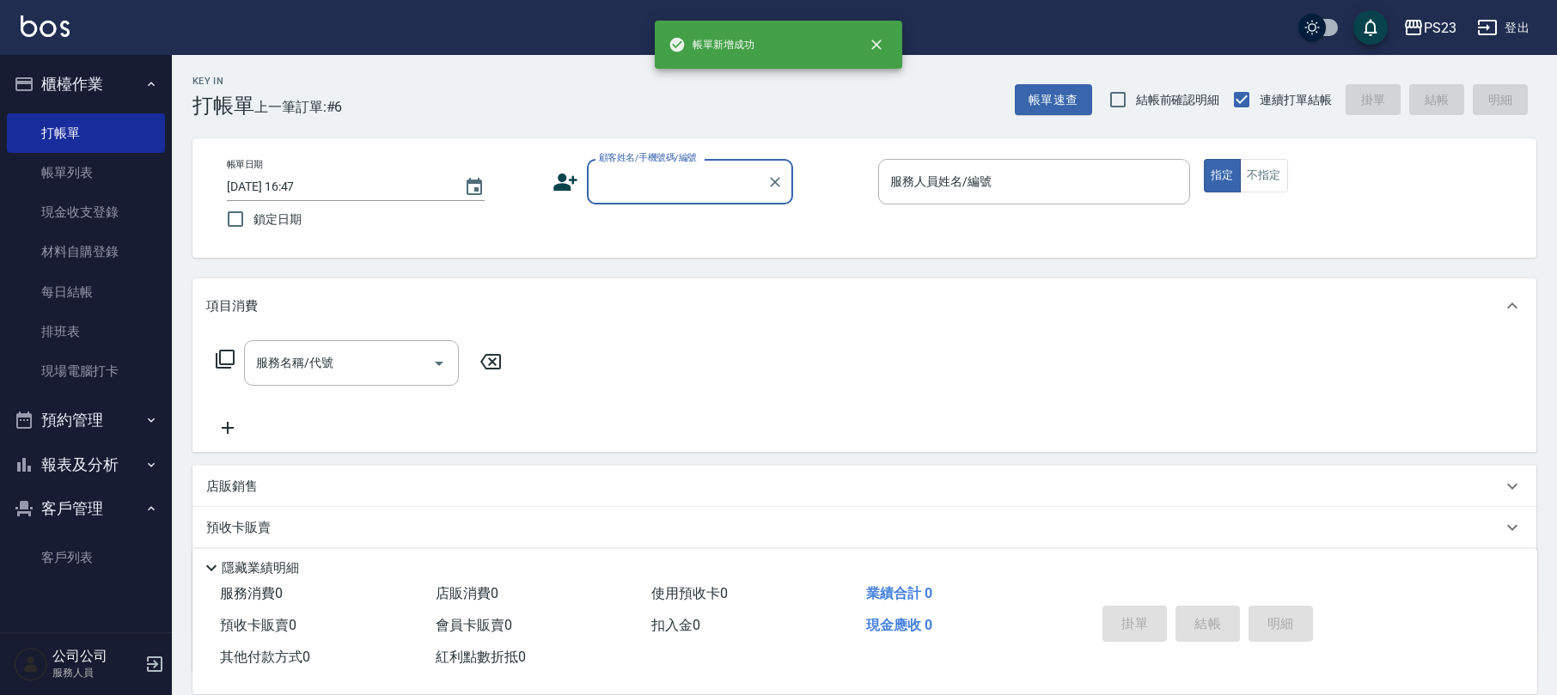
scroll to position [0, 0]
